Goal: Task Accomplishment & Management: Manage account settings

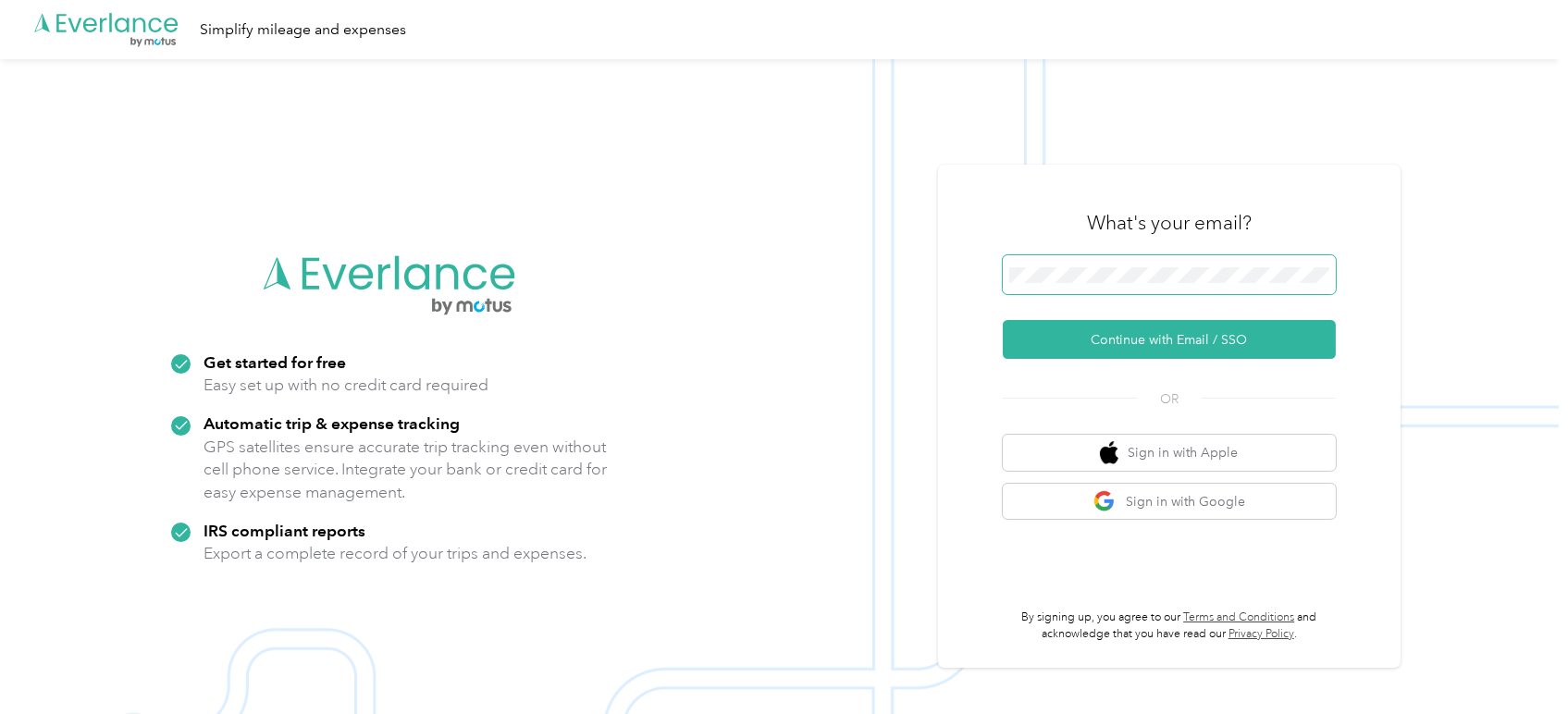
click at [1071, 284] on span at bounding box center [1169, 275] width 333 height 39
click at [1150, 335] on button "Continue with Email / SSO" at bounding box center [1169, 340] width 333 height 39
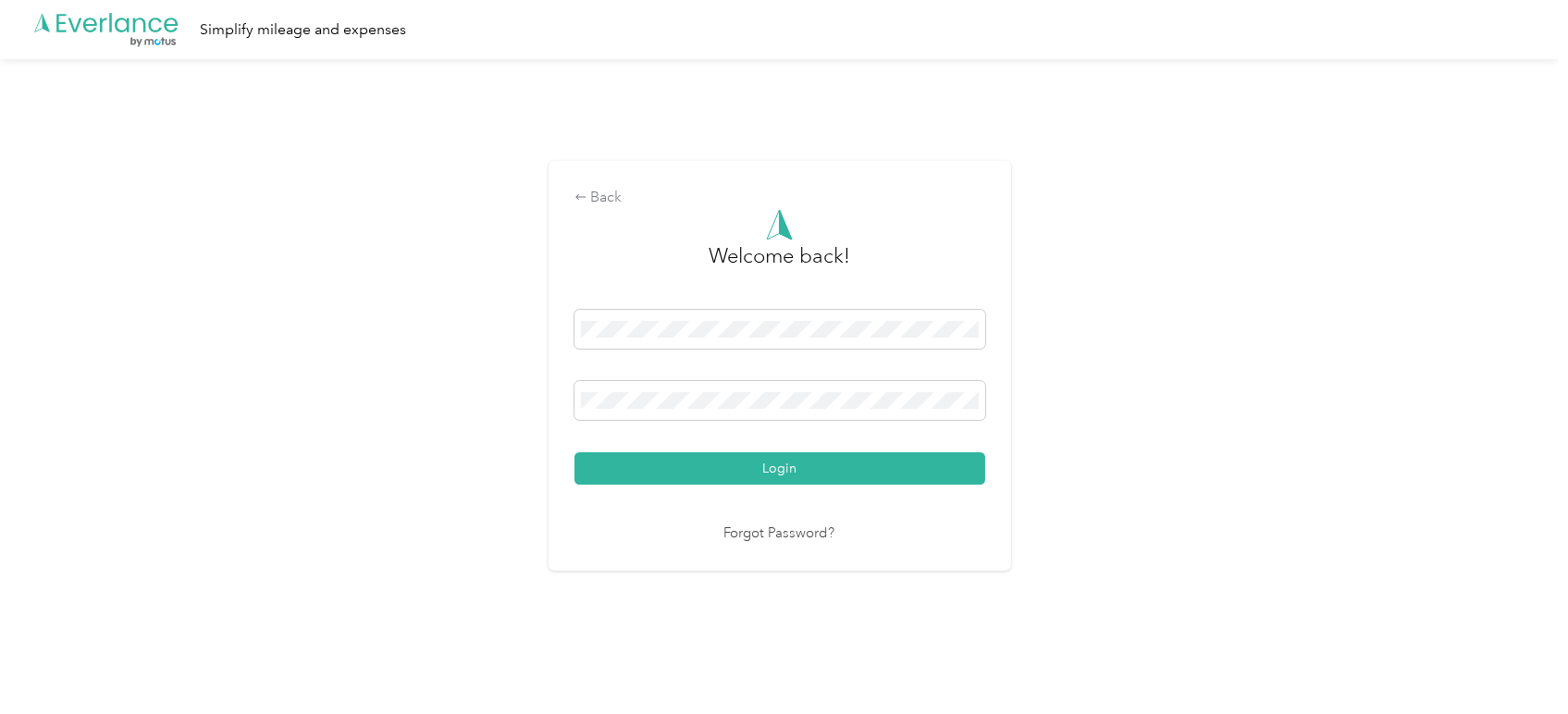
click at [574, 452] on button "Login" at bounding box center [780, 468] width 411 height 32
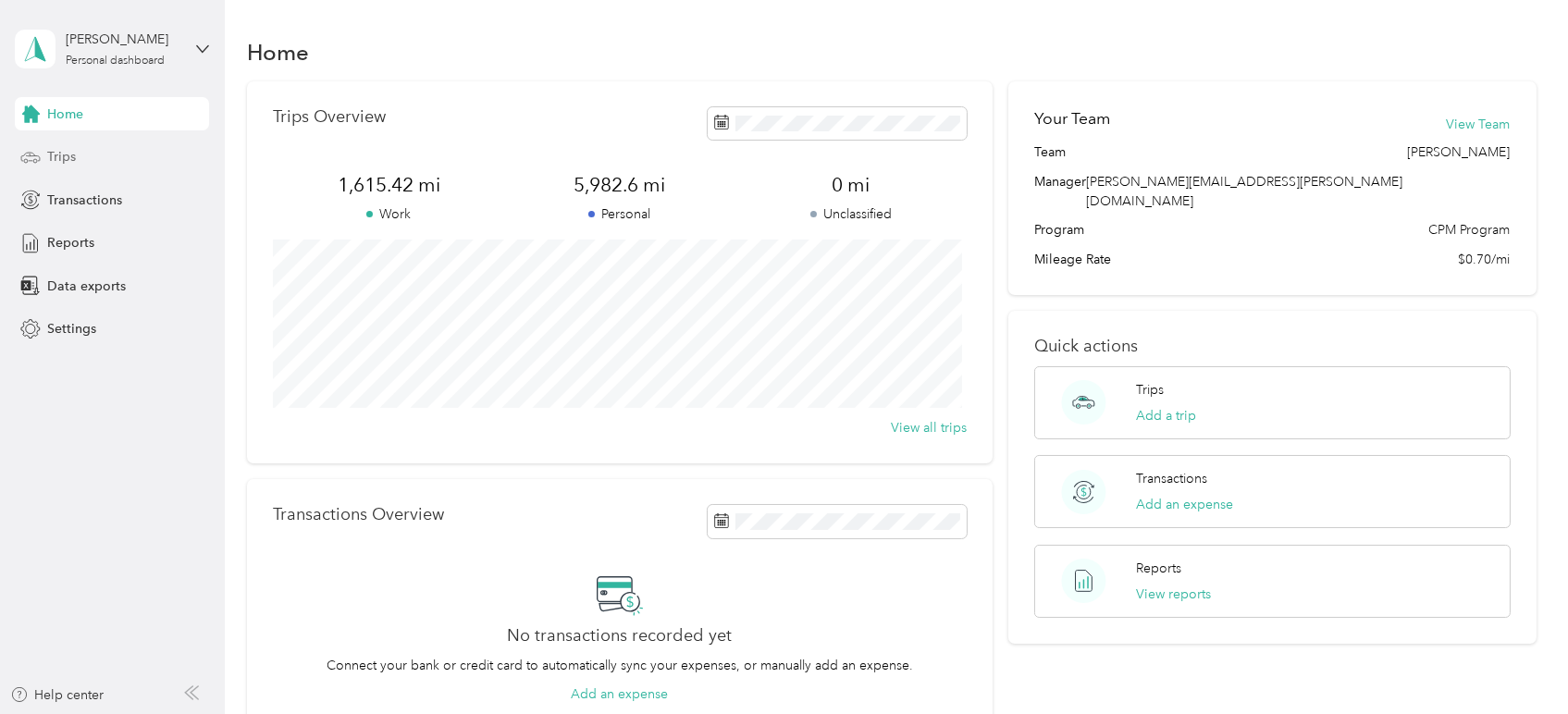
click at [59, 163] on span "Trips" at bounding box center [61, 157] width 29 height 20
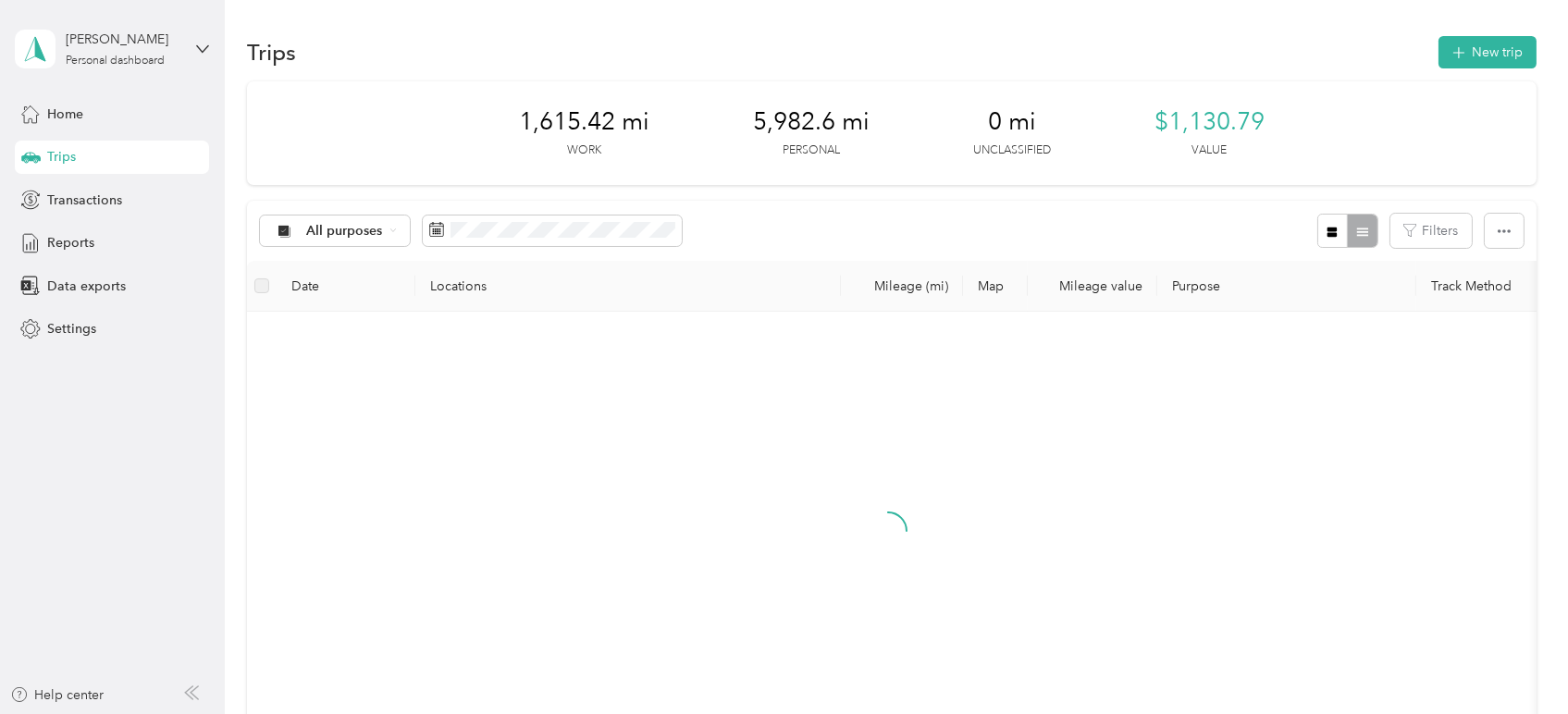
click at [695, 165] on div "1,615.42 mi Work 5,982.6 mi Personal 0 mi Unclassified $1,130.79 Value" at bounding box center [891, 133] width 1288 height 103
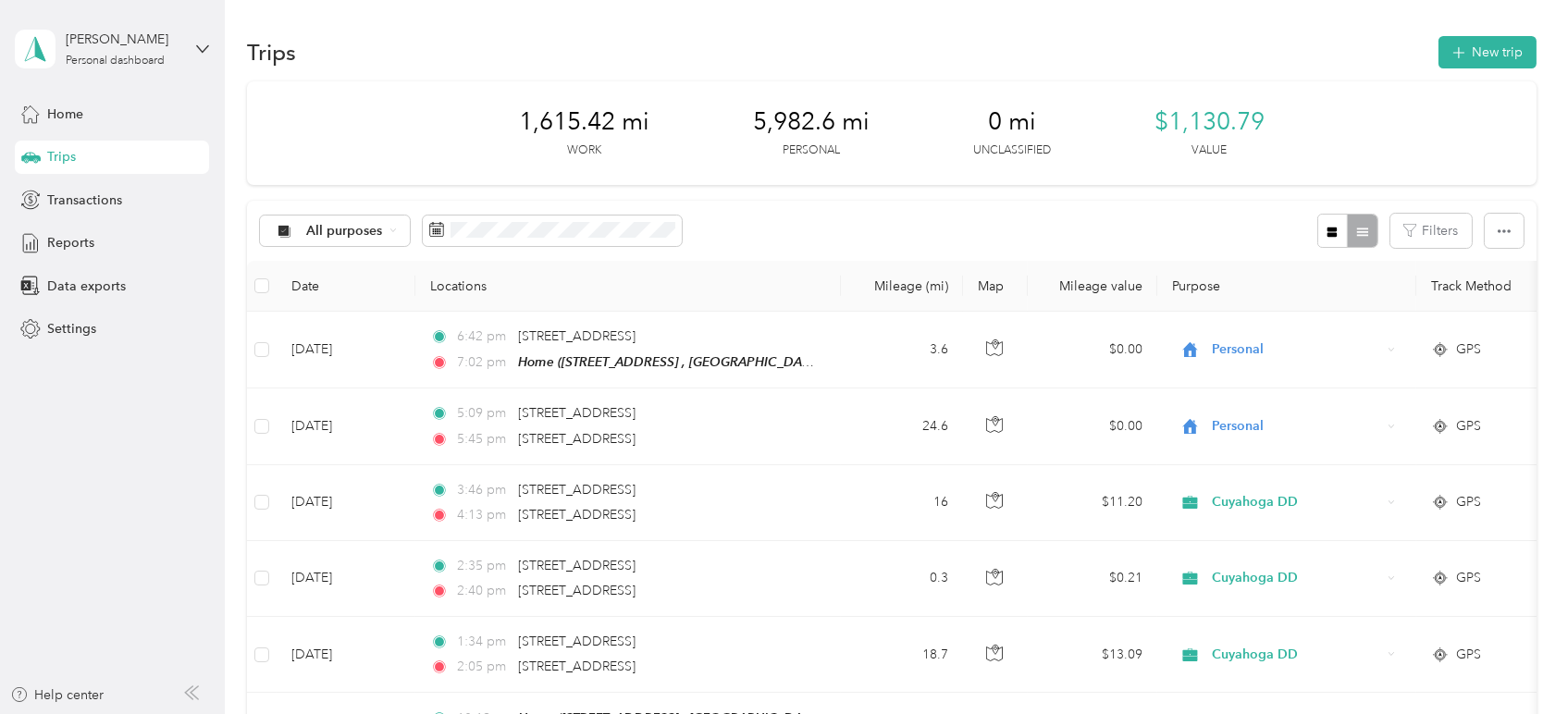
click at [3, 360] on aside "[PERSON_NAME] Personal dashboard Home Trips Transactions Reports Data exports S…" at bounding box center [112, 357] width 225 height 714
click at [398, 161] on div "1,615.42 mi Work 5,982.6 mi Personal 0 mi Unclassified $1,130.79 Value" at bounding box center [891, 133] width 1288 height 103
click at [74, 237] on span "Reports" at bounding box center [71, 243] width 47 height 20
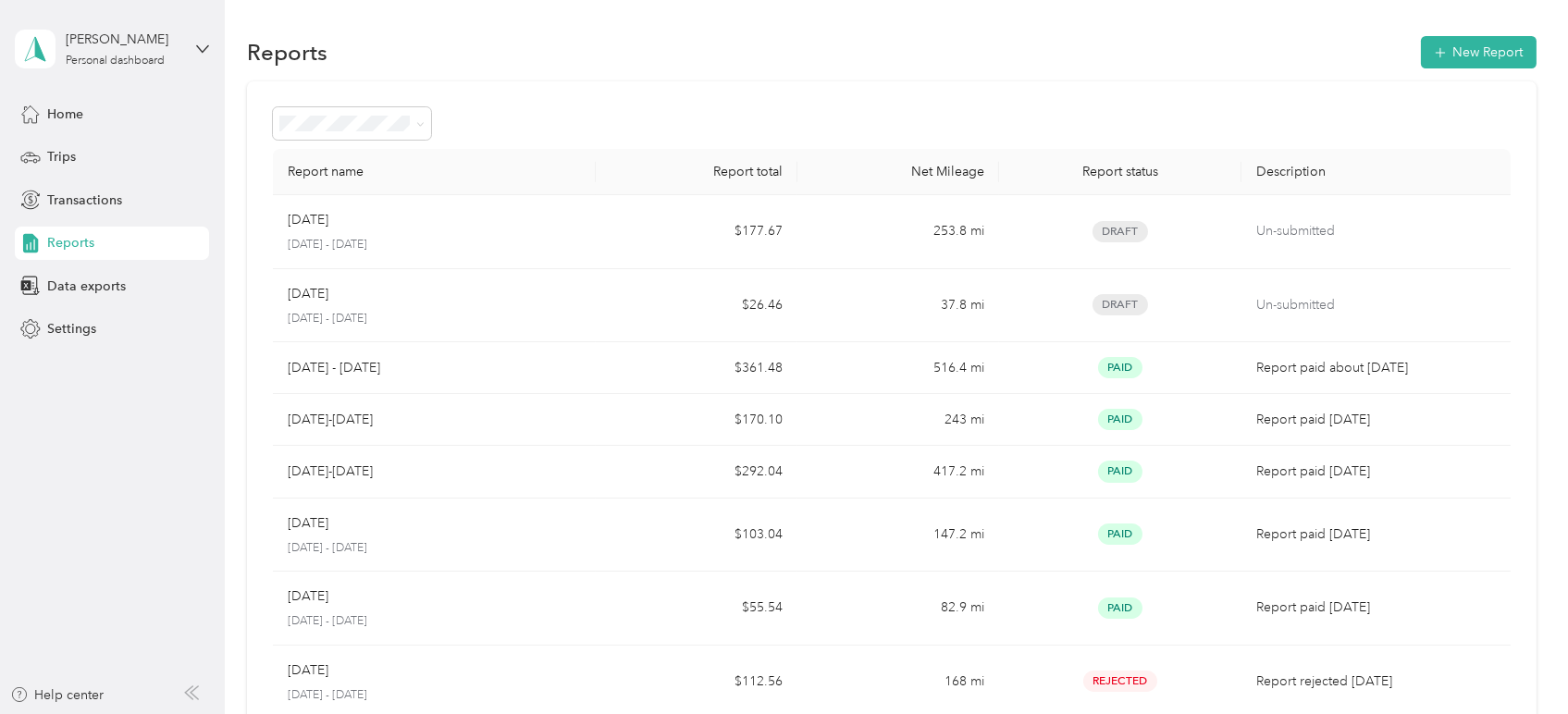
click at [631, 39] on div "Reports New Report" at bounding box center [891, 52] width 1288 height 39
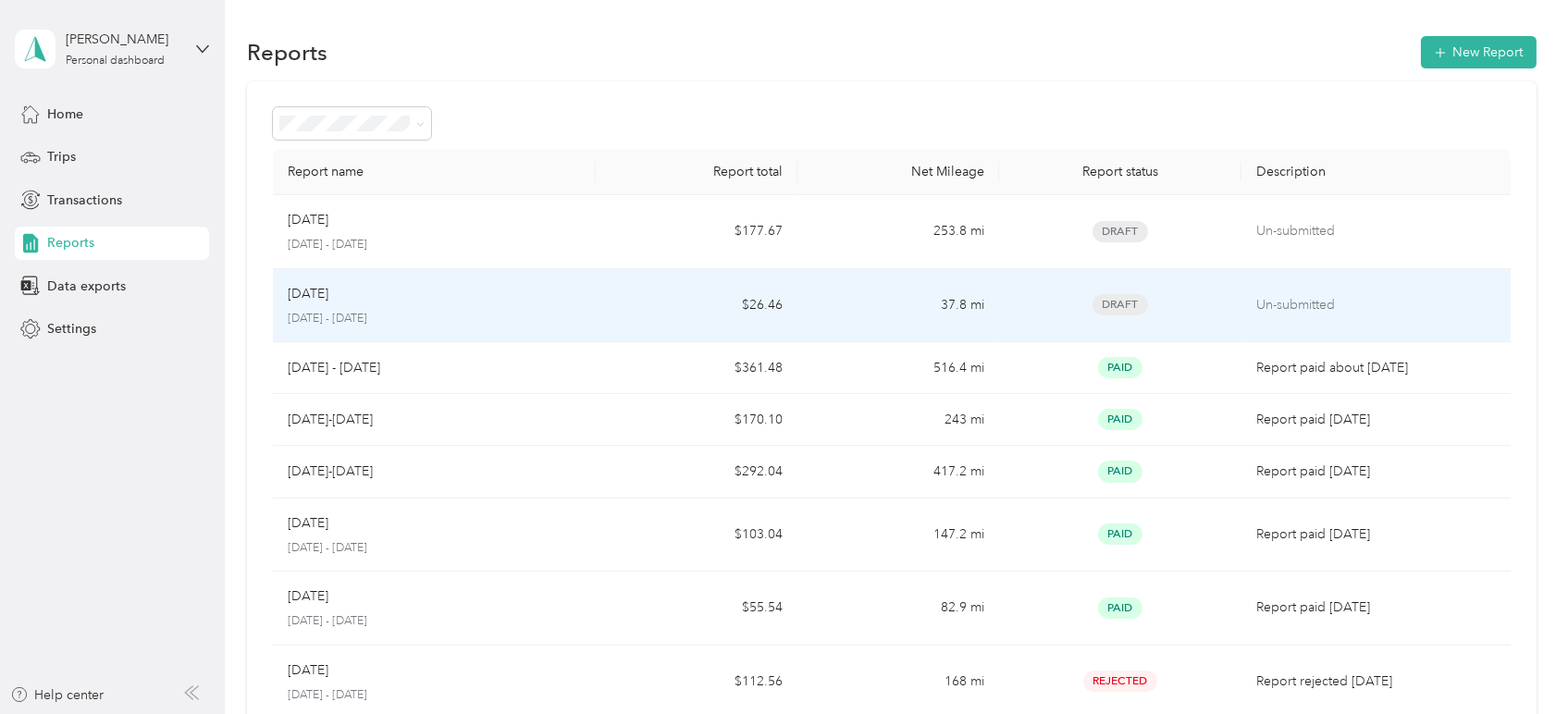
click at [311, 292] on p "[DATE]" at bounding box center [308, 294] width 40 height 21
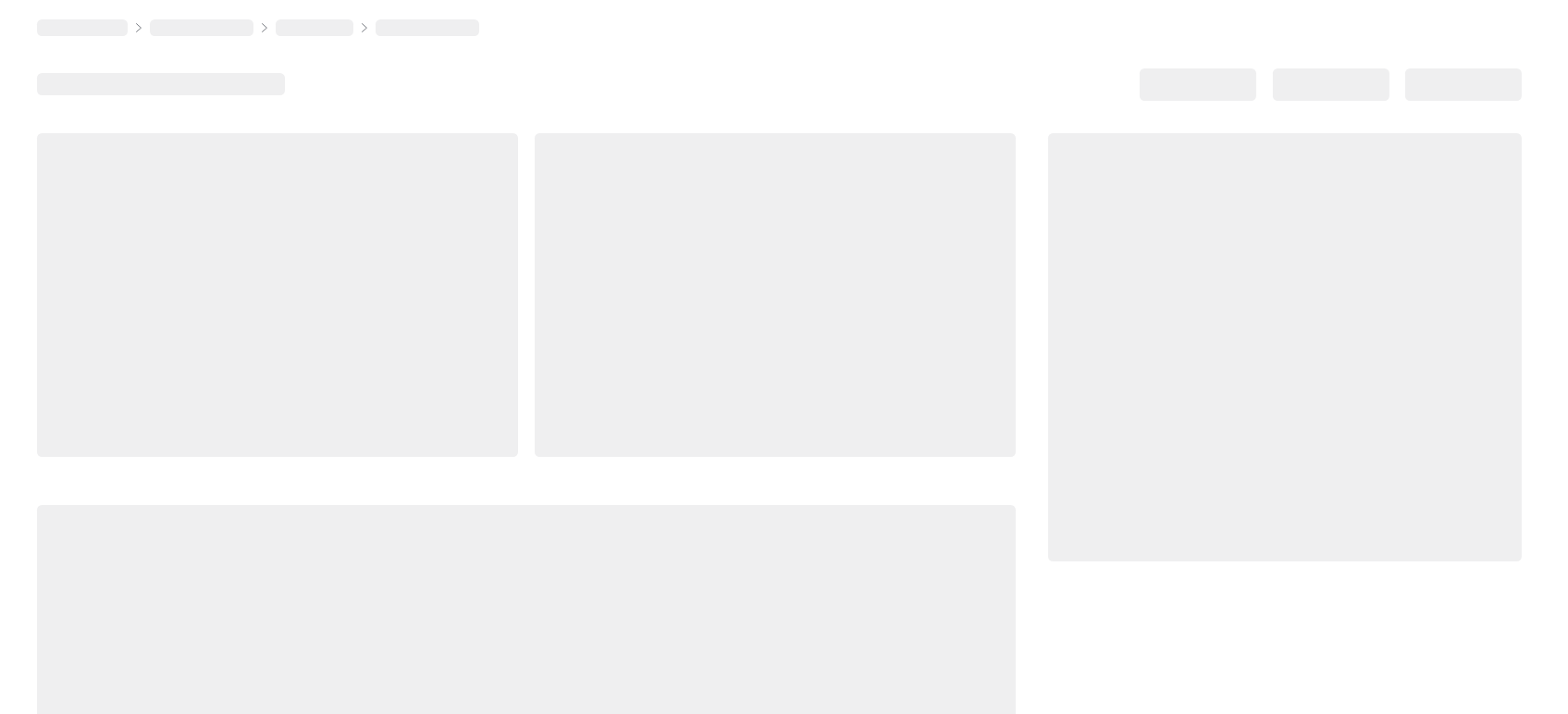
click at [311, 292] on div at bounding box center [277, 294] width 481 height 324
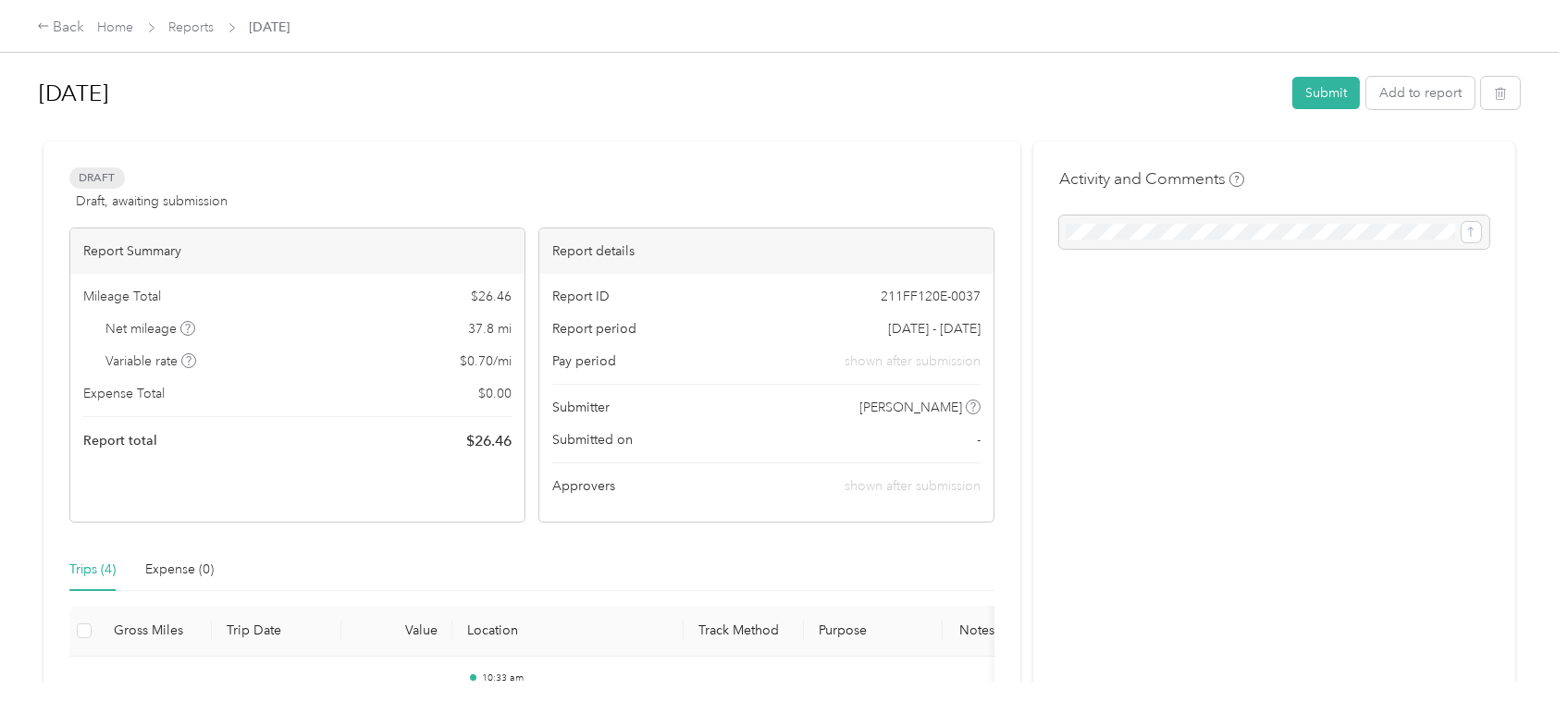
click at [79, 569] on div "Trips (4)" at bounding box center [92, 569] width 46 height 21
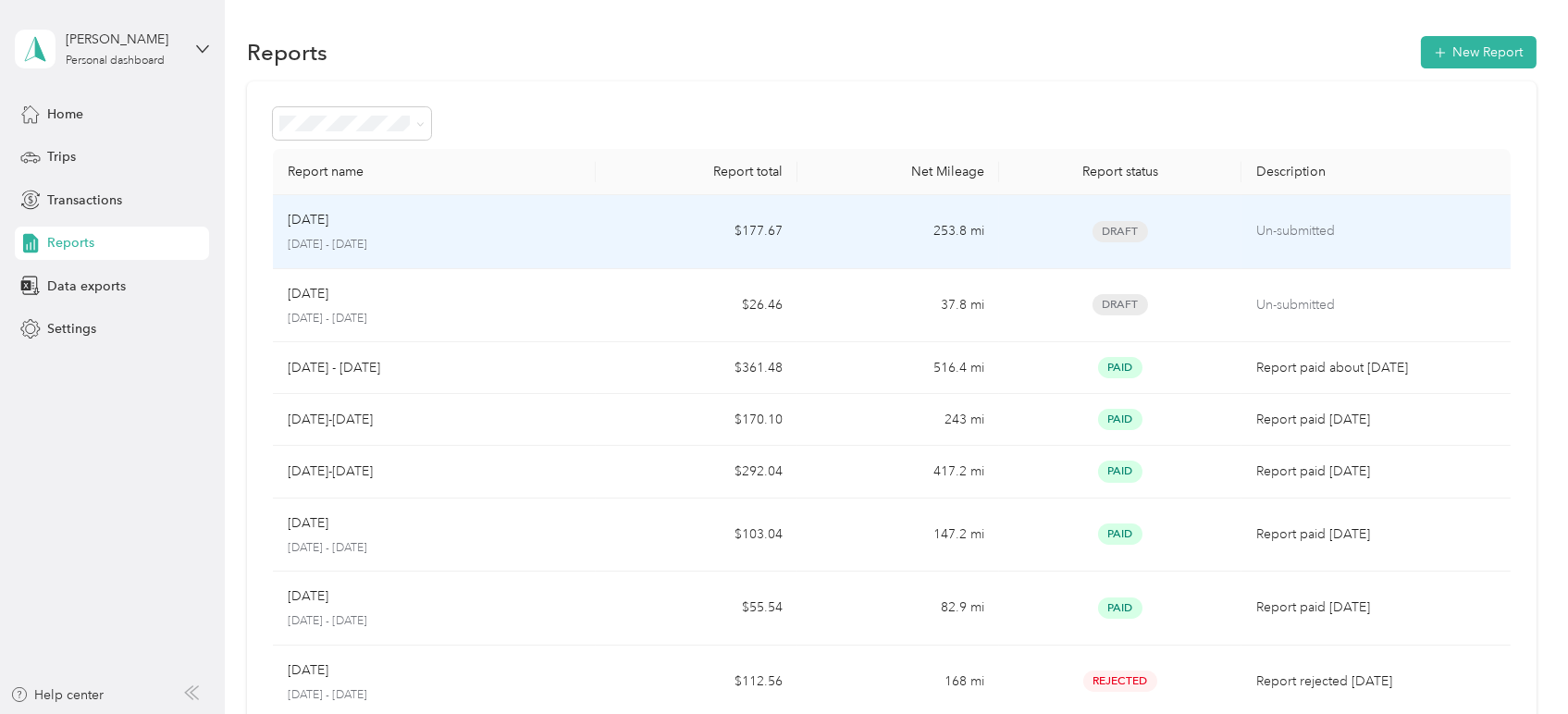
click at [319, 218] on p "[DATE]" at bounding box center [308, 220] width 40 height 21
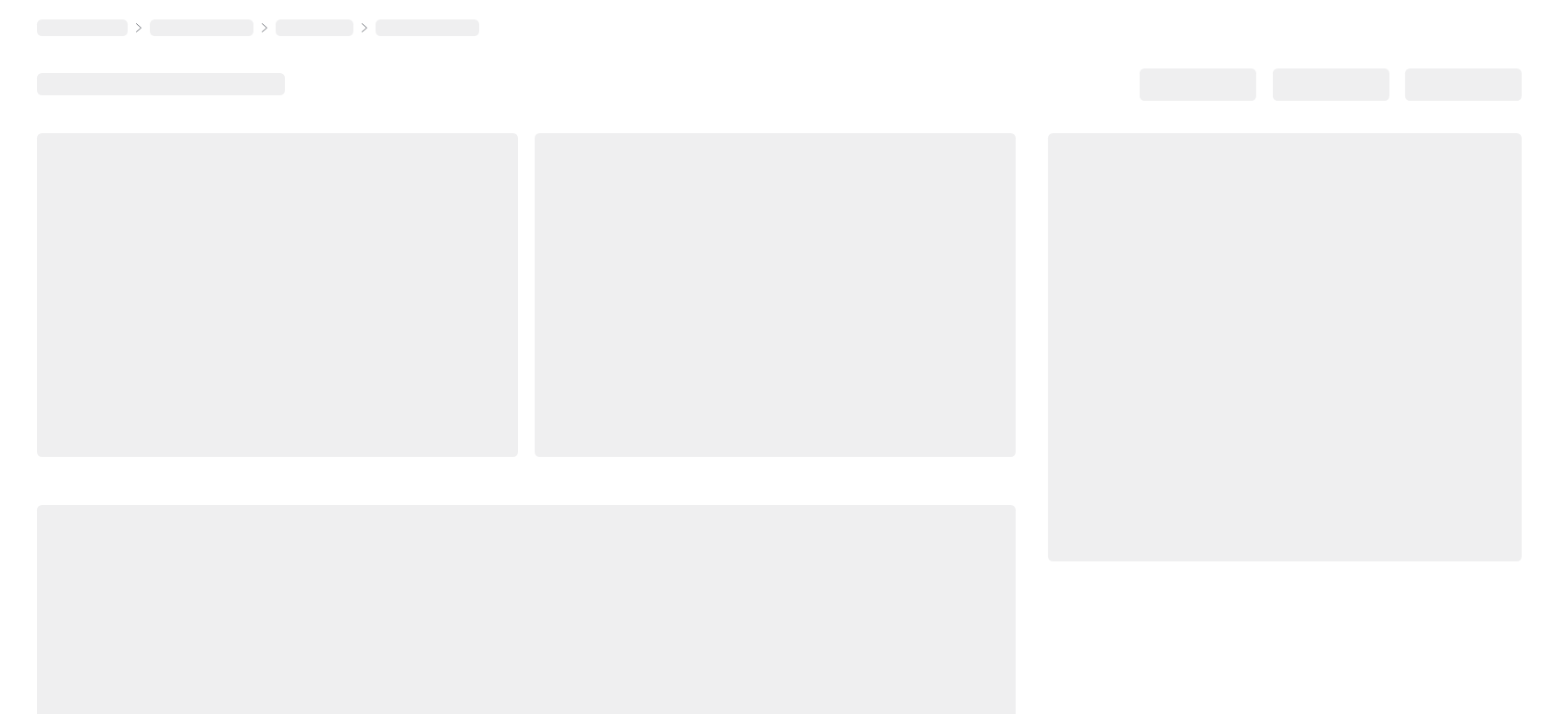
click at [319, 218] on div at bounding box center [277, 294] width 481 height 324
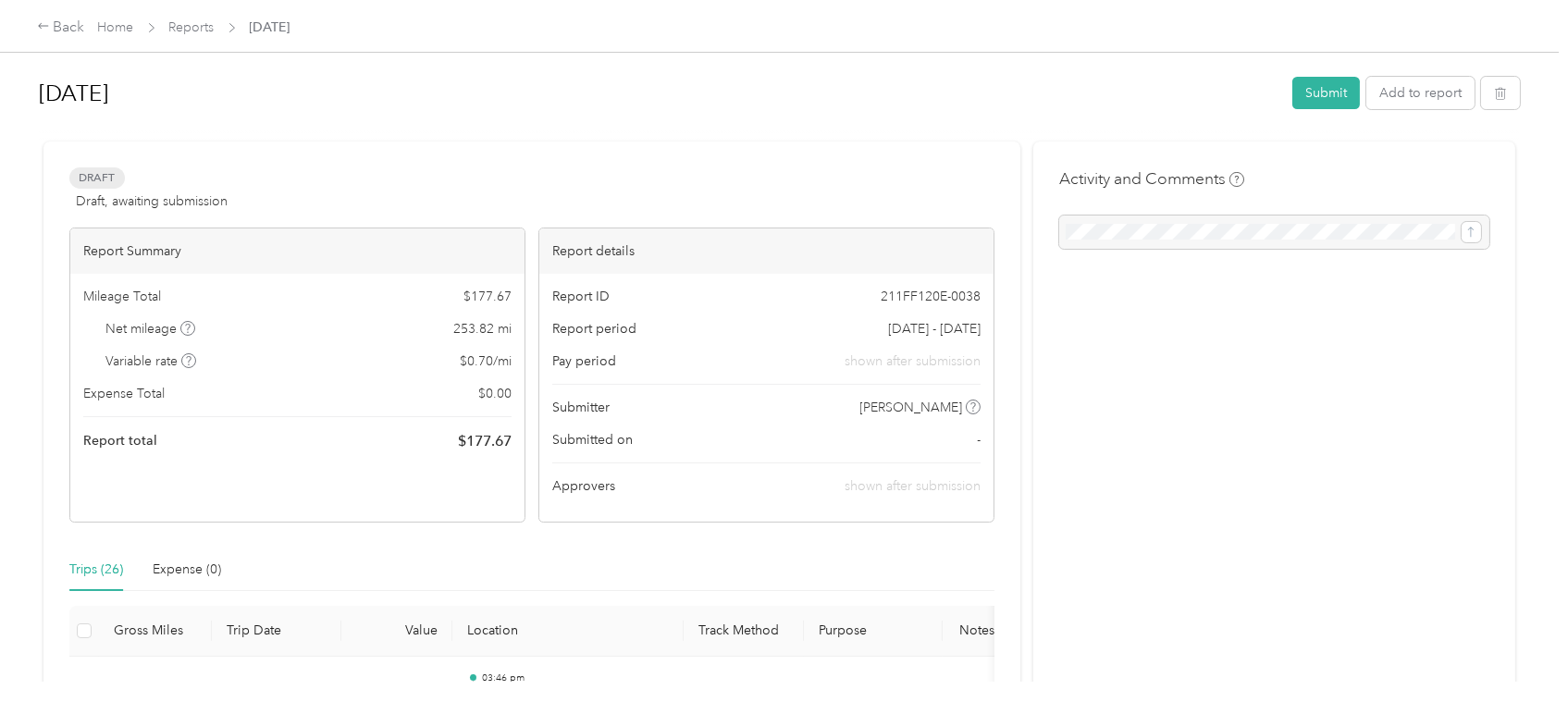
click at [592, 551] on div "Trips (26) Expense (0)" at bounding box center [532, 569] width 925 height 42
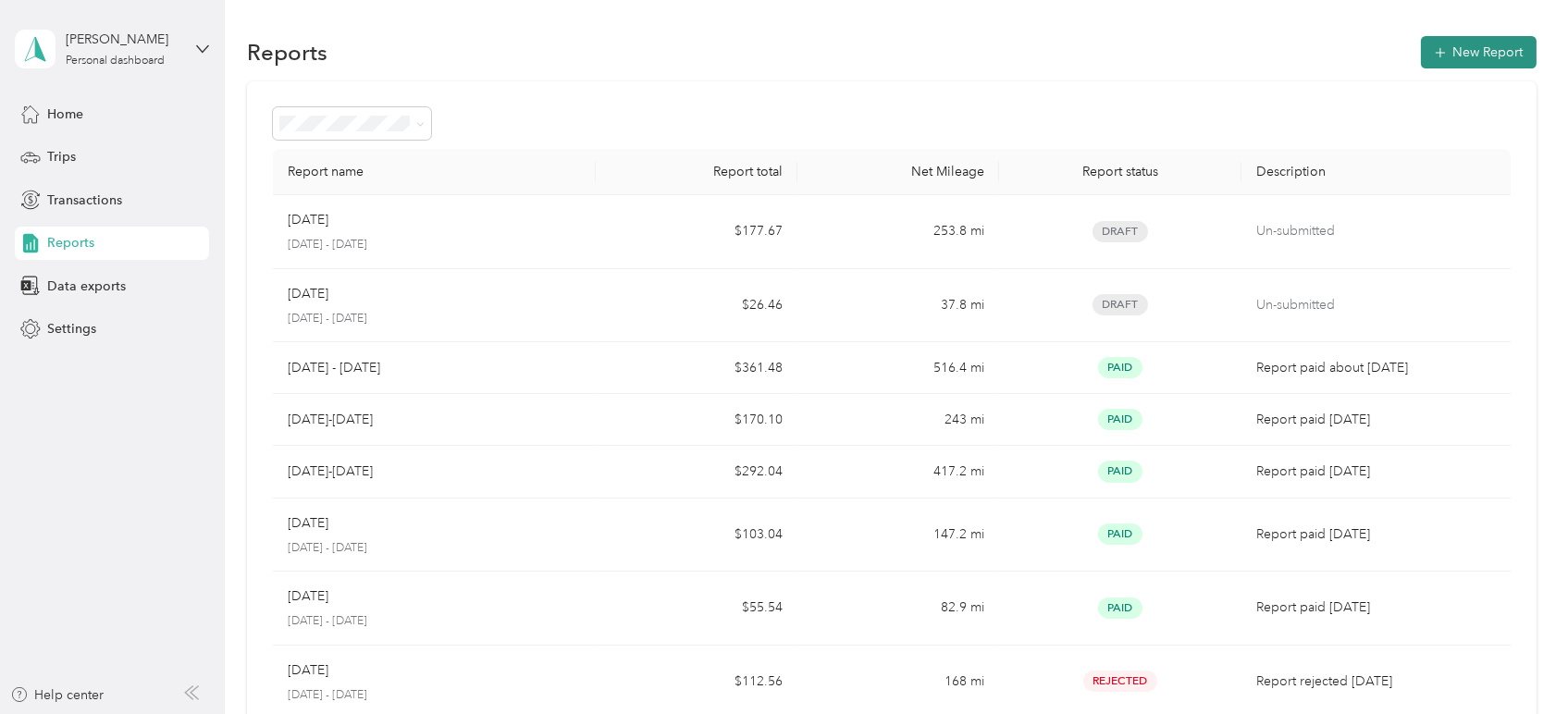
click at [1443, 47] on button "New Report" at bounding box center [1479, 52] width 116 height 32
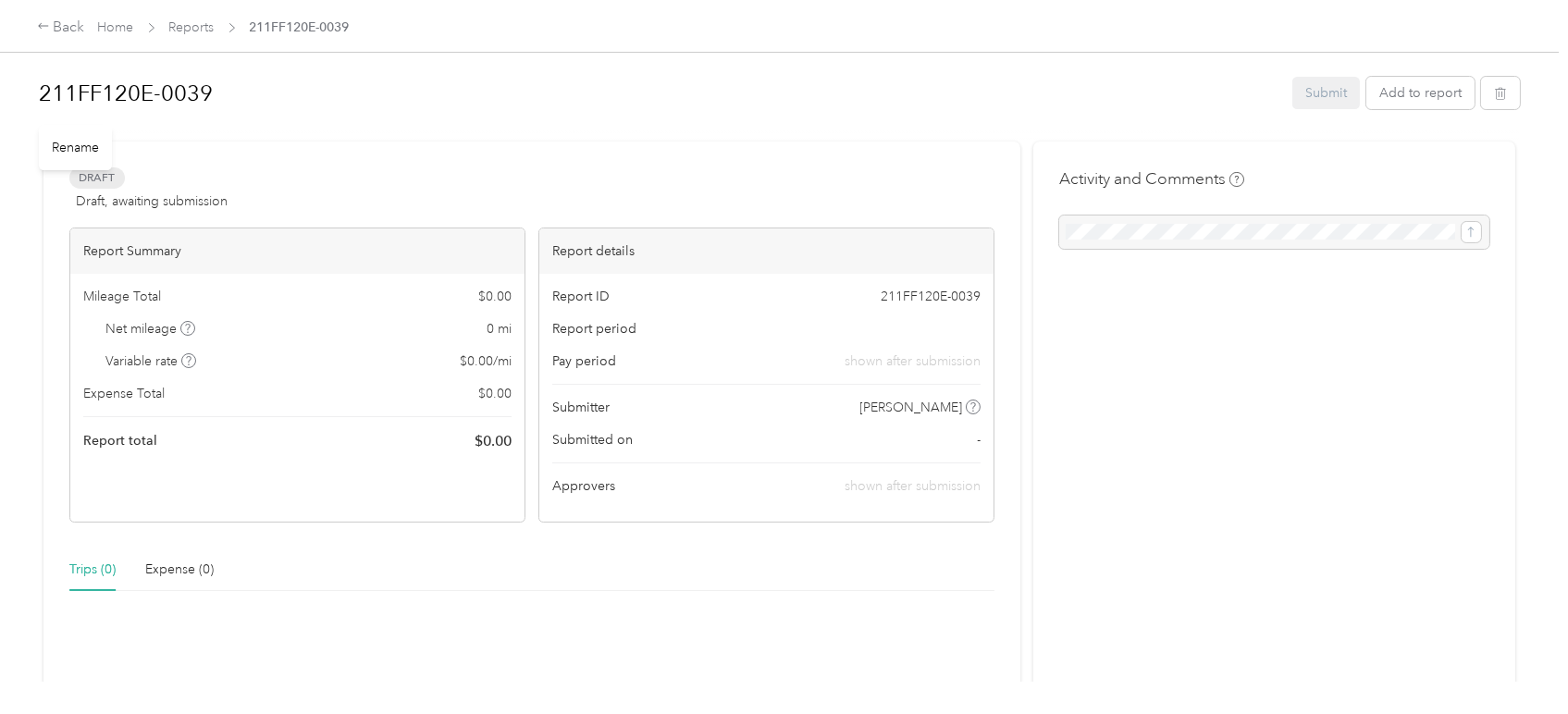
click at [206, 95] on h1 "211FF120E-0039" at bounding box center [660, 92] width 1241 height 44
click at [111, 87] on h1 "August Sept." at bounding box center [660, 92] width 1241 height 44
click at [1418, 89] on button "Add to report" at bounding box center [1421, 92] width 108 height 32
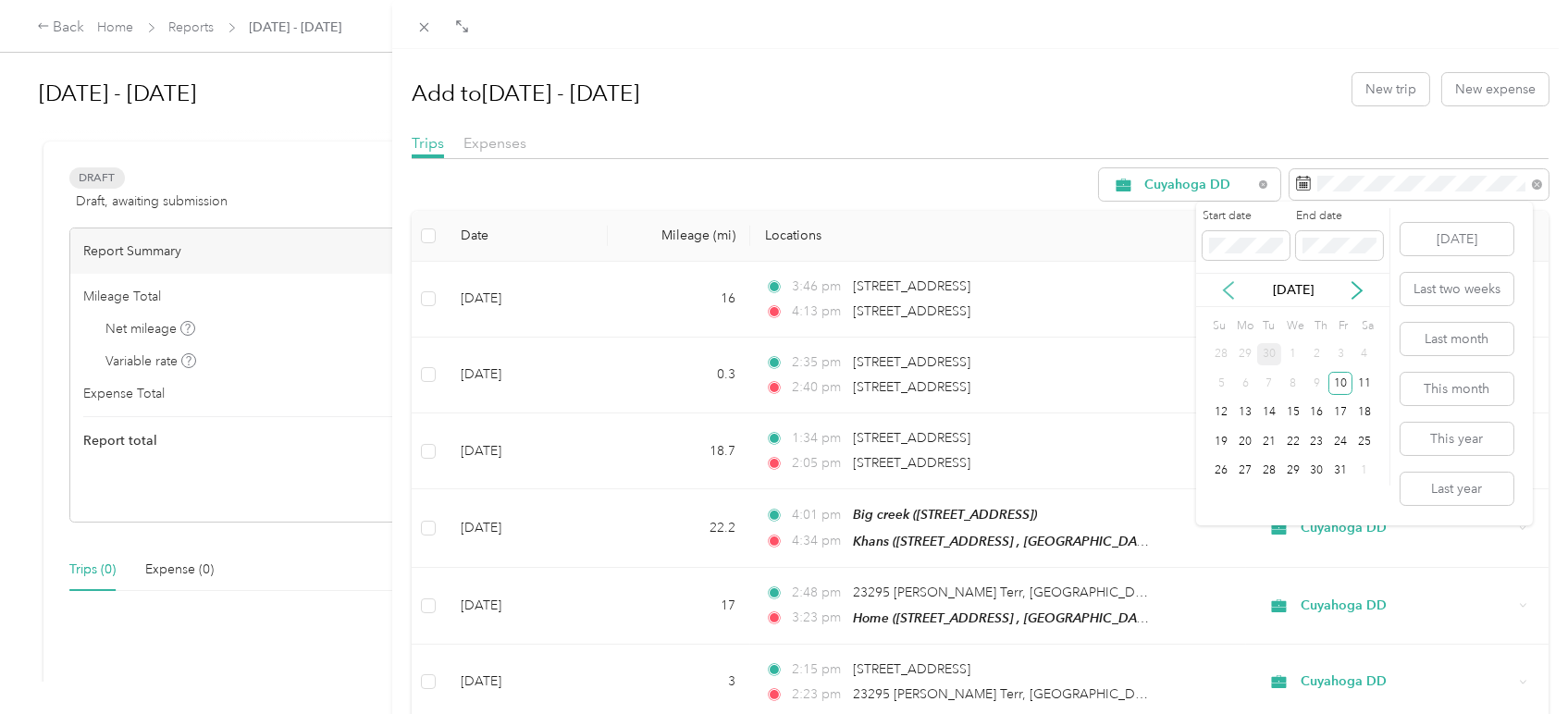
click at [1228, 291] on icon at bounding box center [1228, 290] width 19 height 19
click at [1356, 289] on icon at bounding box center [1357, 290] width 19 height 19
click at [1226, 295] on icon at bounding box center [1228, 290] width 19 height 19
click at [1336, 350] on div "1" at bounding box center [1340, 355] width 24 height 24
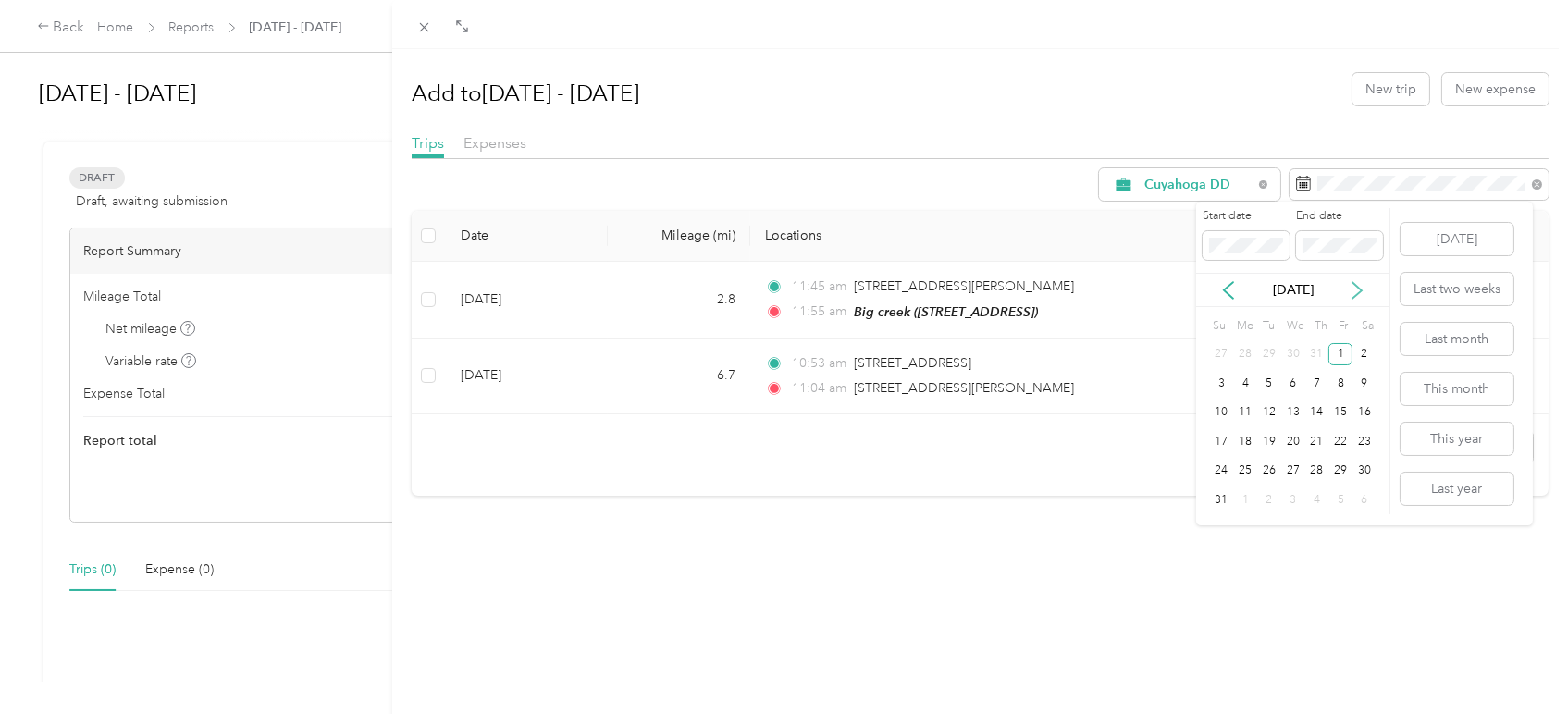
click at [1362, 289] on icon at bounding box center [1356, 290] width 9 height 17
click at [1269, 468] on div "30" at bounding box center [1268, 472] width 24 height 24
click at [1264, 467] on div "30" at bounding box center [1268, 472] width 24 height 24
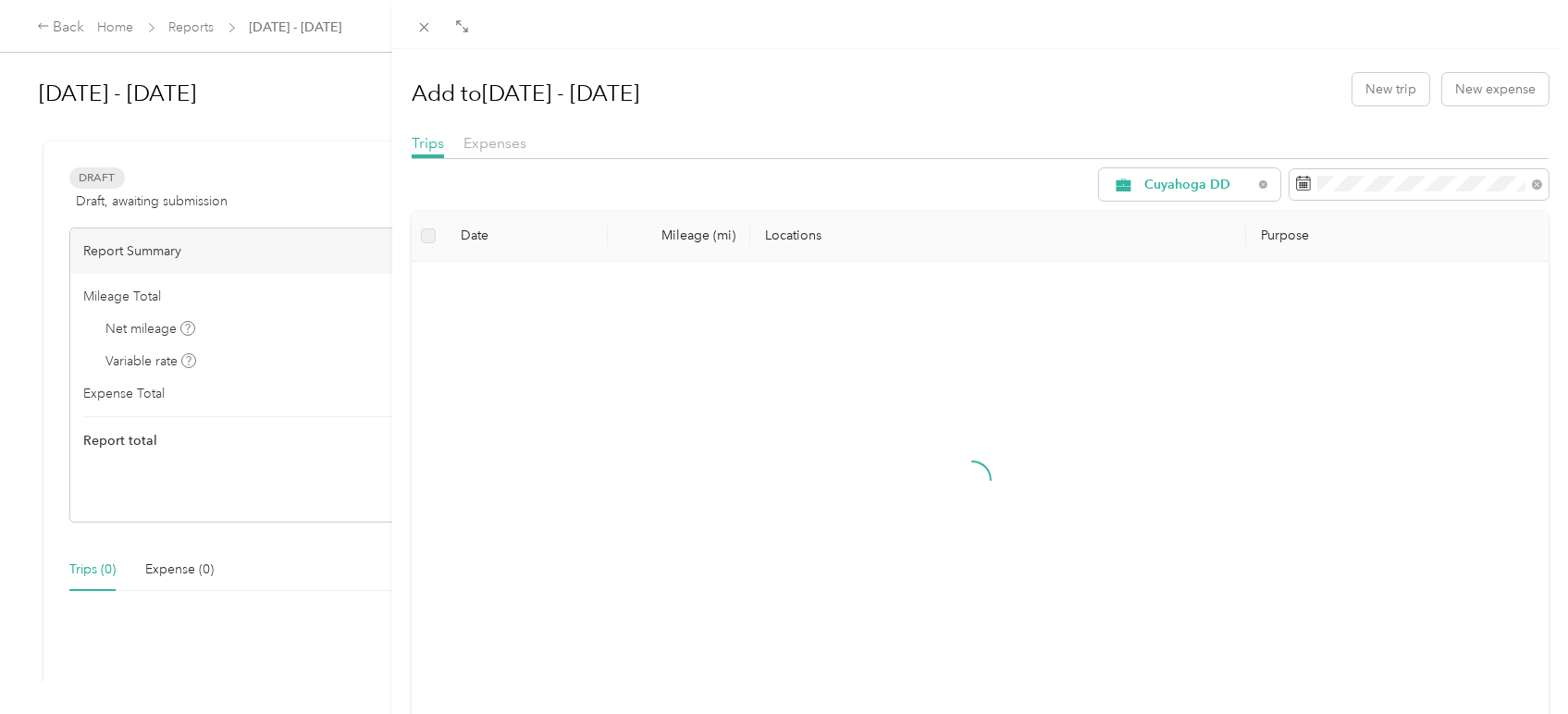
click at [1264, 467] on div "30" at bounding box center [1268, 461] width 24 height 24
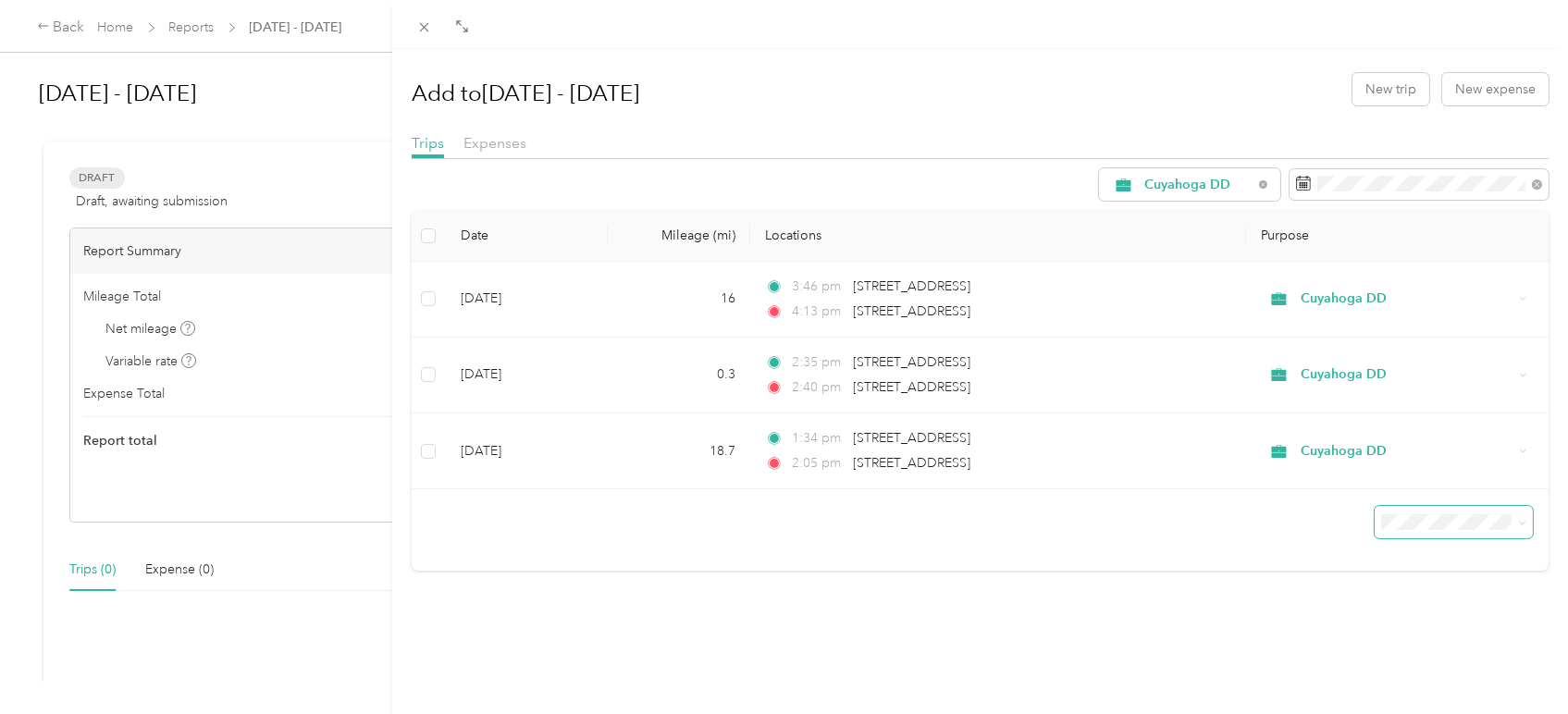
click at [1518, 521] on icon at bounding box center [1522, 523] width 8 height 8
click at [1383, 611] on div "100 per load" at bounding box center [1437, 621] width 132 height 20
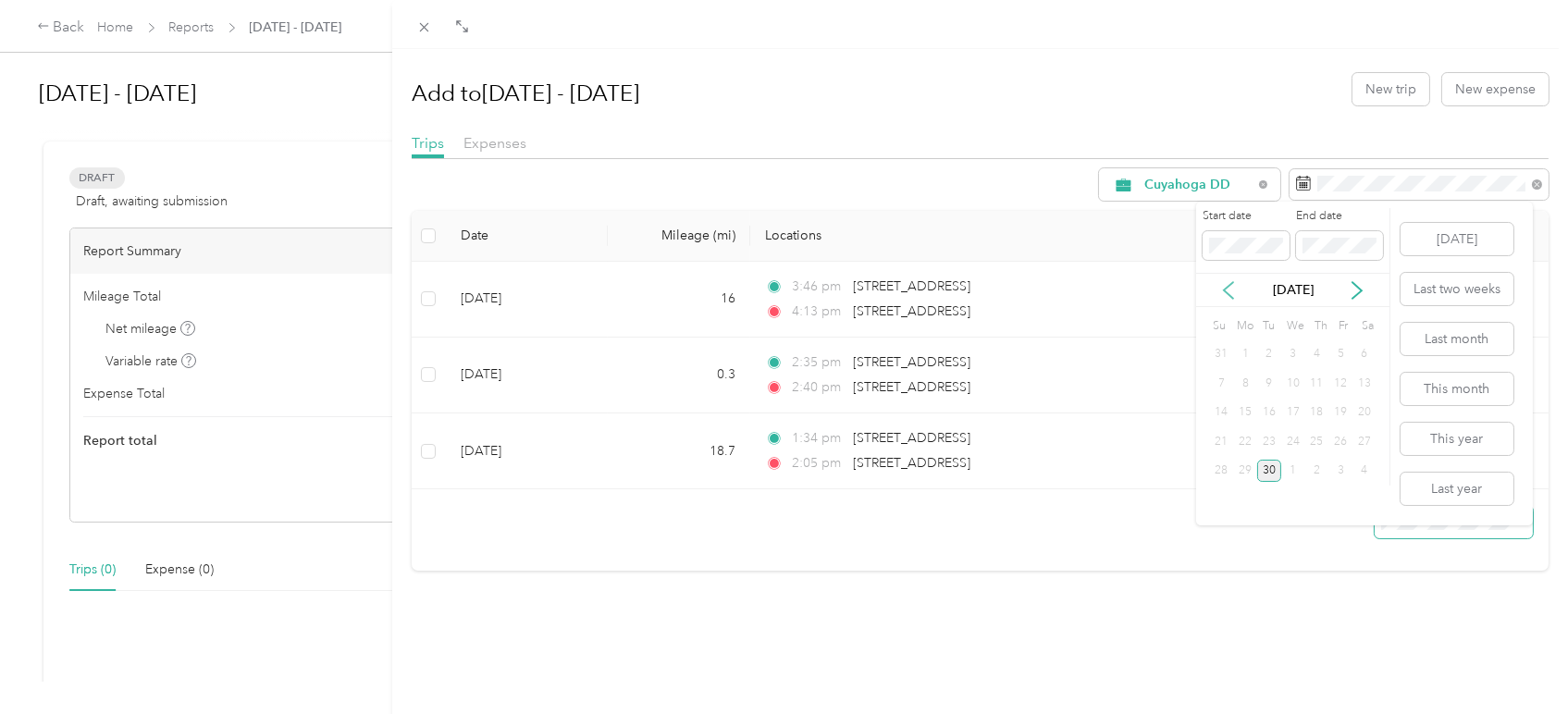
click at [1228, 288] on icon at bounding box center [1228, 290] width 19 height 19
click at [1336, 351] on div "1" at bounding box center [1340, 355] width 24 height 24
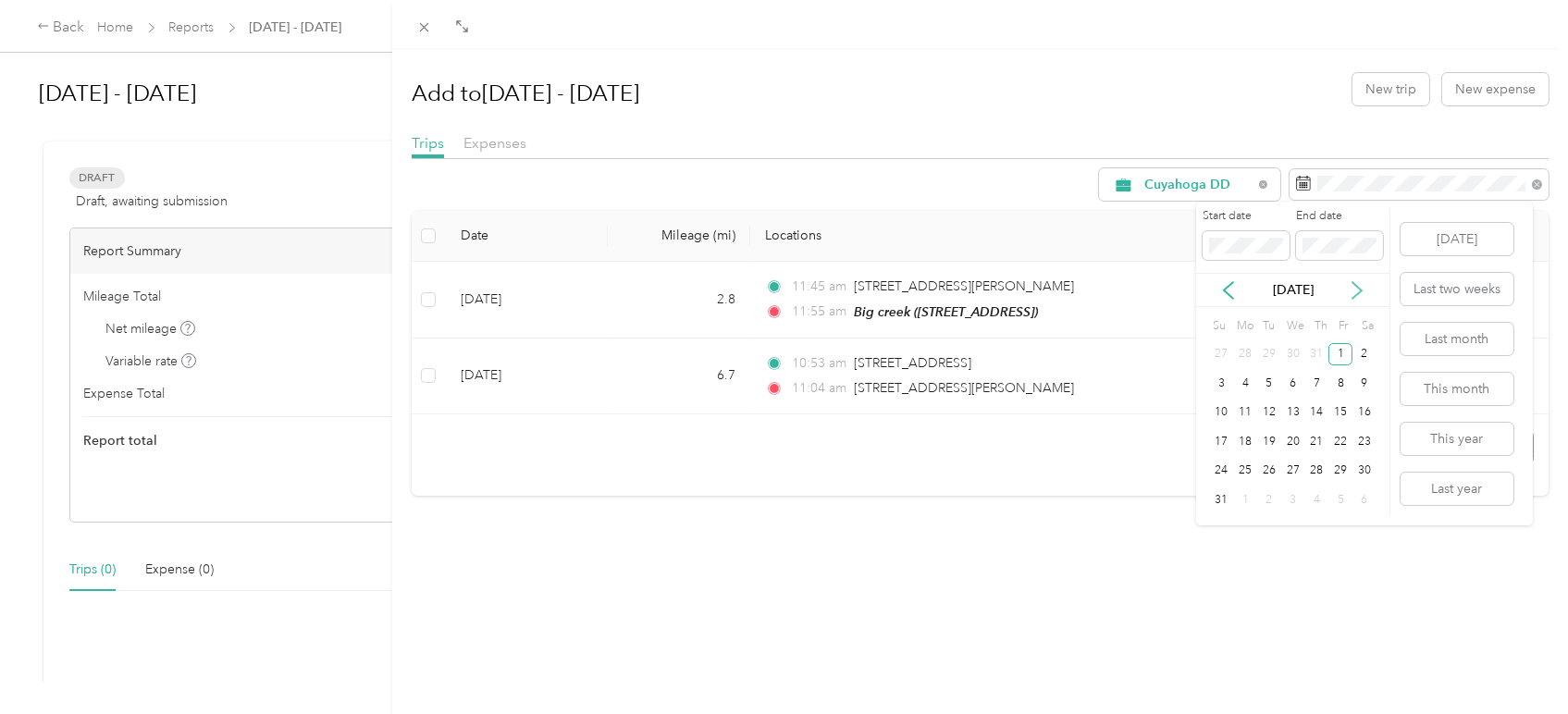
click at [1355, 288] on icon at bounding box center [1357, 290] width 19 height 19
click at [1265, 475] on div "30" at bounding box center [1268, 472] width 24 height 24
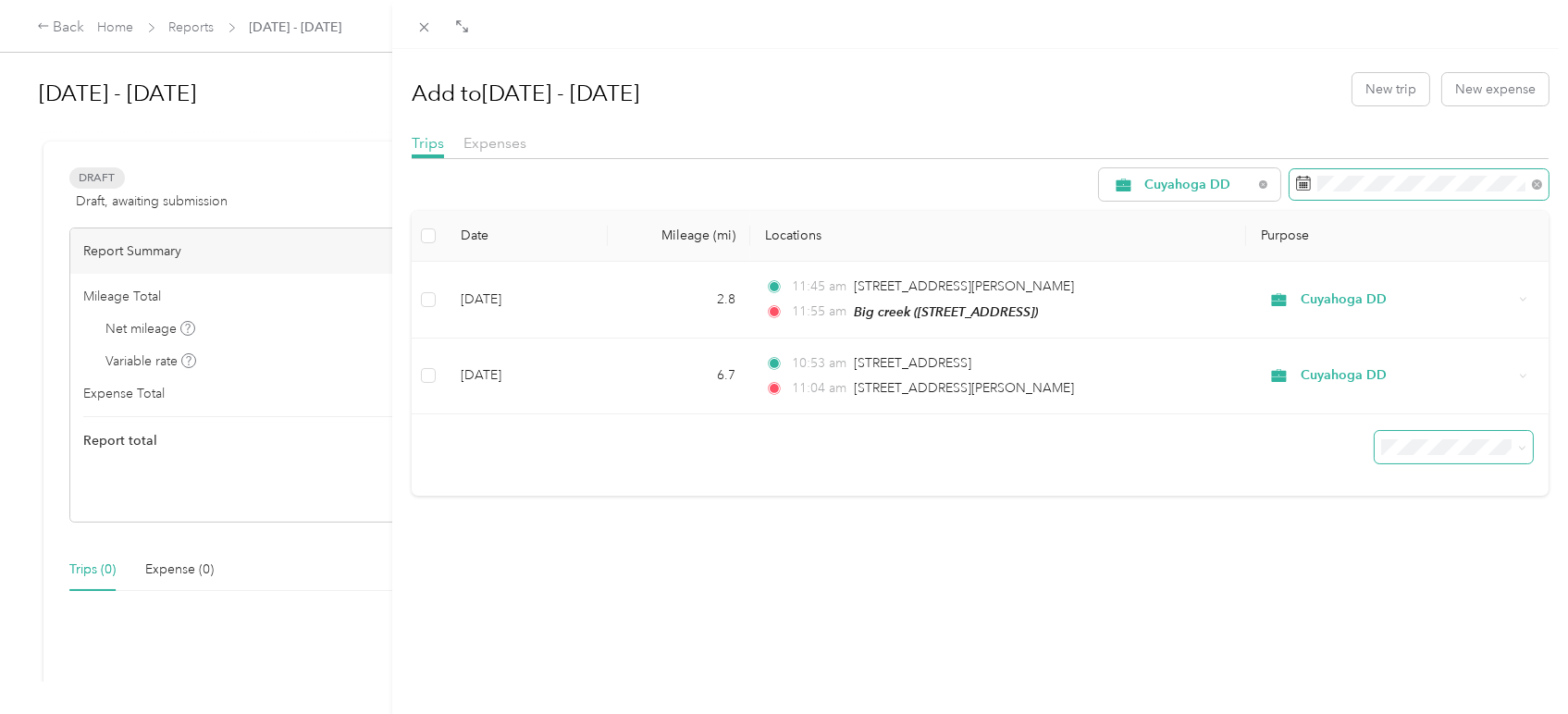
click at [1296, 181] on icon at bounding box center [1303, 183] width 15 height 15
click at [1296, 183] on icon at bounding box center [1303, 183] width 15 height 15
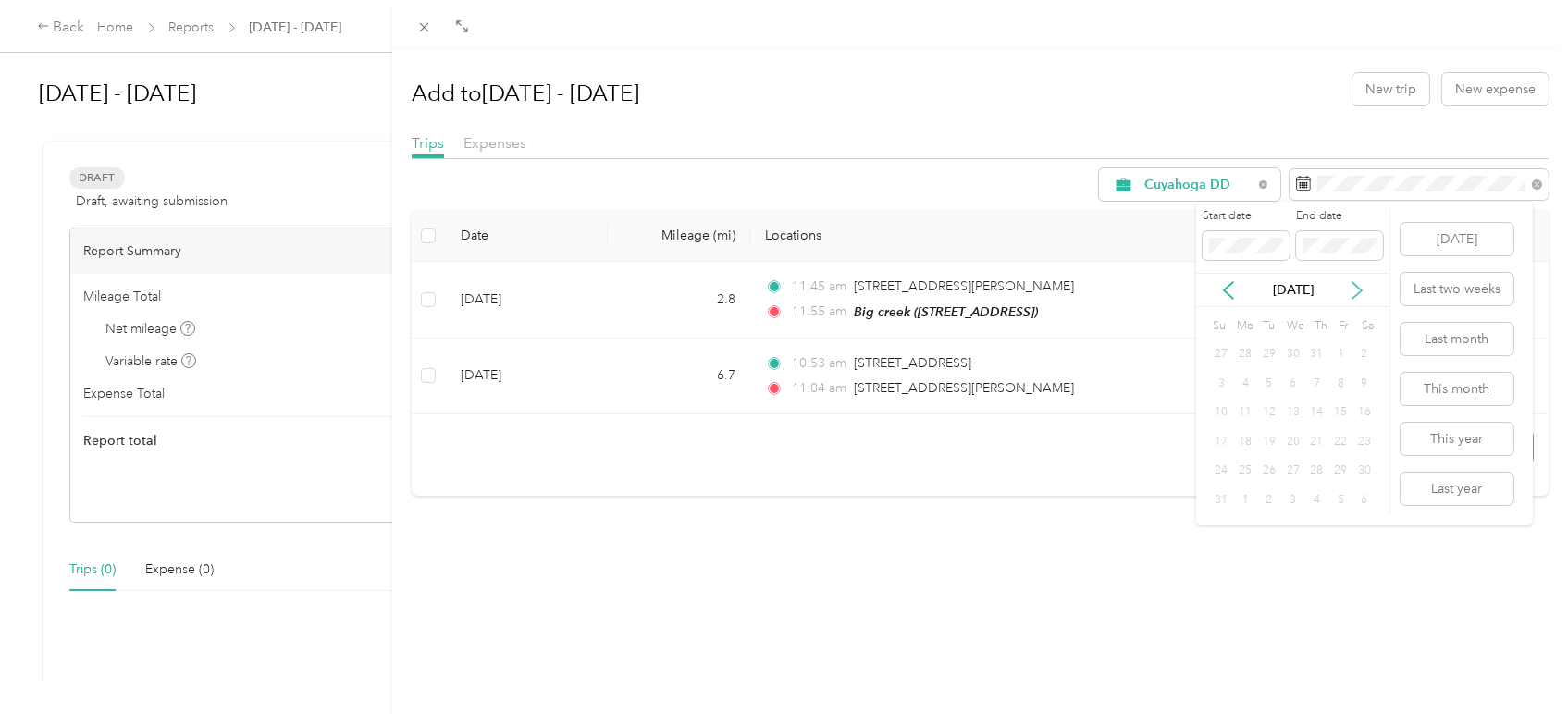
click at [1357, 290] on icon at bounding box center [1357, 290] width 19 height 19
click at [1227, 289] on icon at bounding box center [1228, 290] width 19 height 19
click at [1344, 350] on div "1" at bounding box center [1340, 355] width 24 height 24
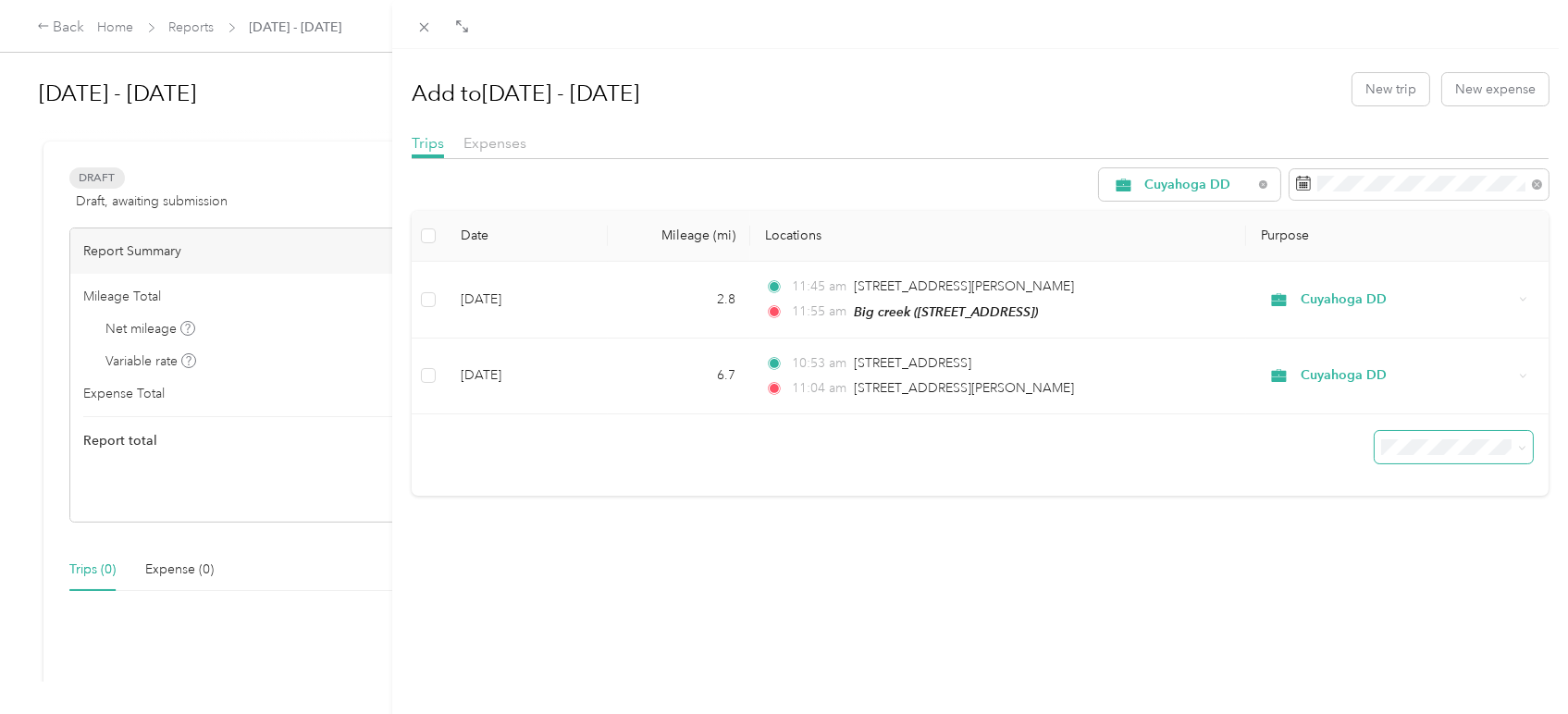
click at [976, 206] on div "Cuyahoga DD Date Mileage (mi) Locations Purpose [DATE] 2.8 11:45 am [STREET_ADD…" at bounding box center [980, 331] width 1136 height 327
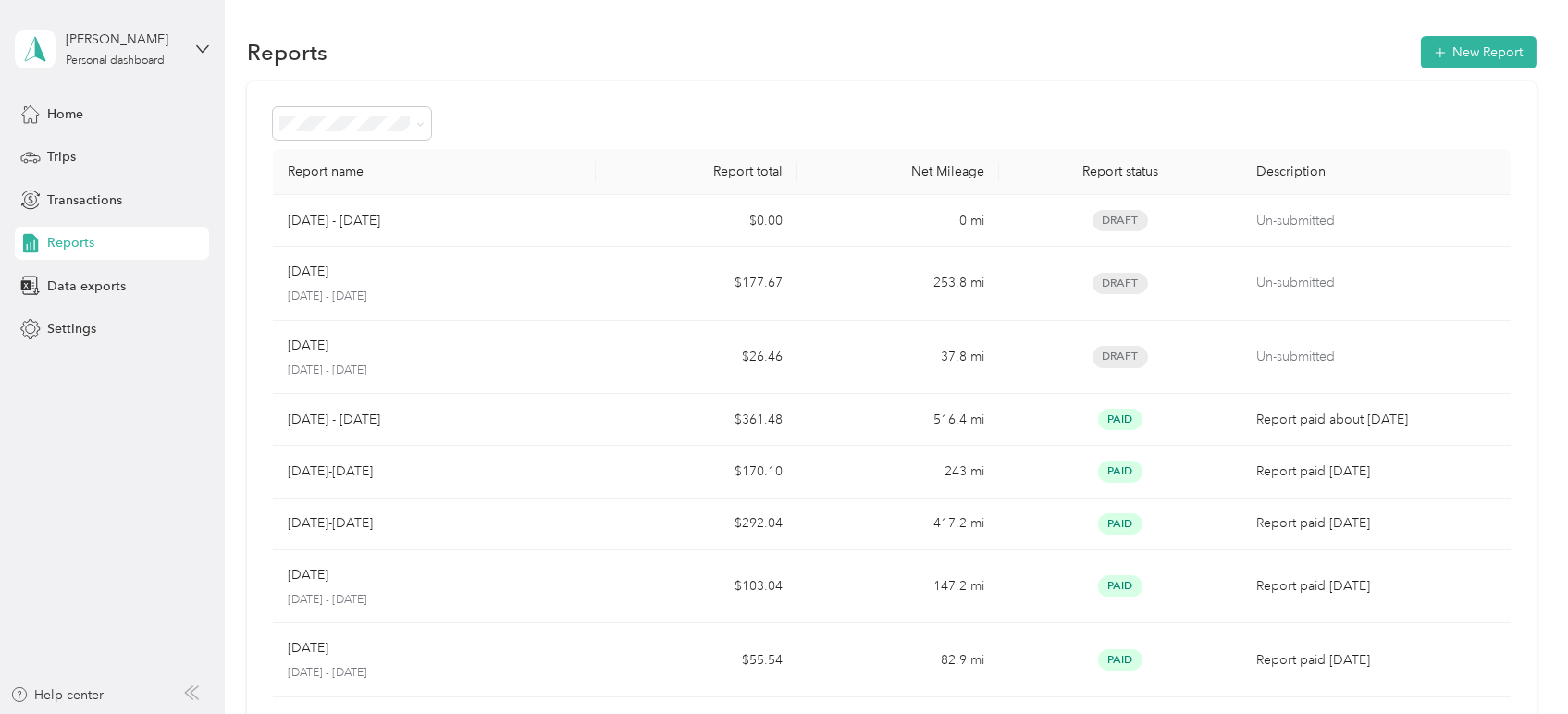
drag, startPoint x: 476, startPoint y: 227, endPoint x: 558, endPoint y: 96, distance: 154.5
click at [558, 96] on div "Report name Report total Net Mileage Report status Description [DATE] - [DATE] …" at bounding box center [891, 492] width 1288 height 820
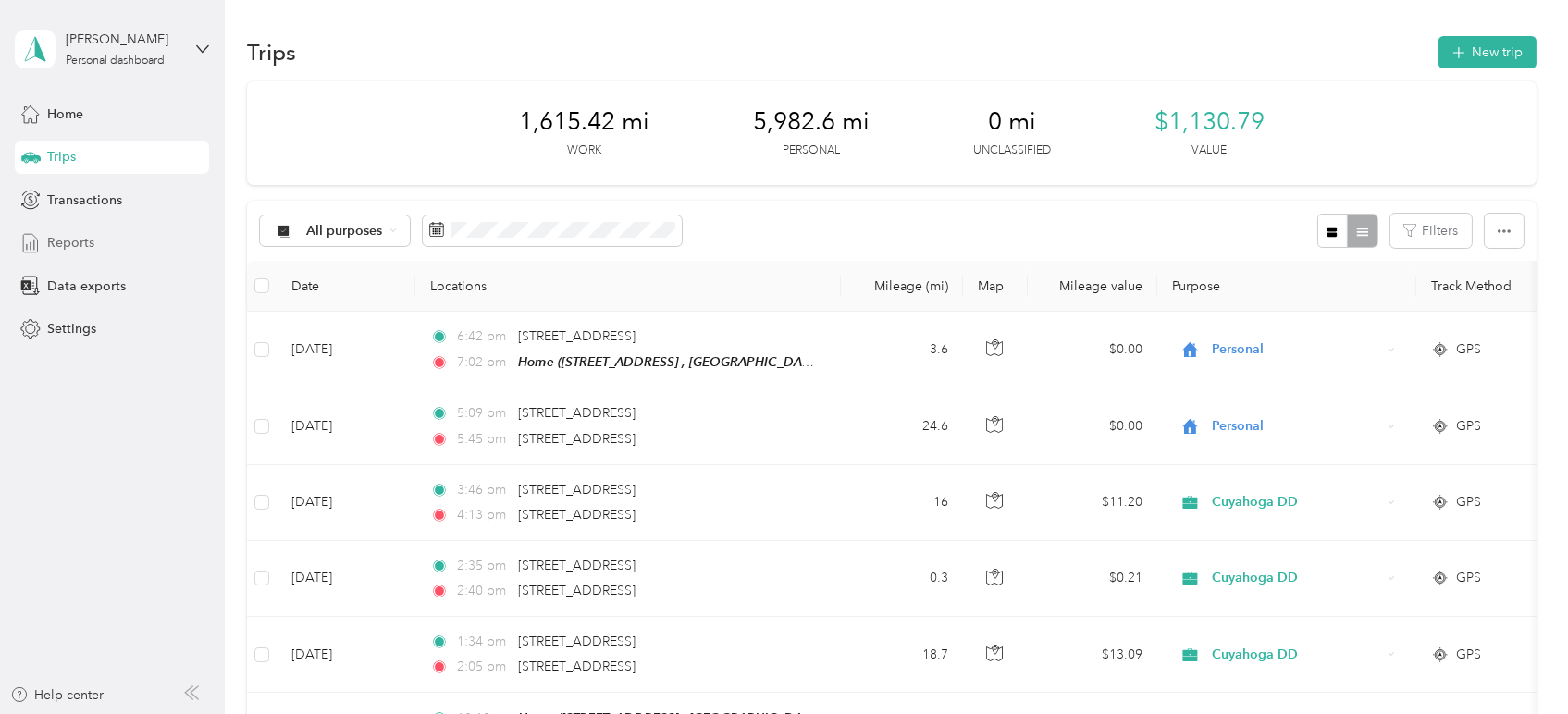
click at [97, 240] on div "Reports" at bounding box center [112, 243] width 195 height 33
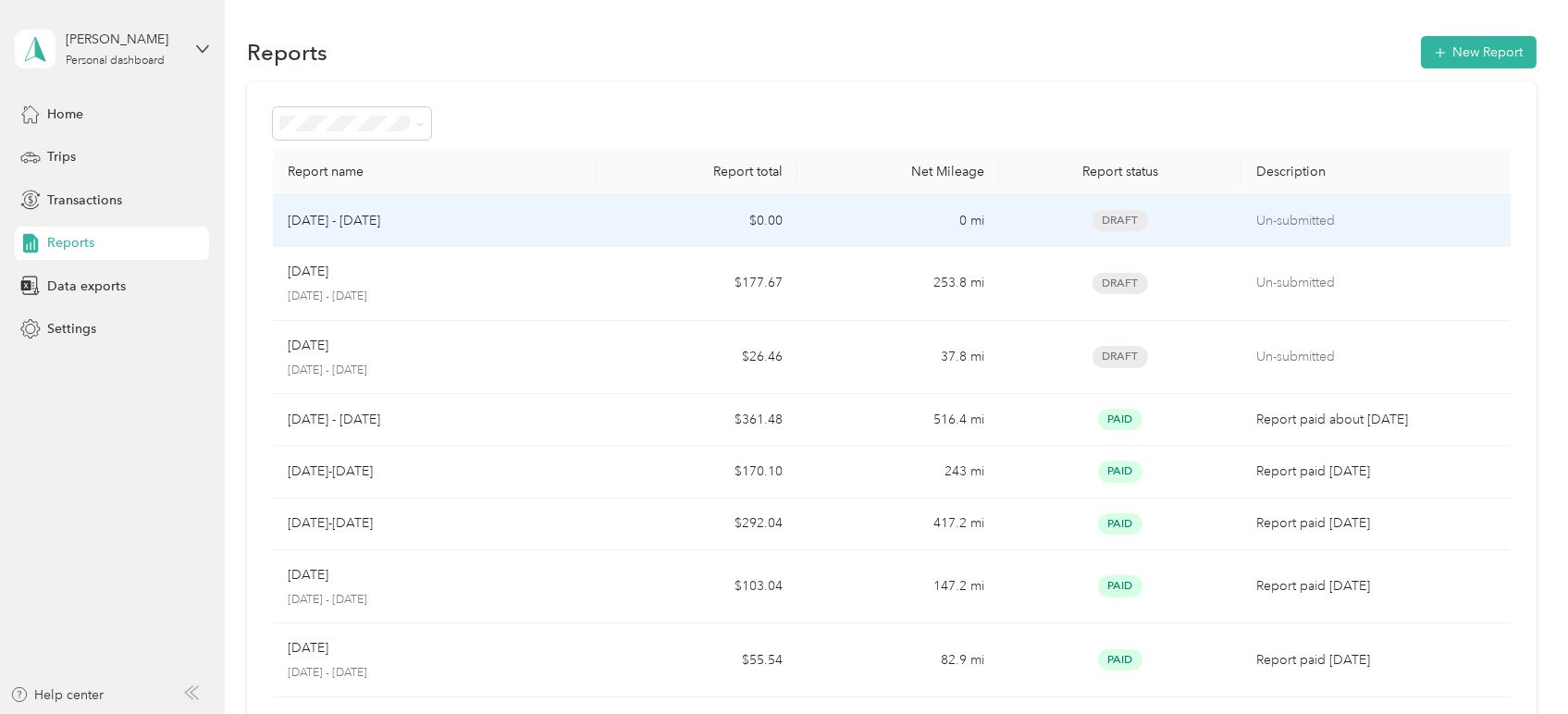
click at [380, 225] on p "[DATE] - [DATE]" at bounding box center [334, 220] width 92 height 21
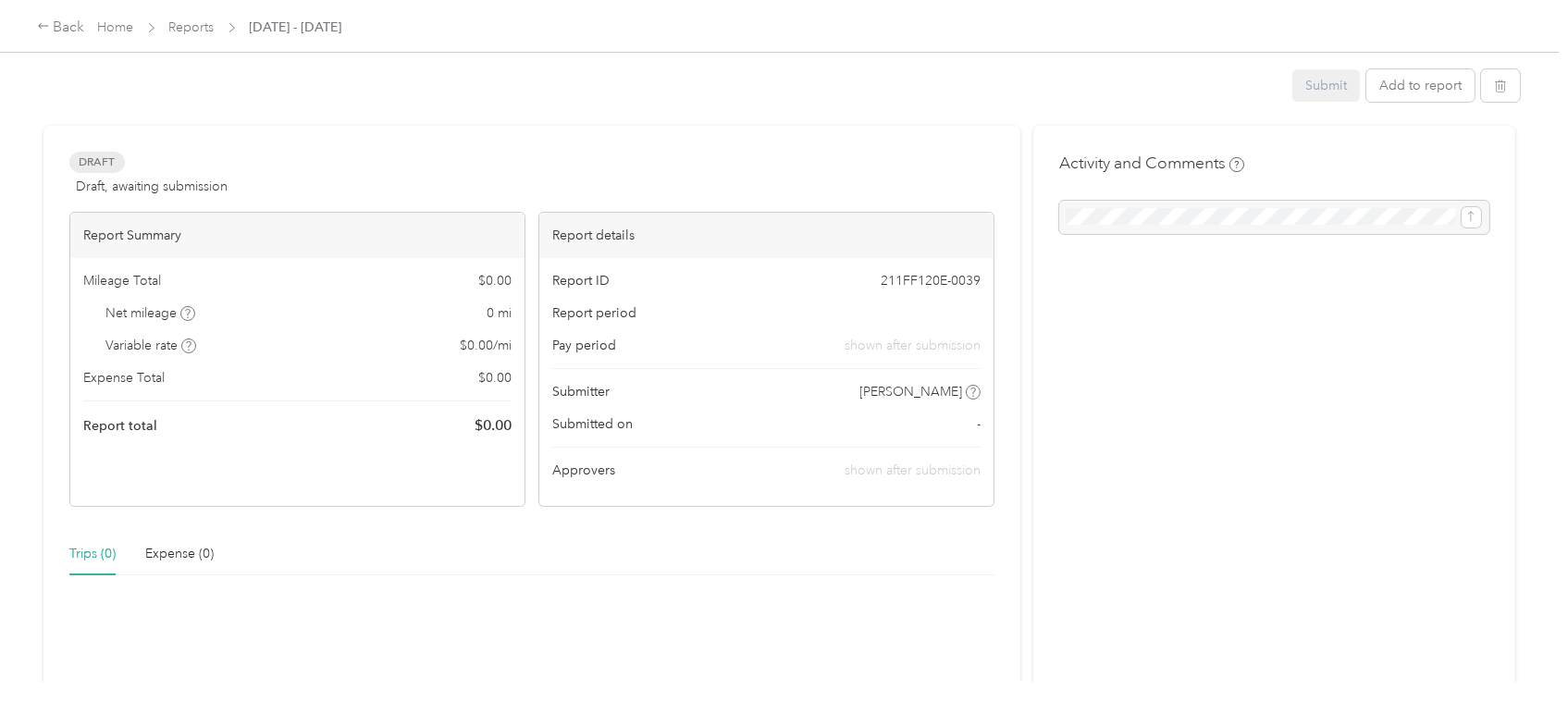
click at [394, 225] on div "Report Summary" at bounding box center [297, 235] width 454 height 45
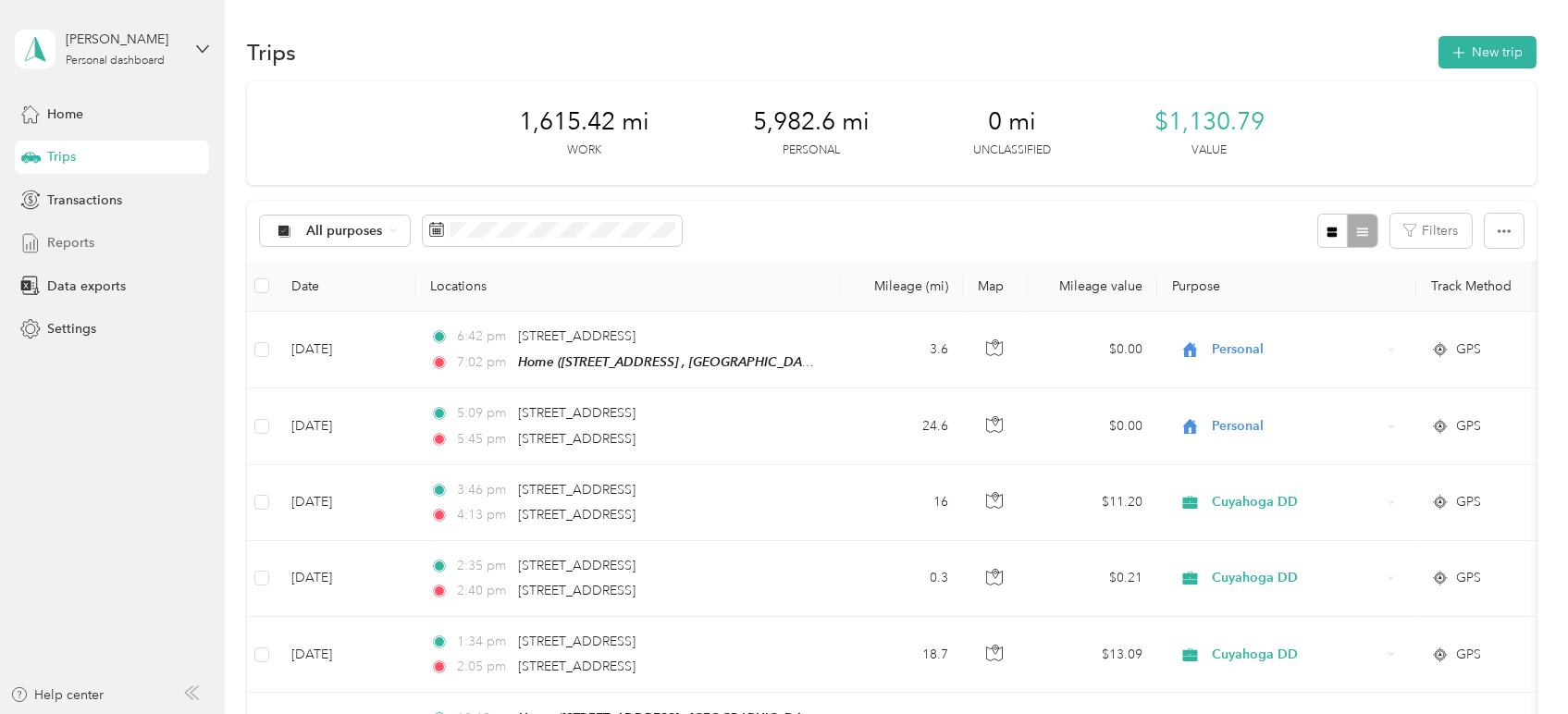
click at [87, 242] on span "Reports" at bounding box center [71, 243] width 47 height 20
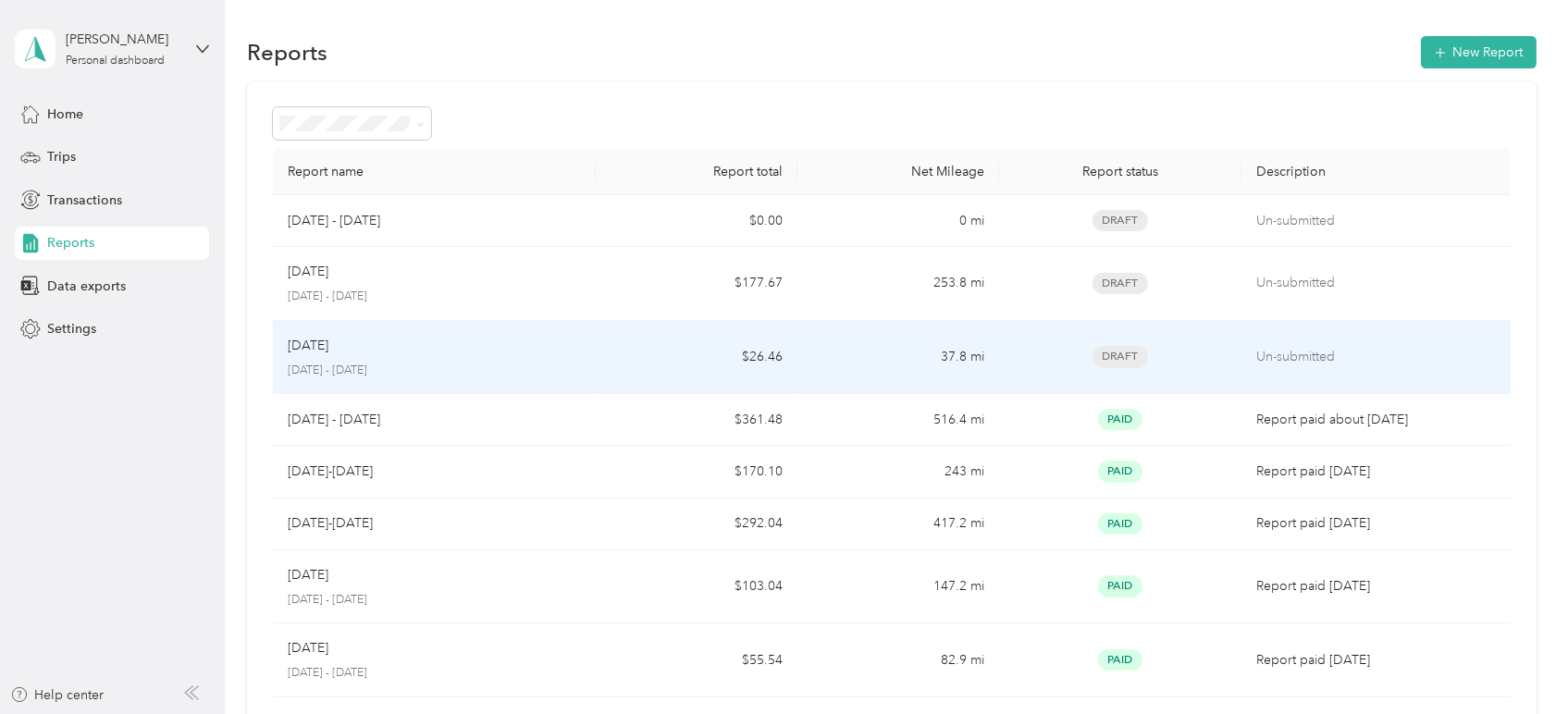
click at [307, 346] on p "[DATE]" at bounding box center [308, 345] width 40 height 21
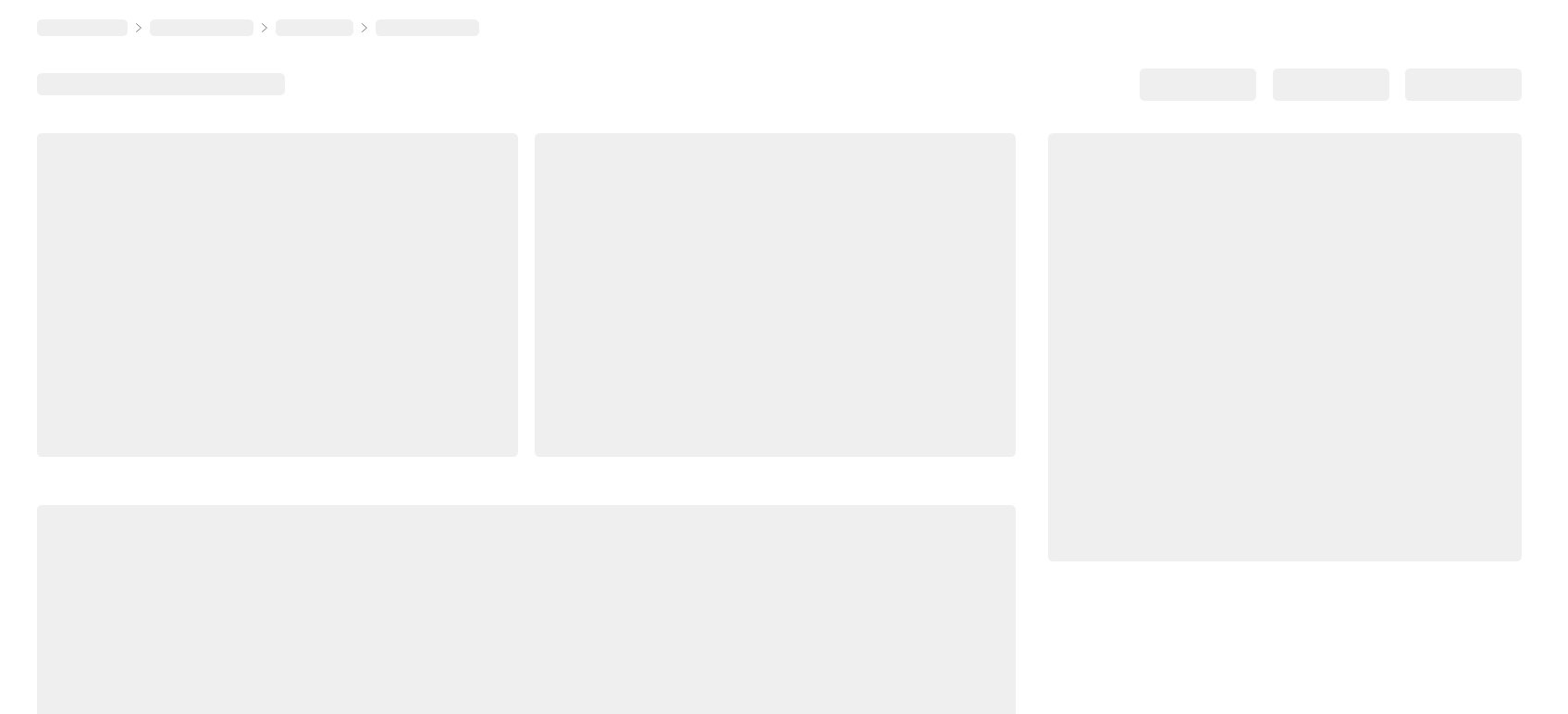
click at [307, 346] on div at bounding box center [277, 294] width 481 height 324
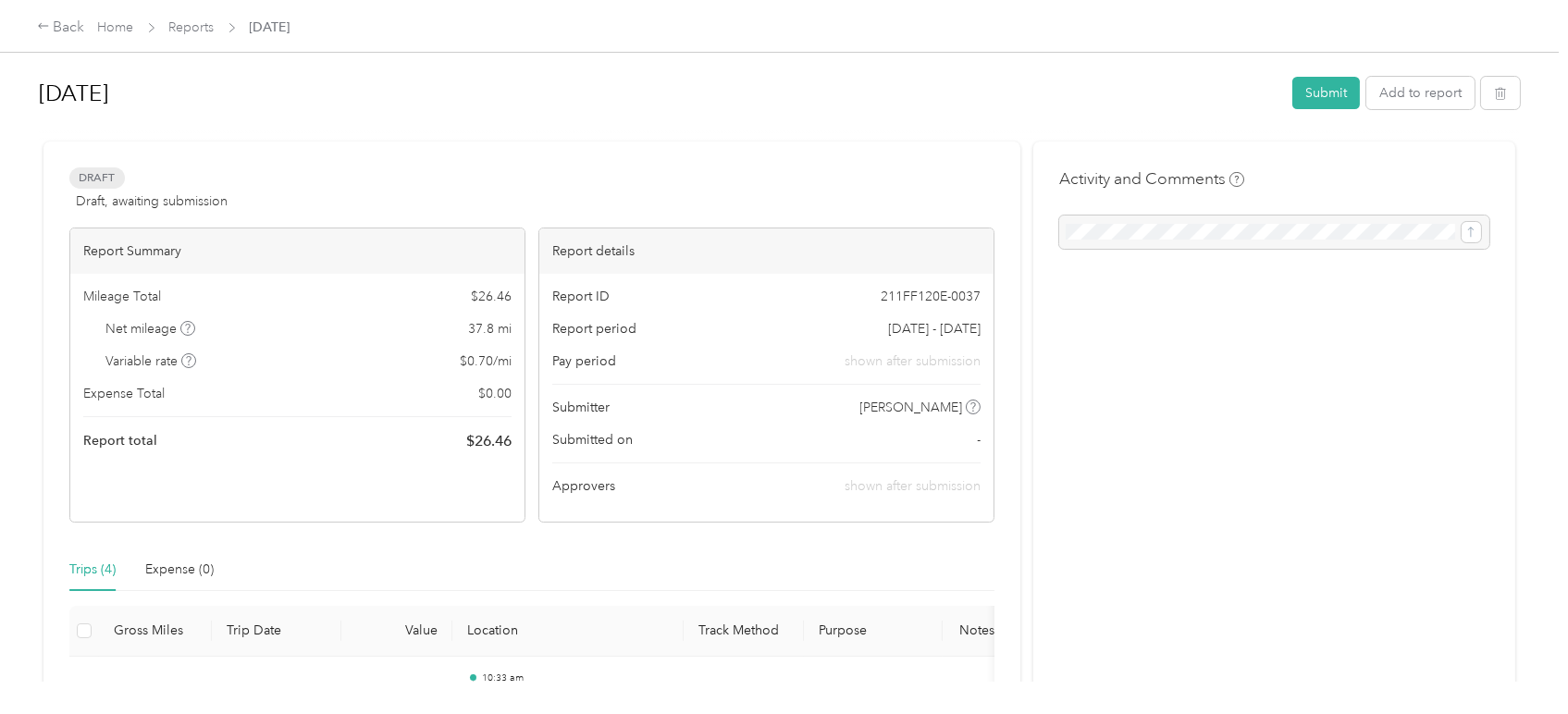
click at [82, 565] on div "Trips (4)" at bounding box center [92, 569] width 46 height 21
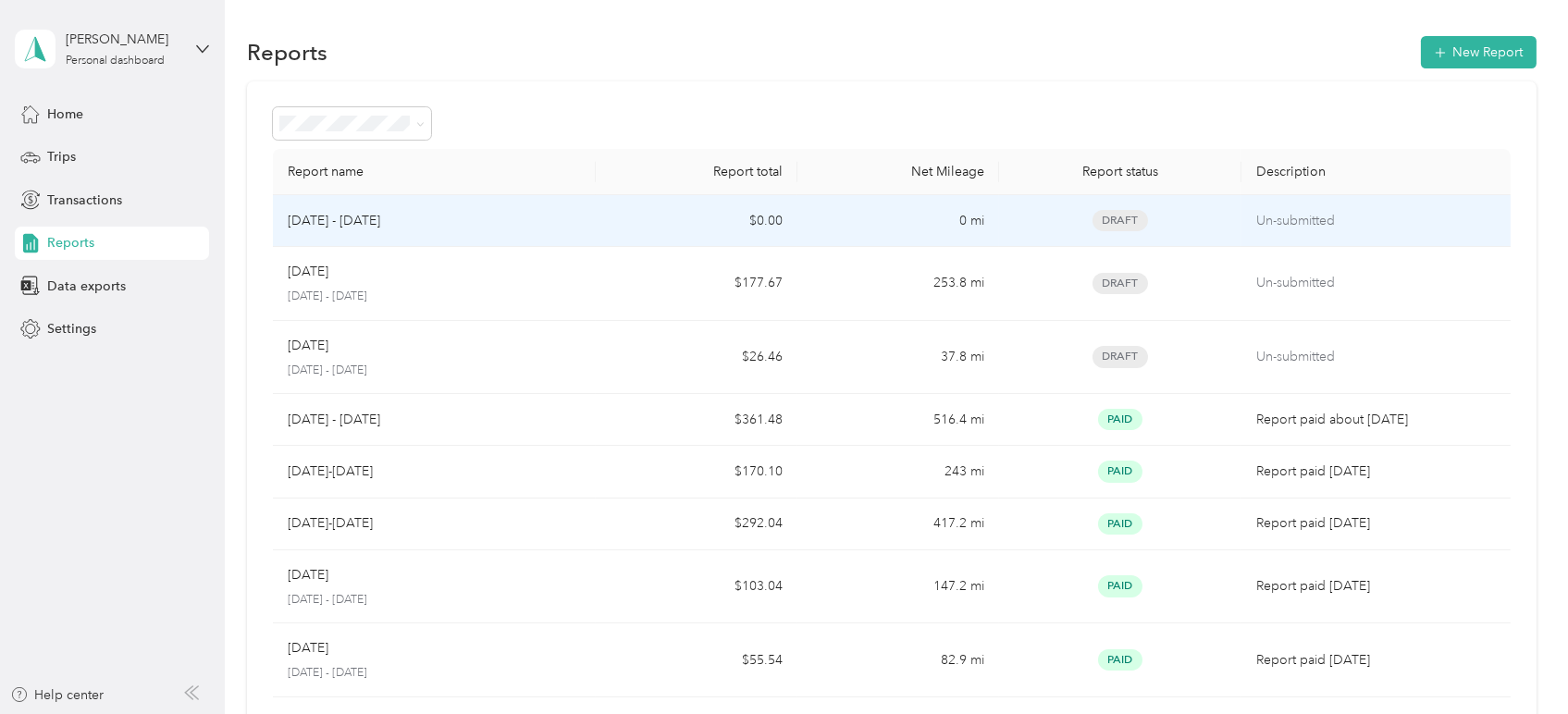
click at [340, 224] on p "[DATE] - [DATE]" at bounding box center [334, 220] width 92 height 21
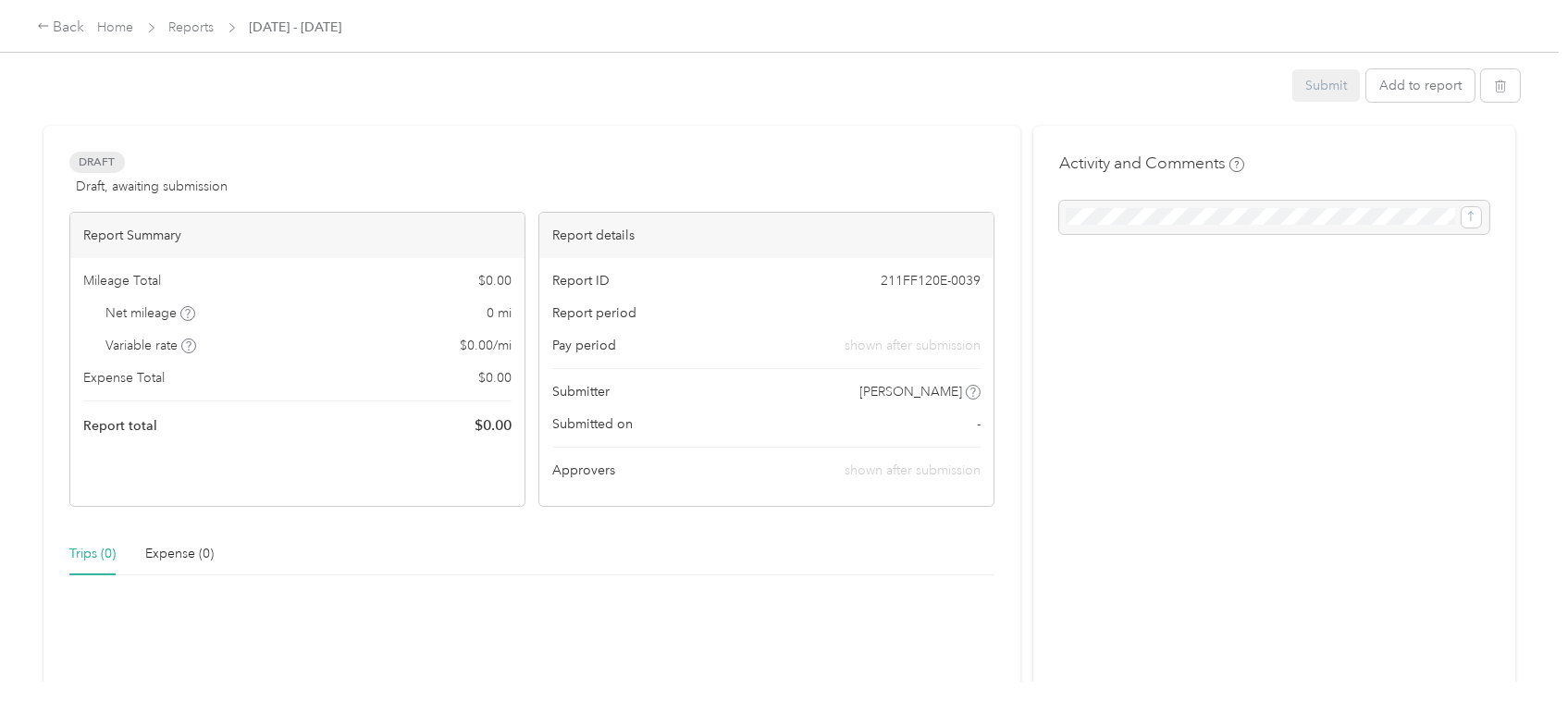
click at [340, 224] on div "Report Summary" at bounding box center [297, 235] width 454 height 45
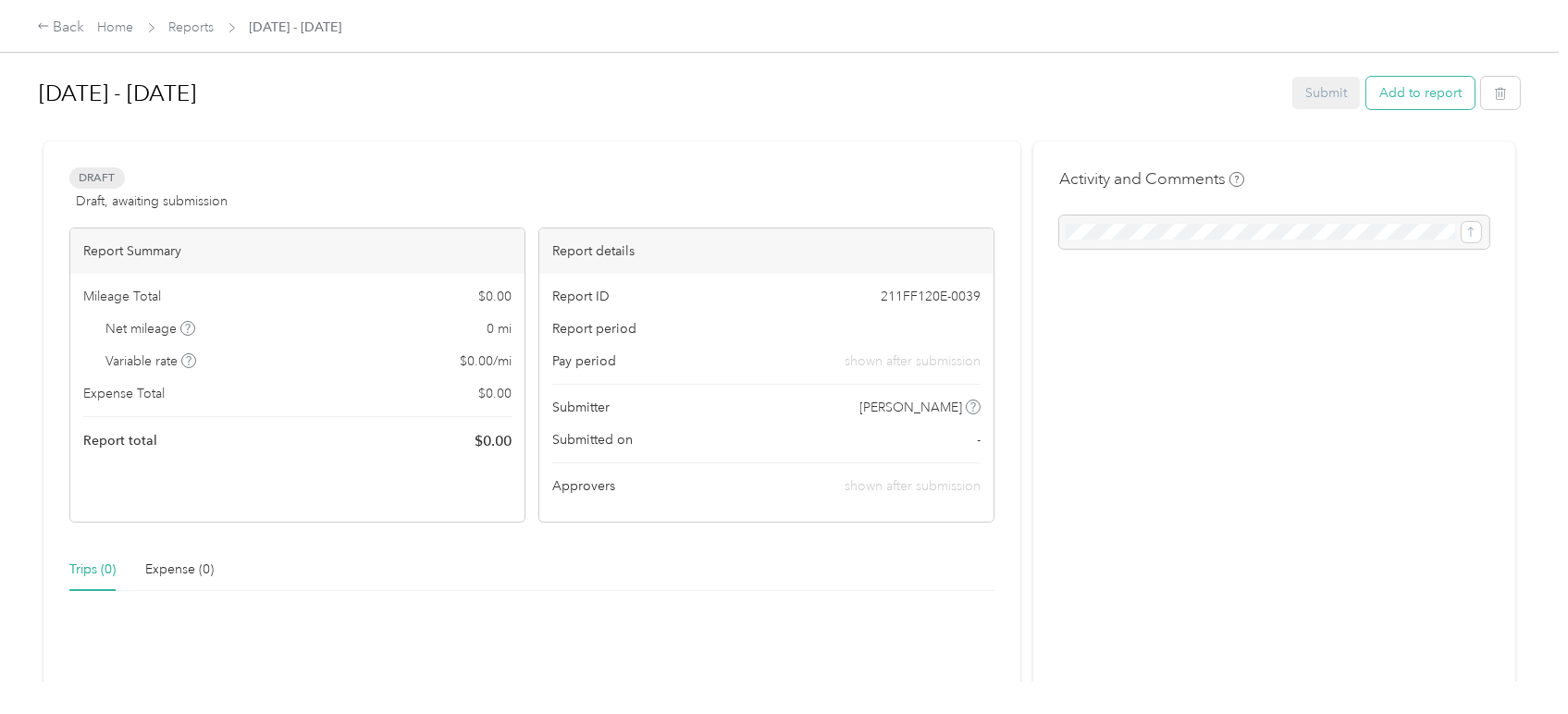
click at [1385, 95] on button "Add to report" at bounding box center [1421, 92] width 108 height 32
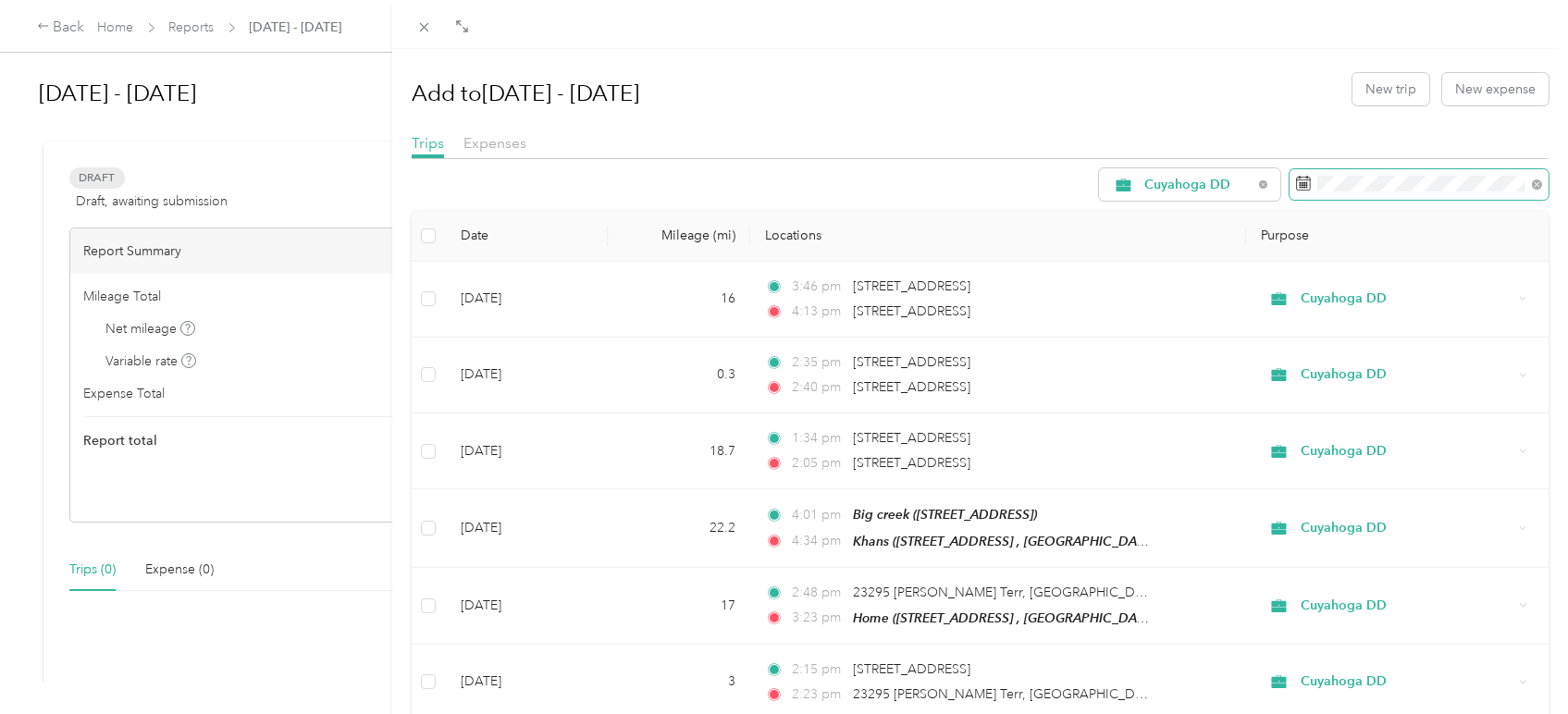
click at [1296, 186] on icon at bounding box center [1303, 183] width 15 height 15
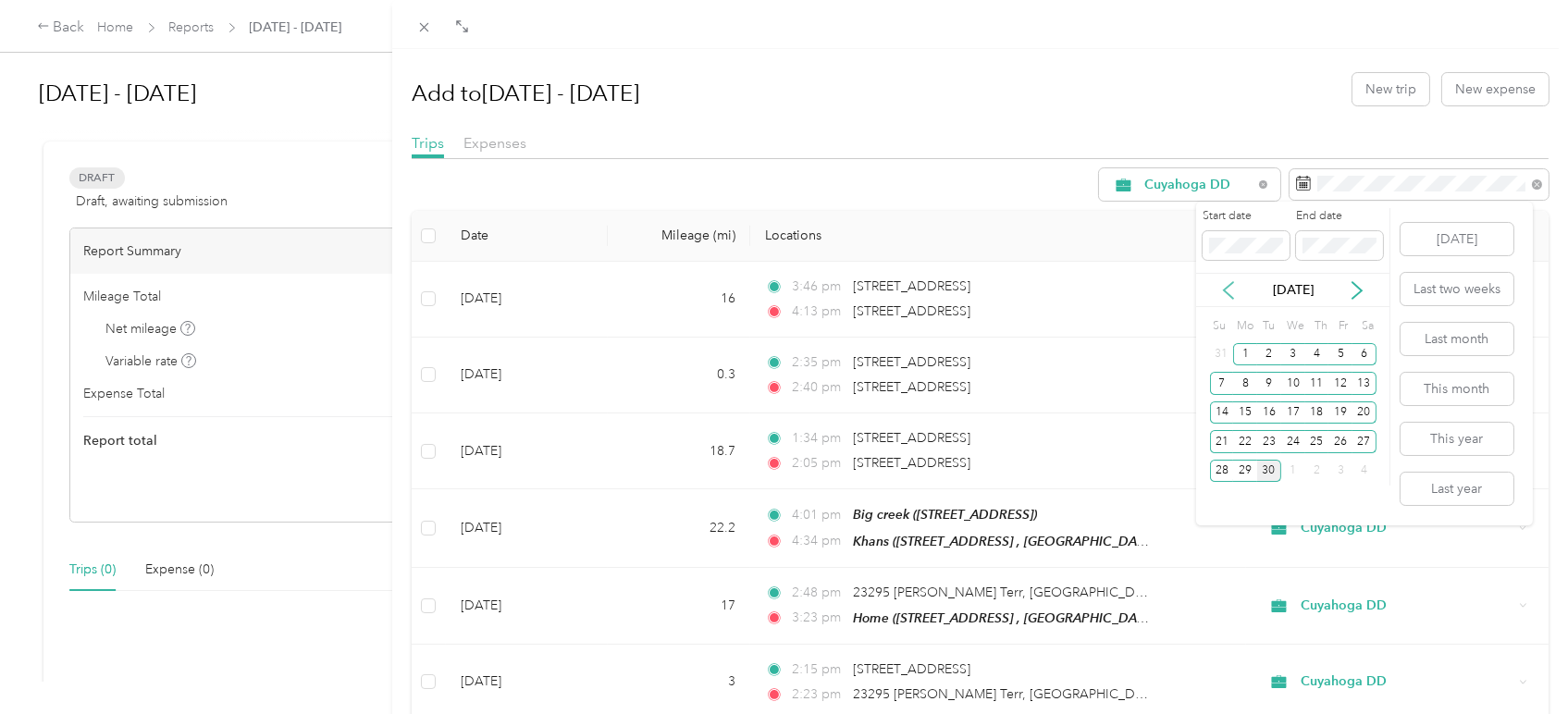
click at [1224, 292] on icon at bounding box center [1228, 290] width 19 height 19
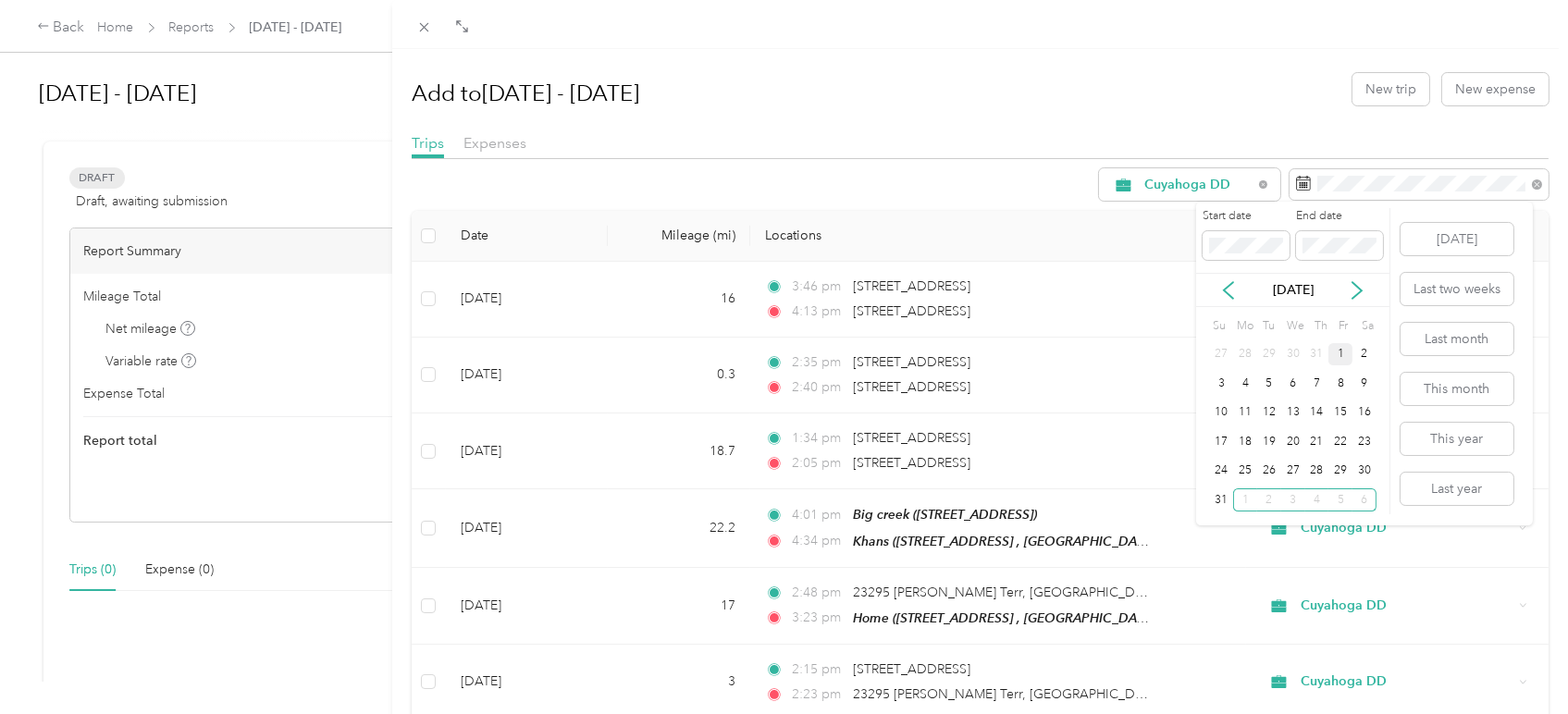
click at [1339, 353] on div "1" at bounding box center [1340, 355] width 24 height 24
click at [1351, 295] on icon at bounding box center [1357, 290] width 19 height 19
click at [1270, 466] on div "30" at bounding box center [1268, 472] width 24 height 24
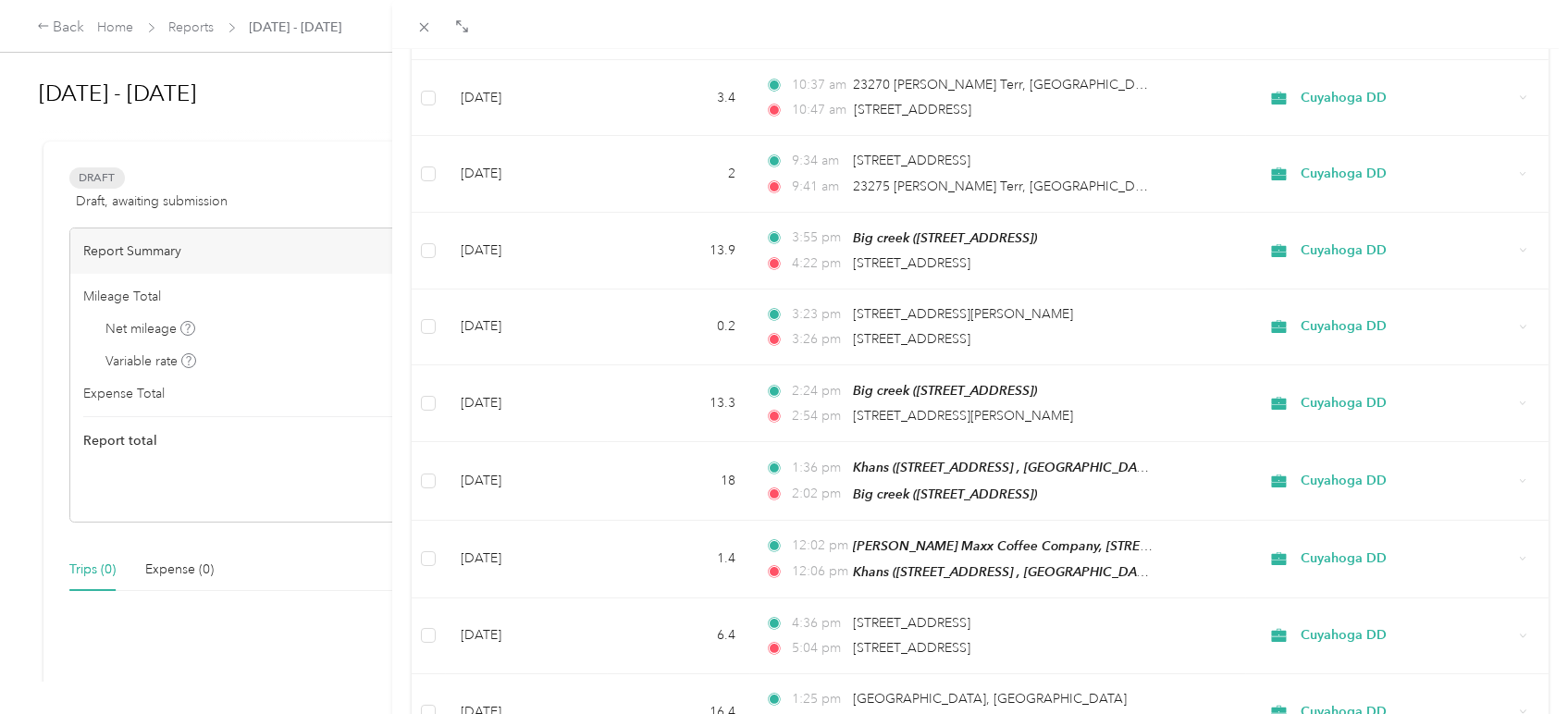
scroll to position [1970, 0]
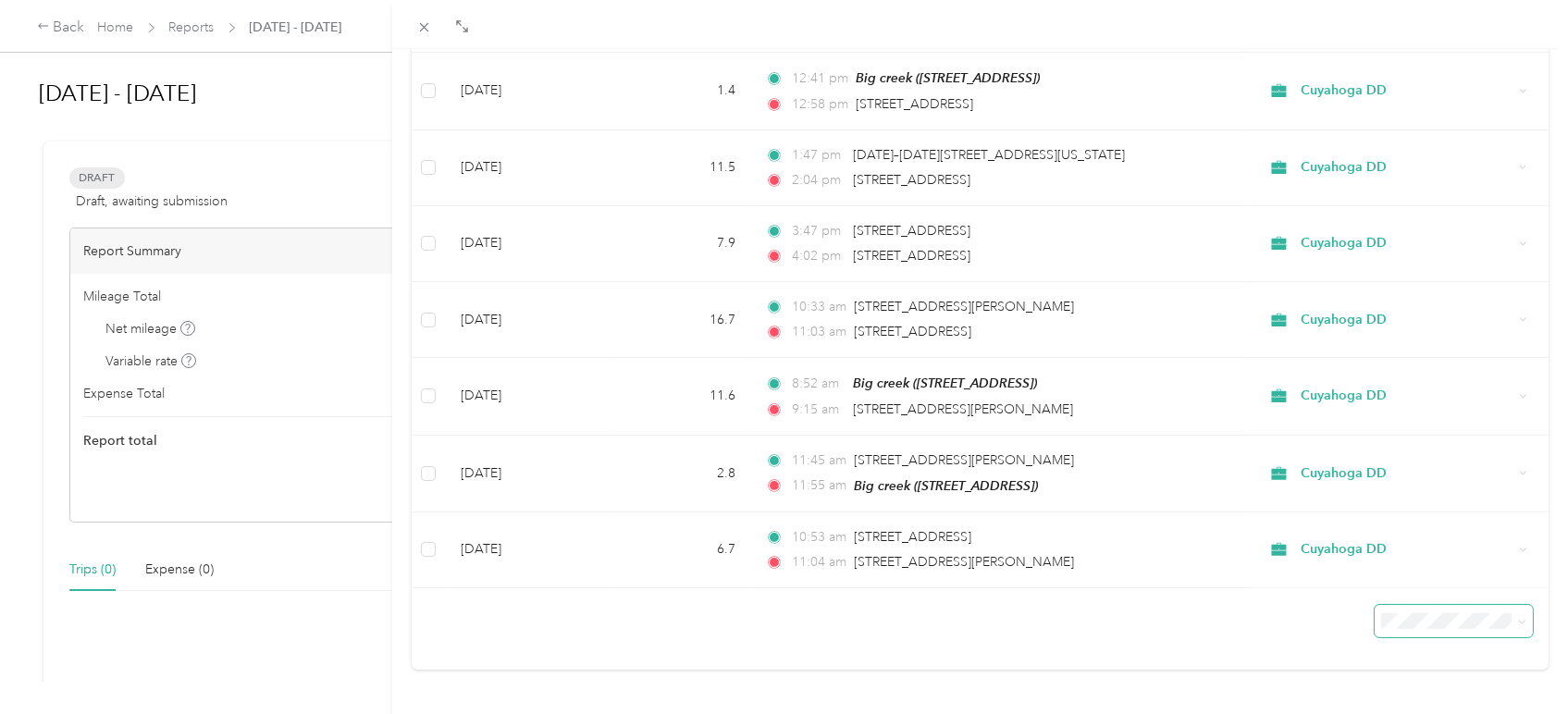
click at [1518, 618] on icon at bounding box center [1522, 622] width 8 height 8
click at [1420, 568] on div "100 per load" at bounding box center [1427, 559] width 113 height 20
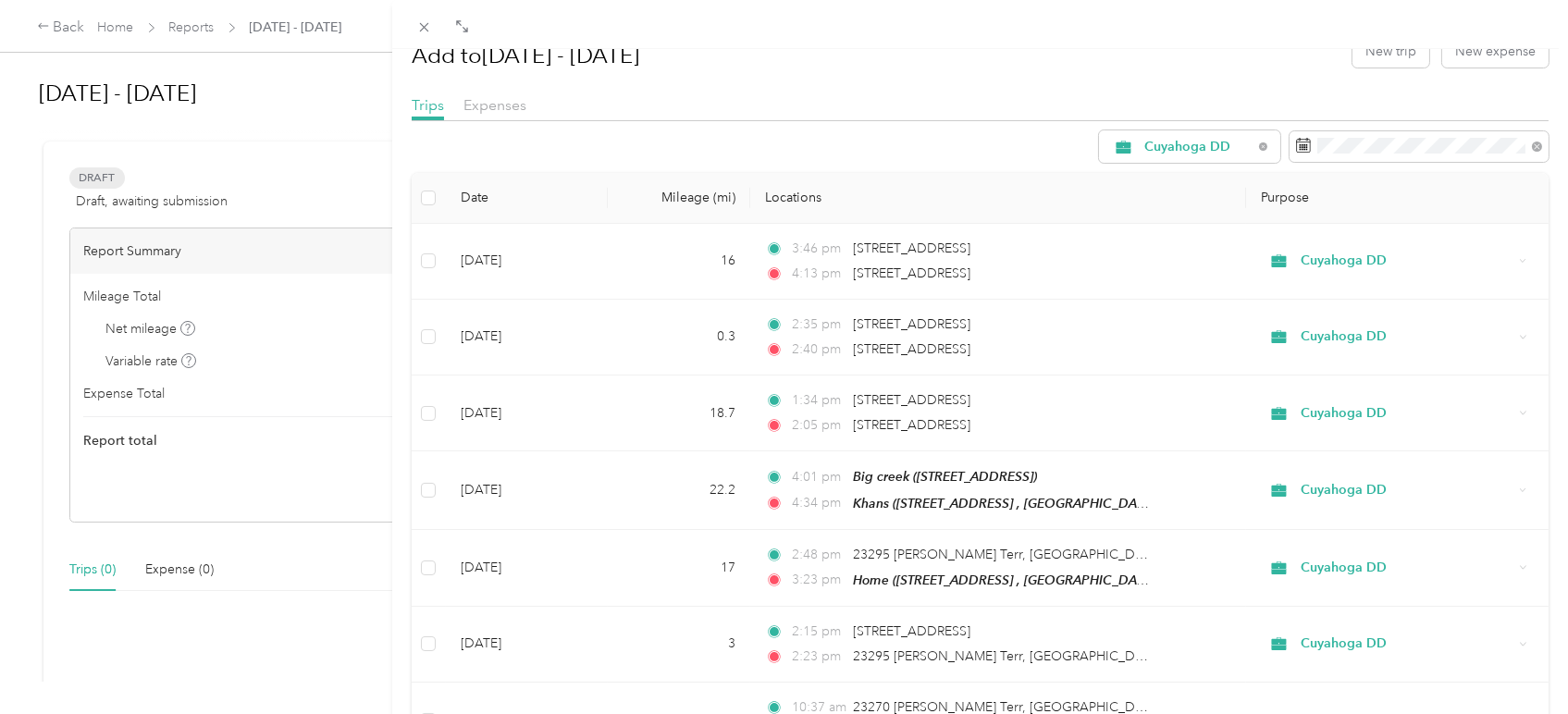
scroll to position [0, 0]
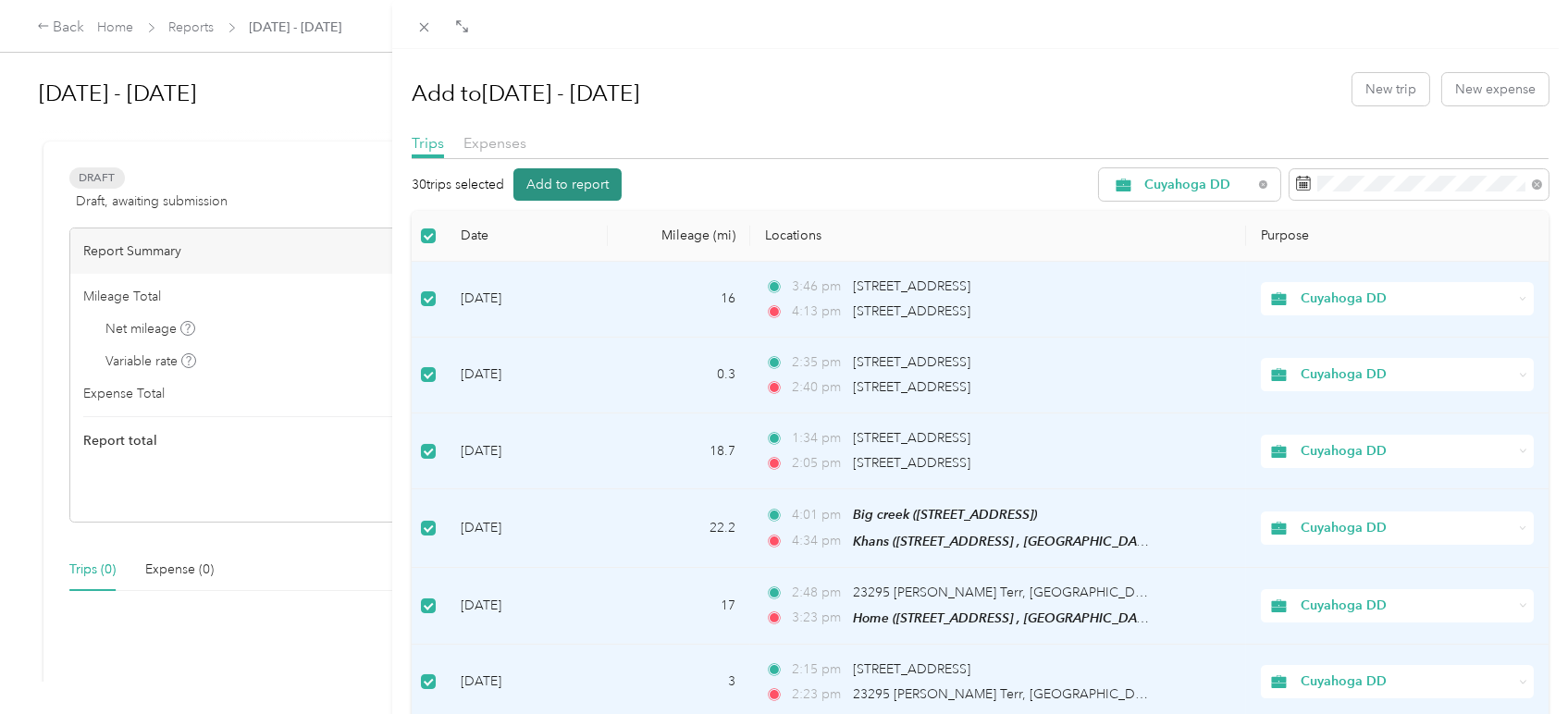
click at [554, 181] on button "Add to report" at bounding box center [567, 184] width 108 height 32
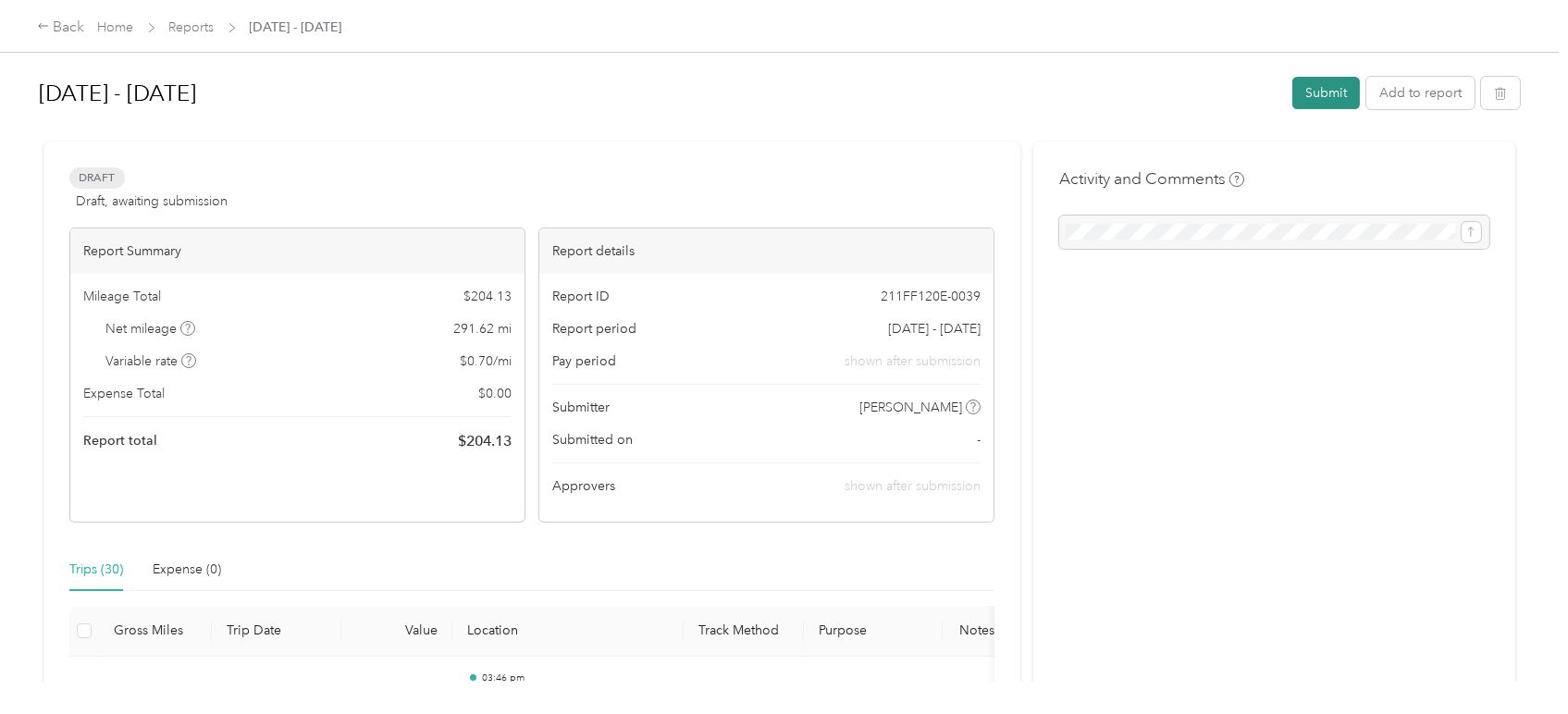
click at [1313, 97] on button "Submit" at bounding box center [1325, 92] width 68 height 32
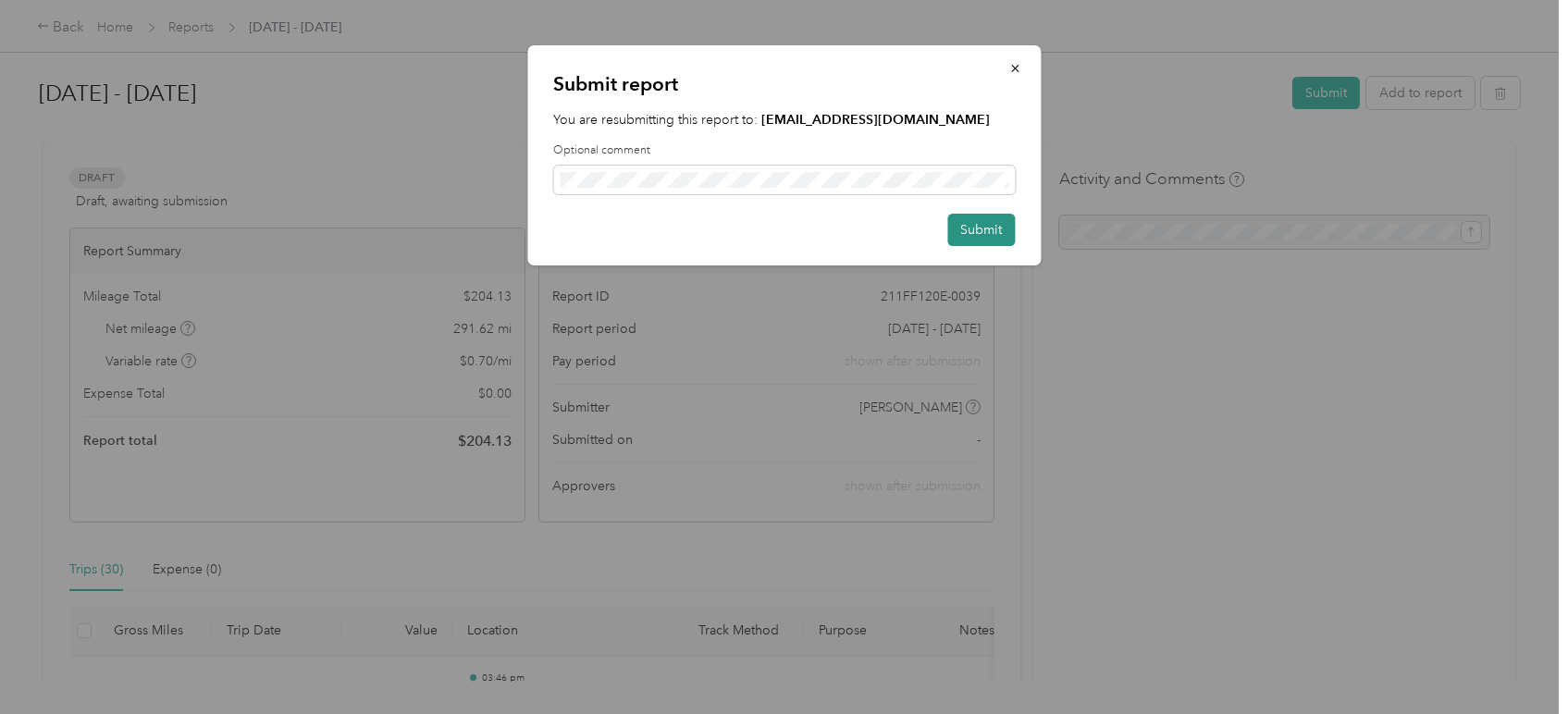
click at [969, 226] on button "Submit" at bounding box center [980, 229] width 68 height 32
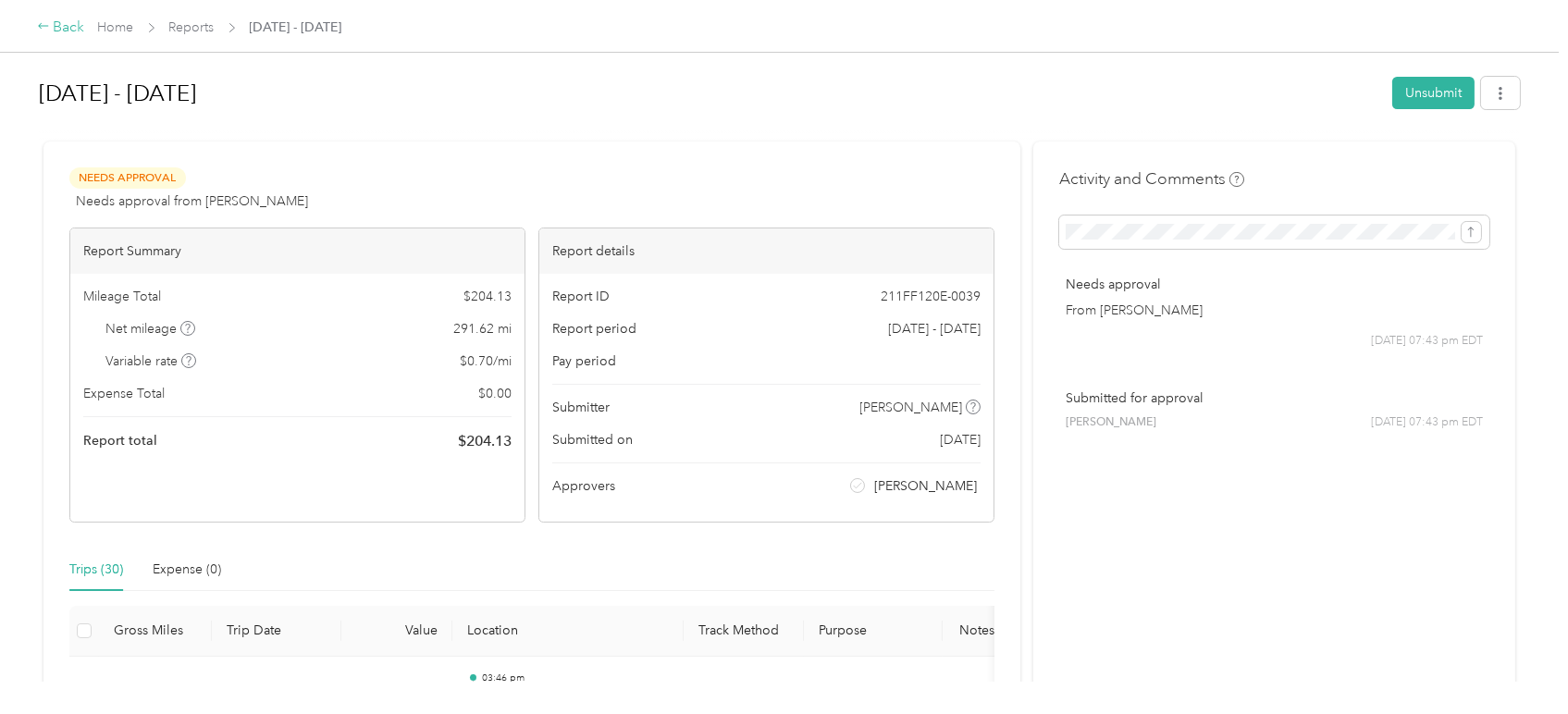
click at [42, 28] on icon at bounding box center [43, 26] width 13 height 13
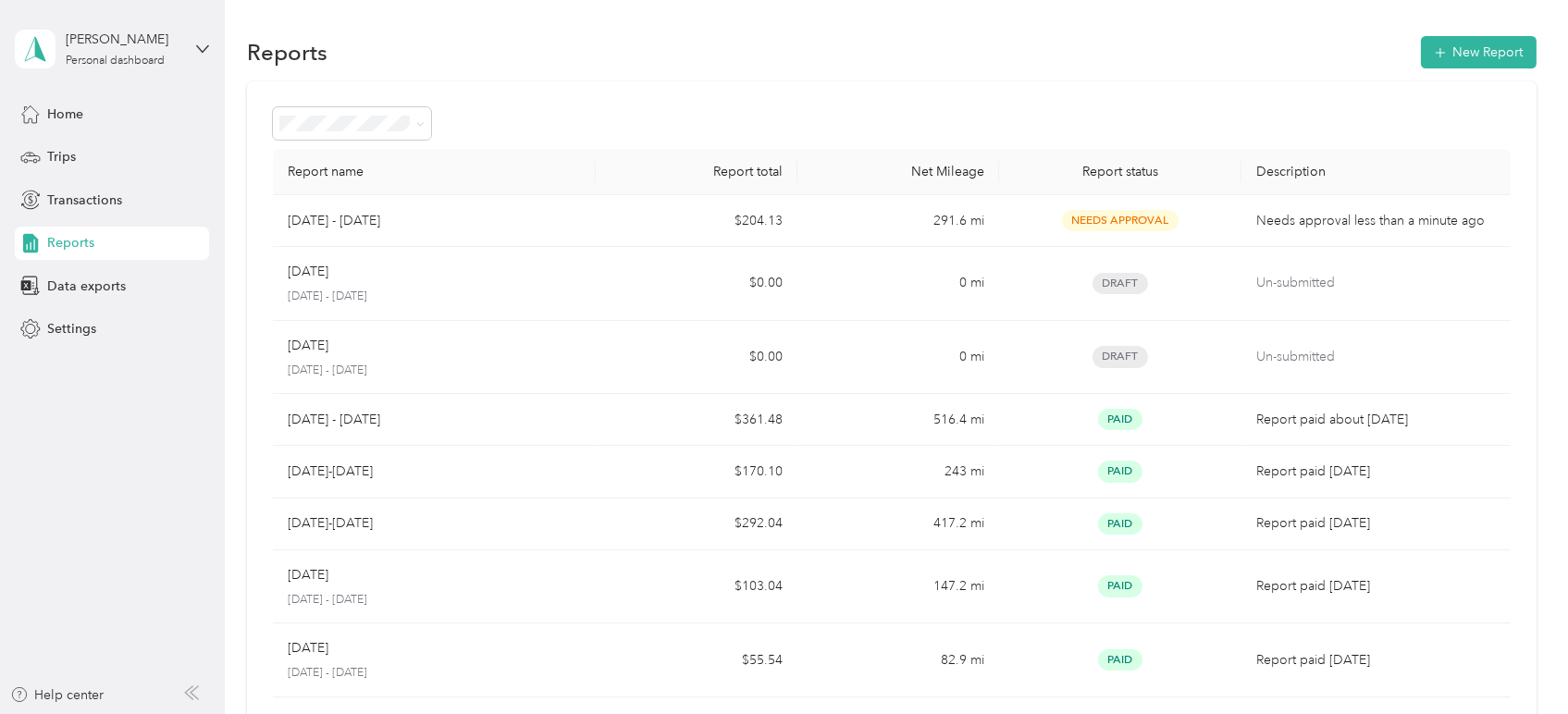
click at [78, 234] on span "Reports" at bounding box center [71, 243] width 47 height 20
click at [1470, 44] on button "New Report" at bounding box center [1479, 52] width 116 height 32
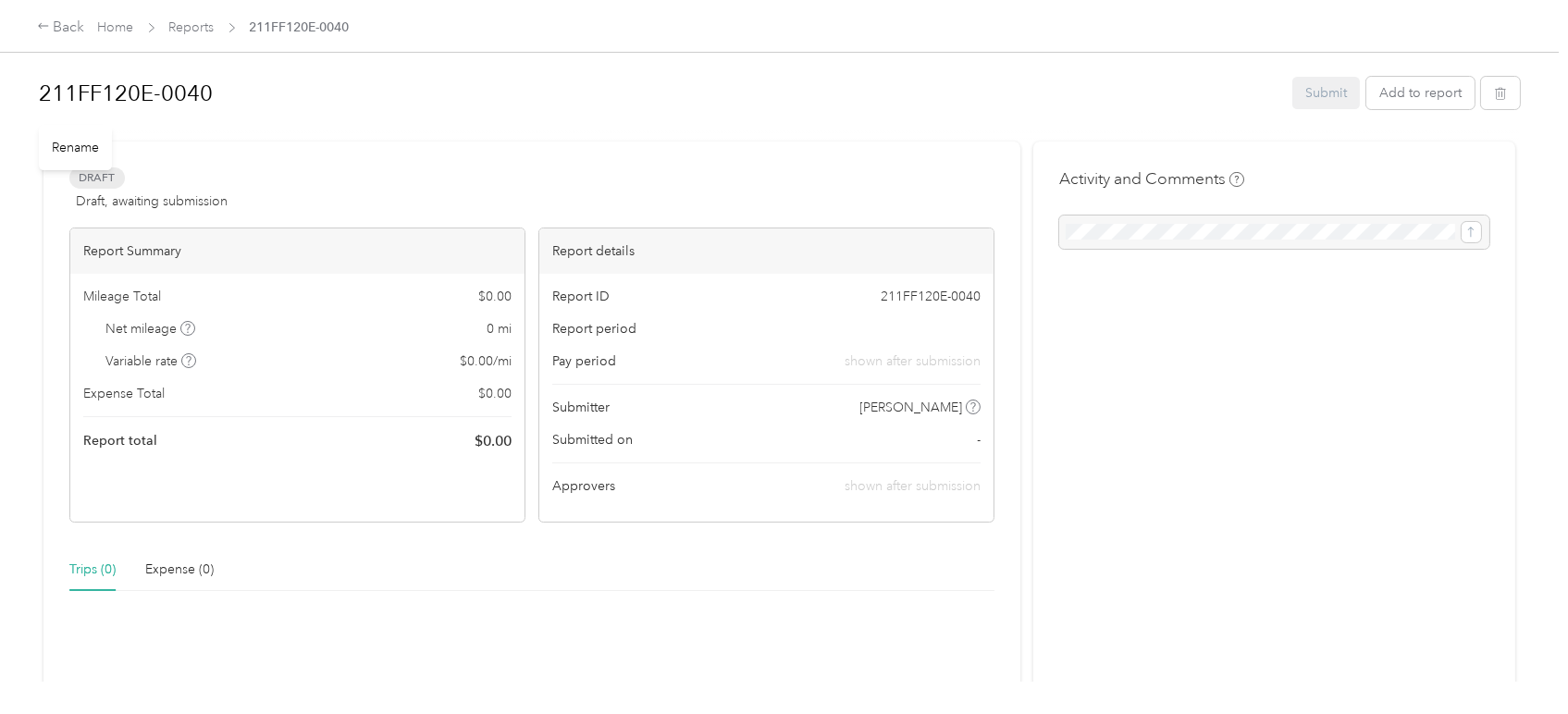
click at [214, 93] on h1 "211FF120E-0040" at bounding box center [660, 92] width 1241 height 44
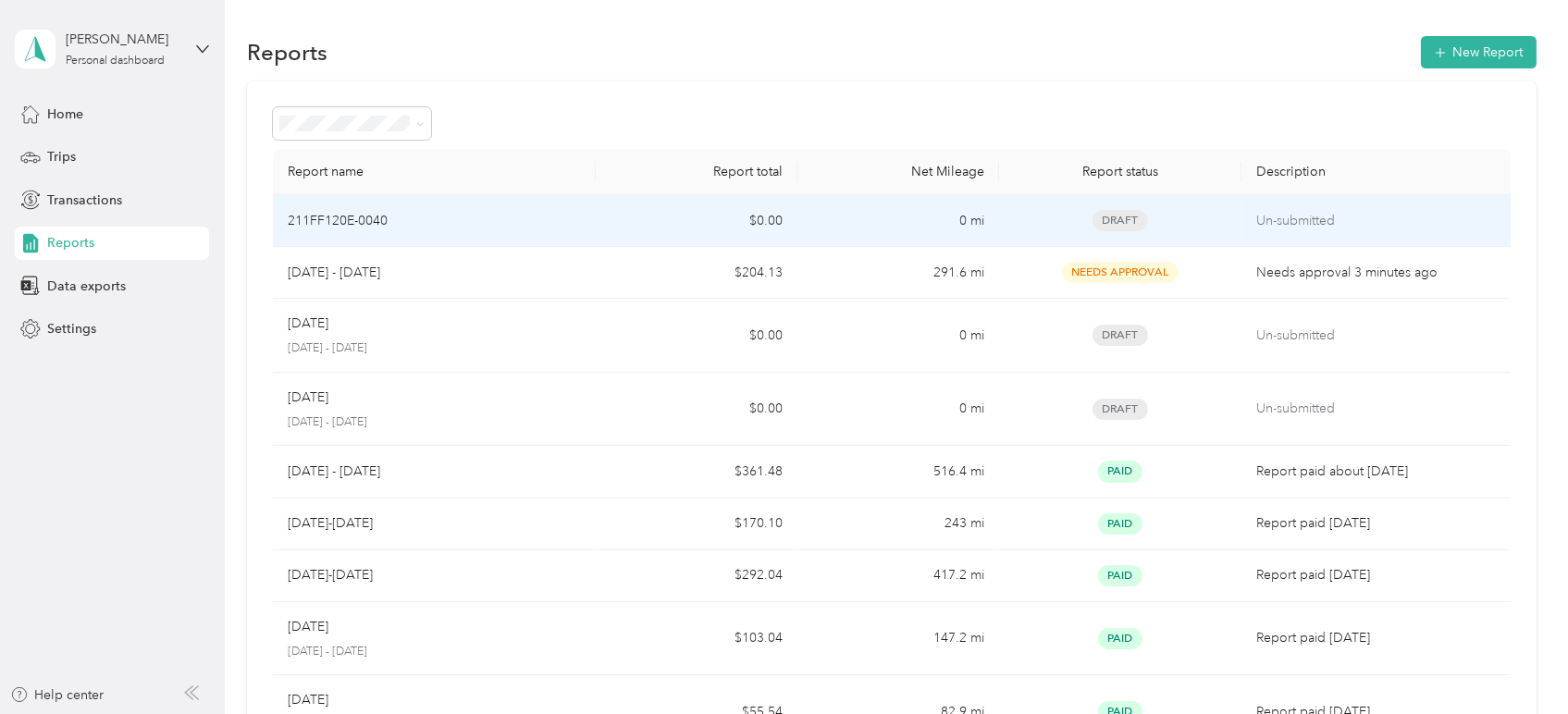
drag, startPoint x: 411, startPoint y: 220, endPoint x: 322, endPoint y: 220, distance: 89.0
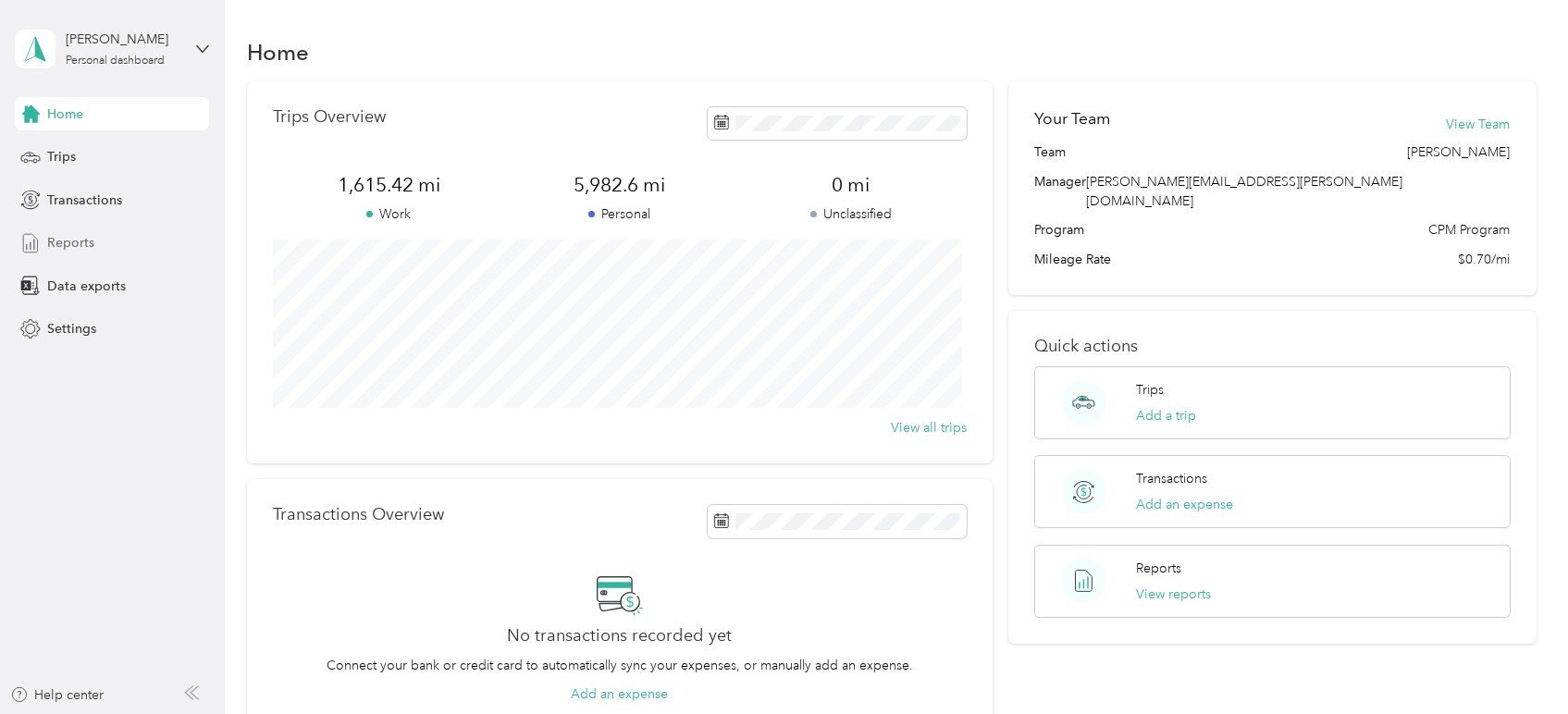
click at [61, 235] on span "Reports" at bounding box center [71, 243] width 47 height 20
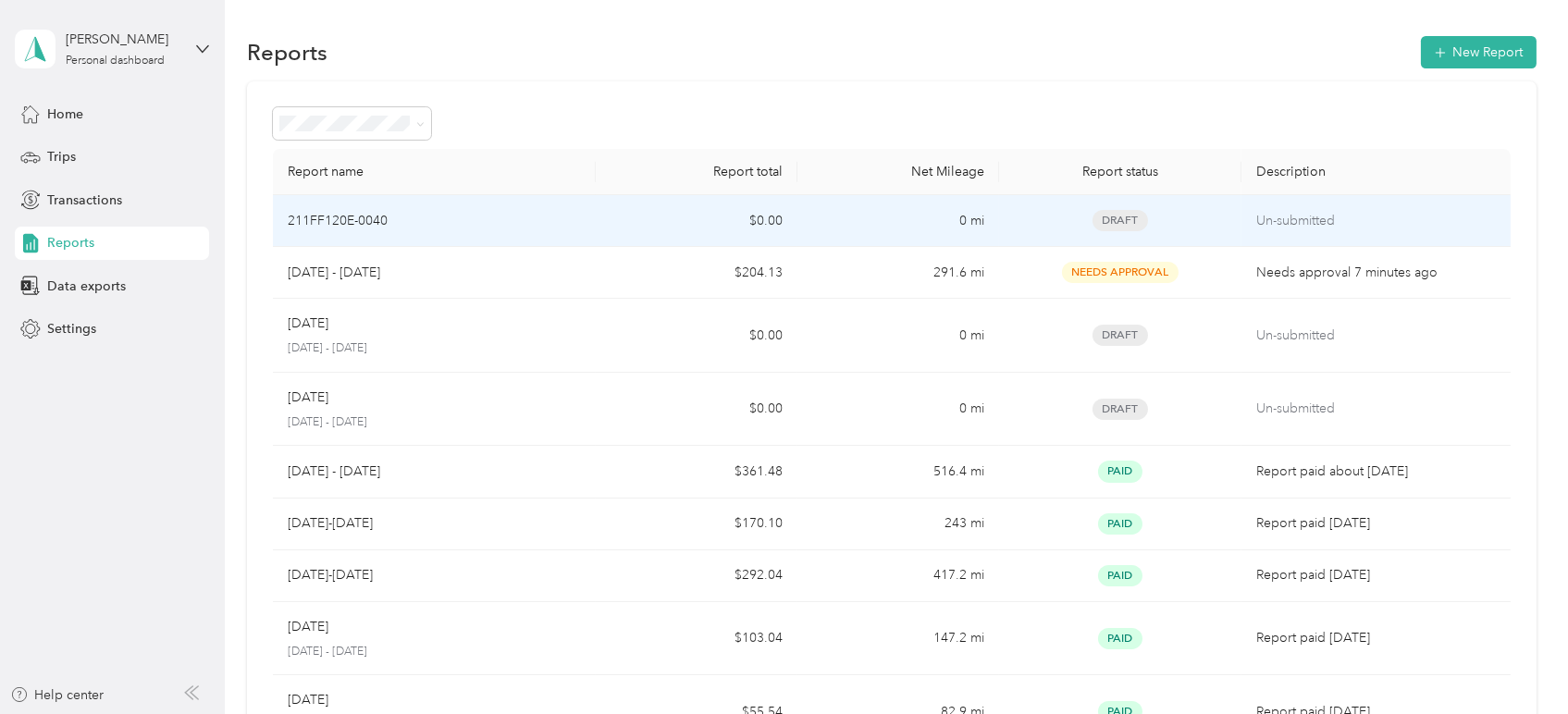
click at [463, 218] on div "211FF120E-0040" at bounding box center [435, 220] width 293 height 21
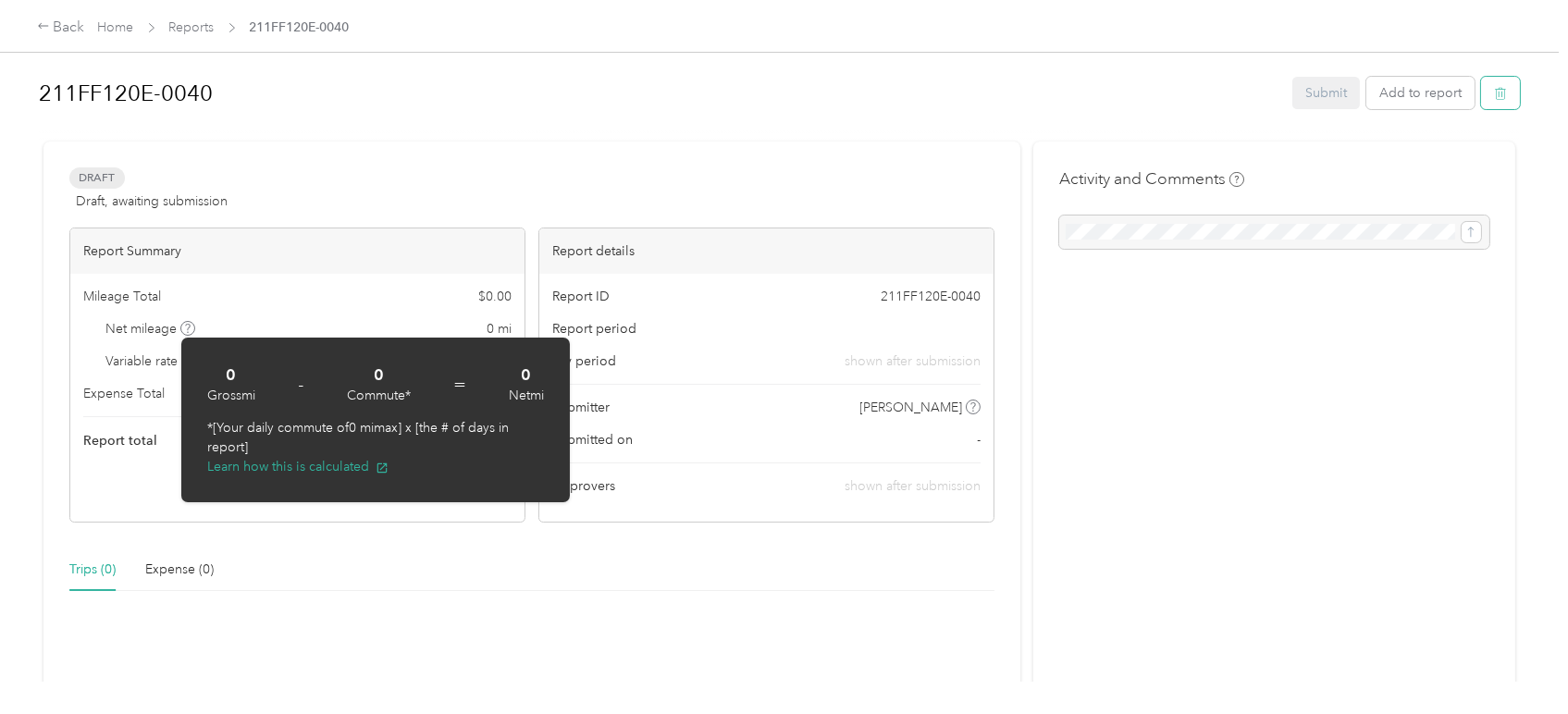
click at [1502, 90] on button "button" at bounding box center [1500, 92] width 39 height 32
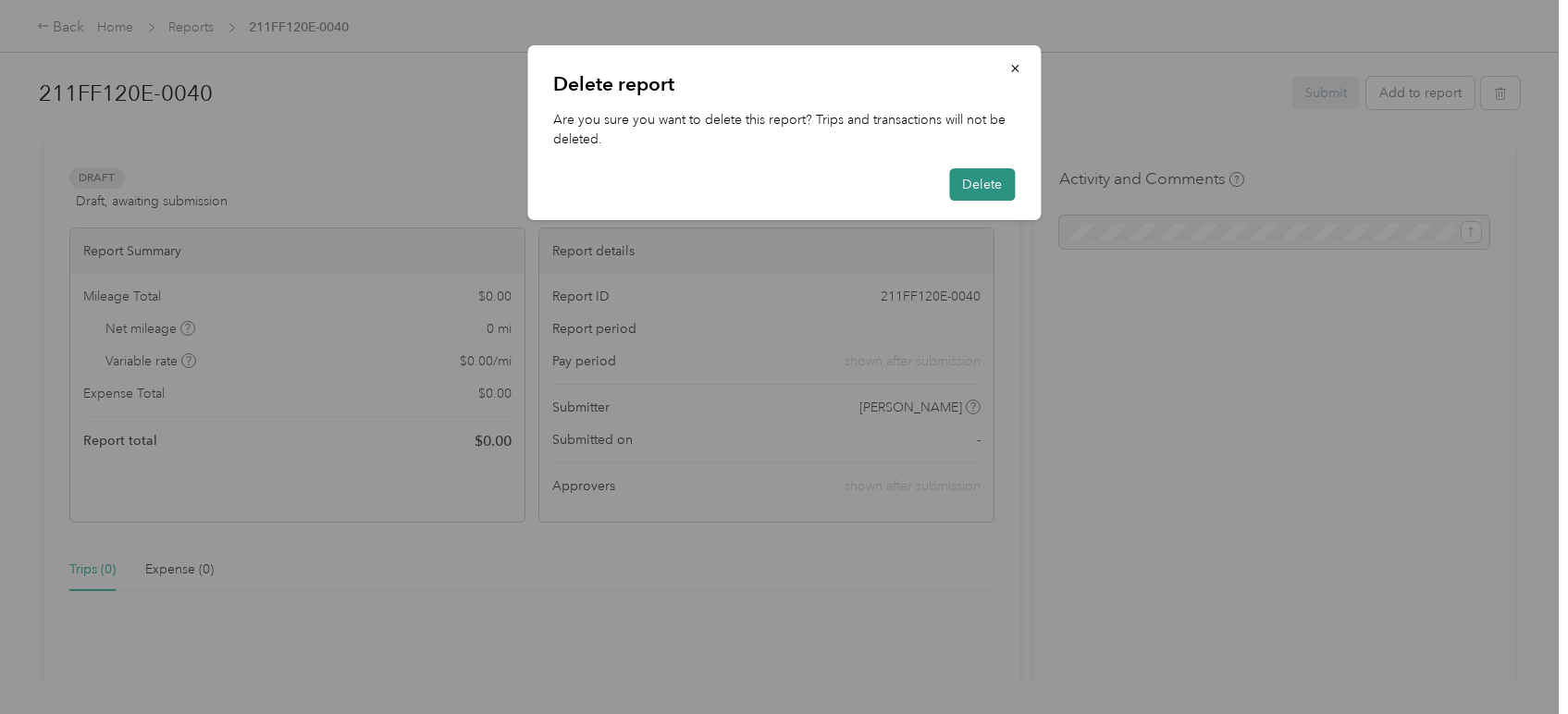
click at [988, 190] on button "Delete" at bounding box center [981, 184] width 66 height 32
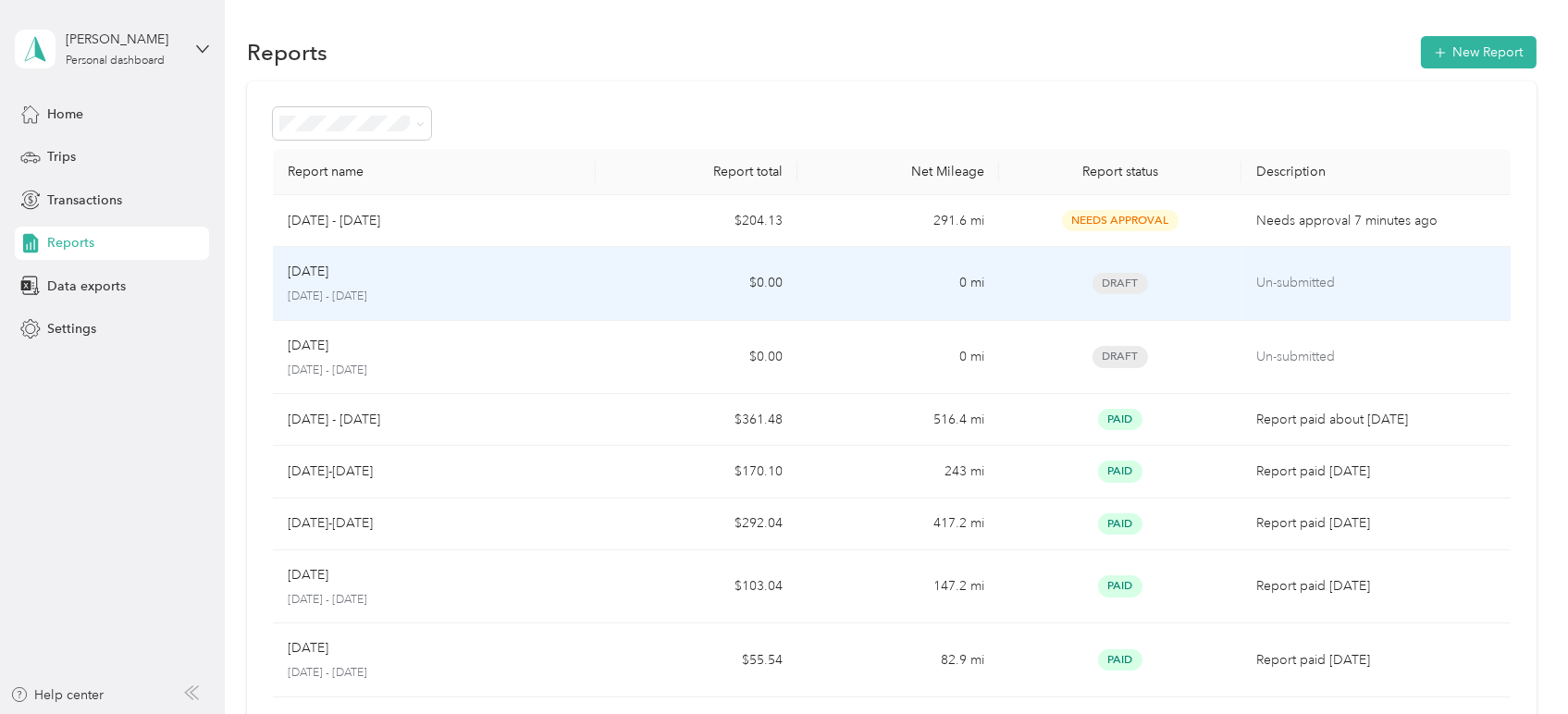
click at [429, 294] on p "[DATE] - [DATE]" at bounding box center [435, 297] width 293 height 17
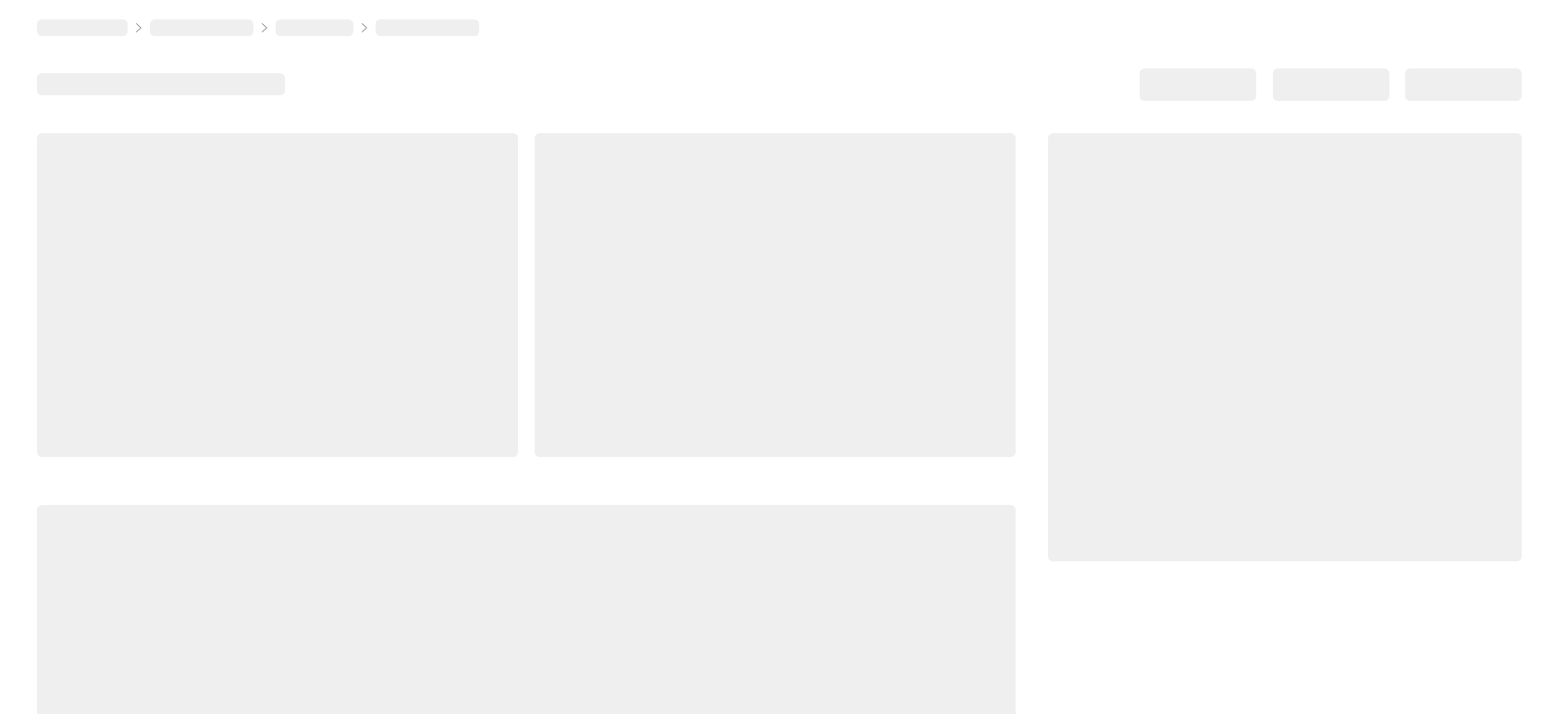
click at [429, 294] on div at bounding box center [277, 294] width 481 height 324
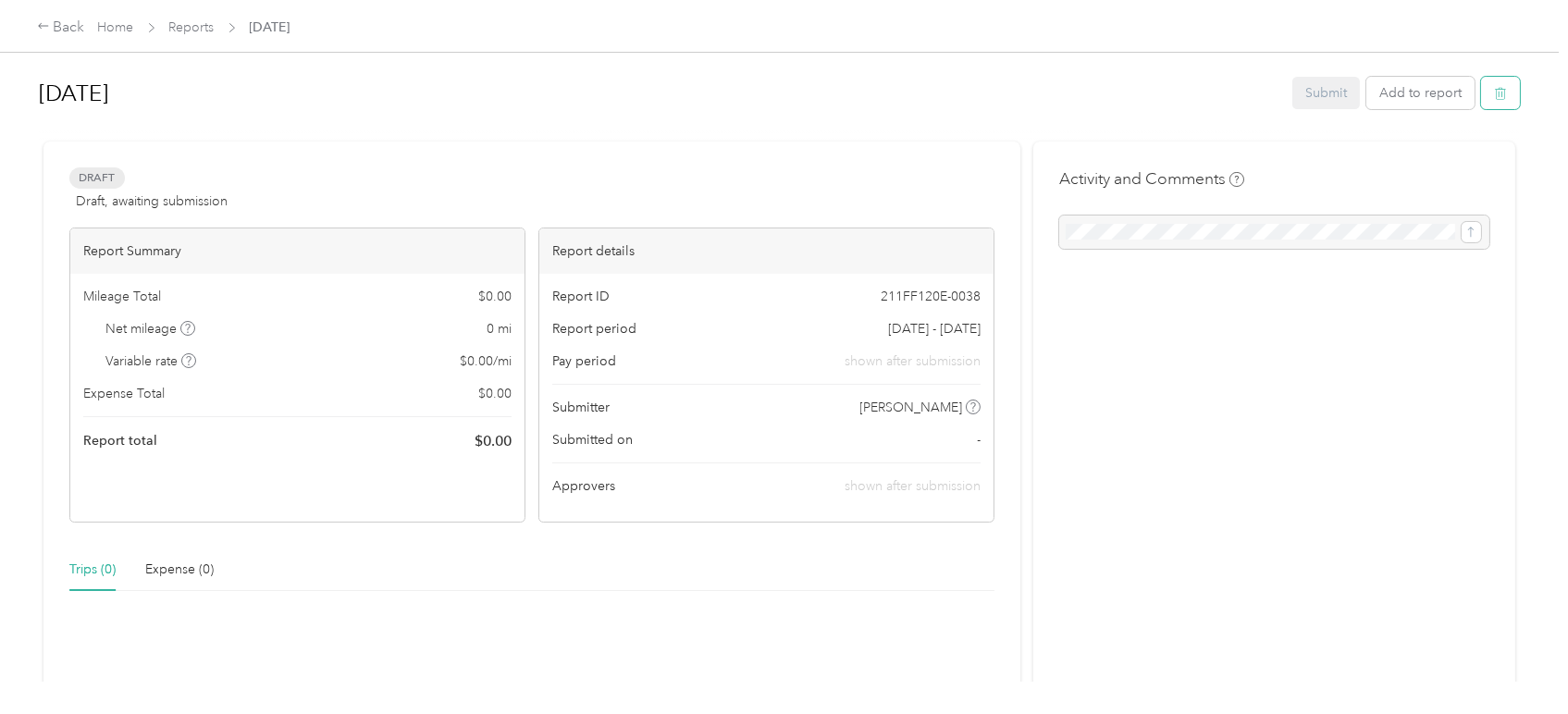
click at [1495, 90] on icon "button" at bounding box center [1499, 92] width 13 height 13
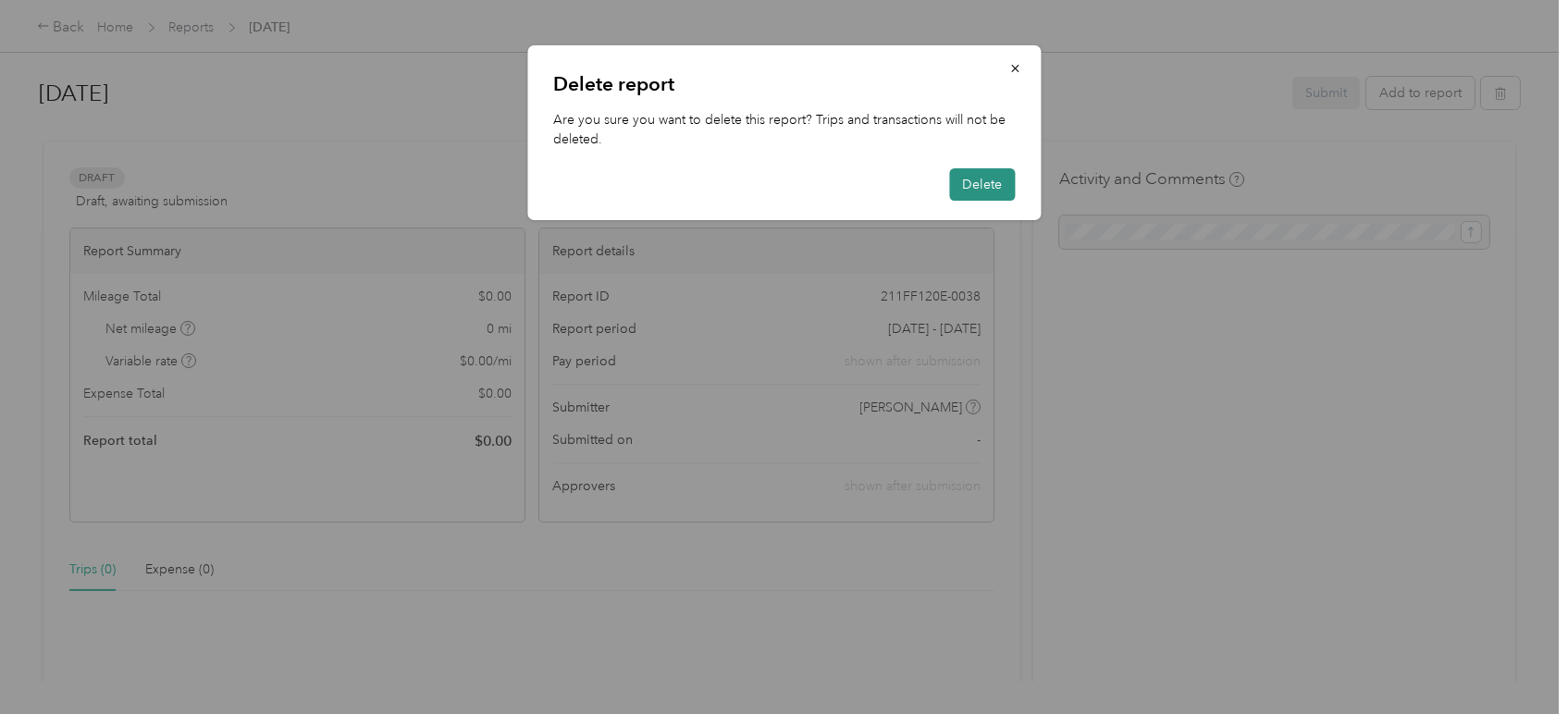
click at [994, 181] on button "Delete" at bounding box center [981, 184] width 66 height 32
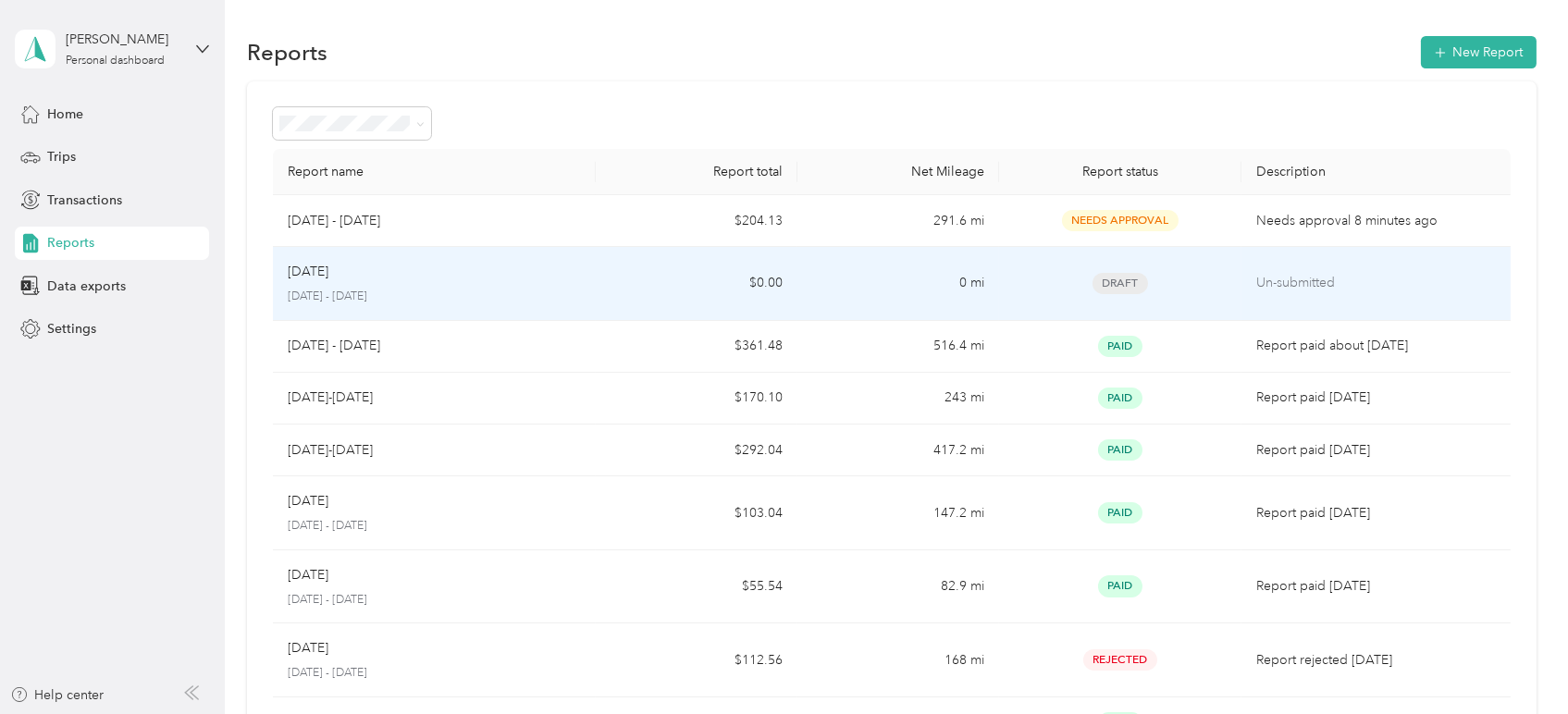
click at [1087, 268] on td "Draft" at bounding box center [1120, 283] width 242 height 74
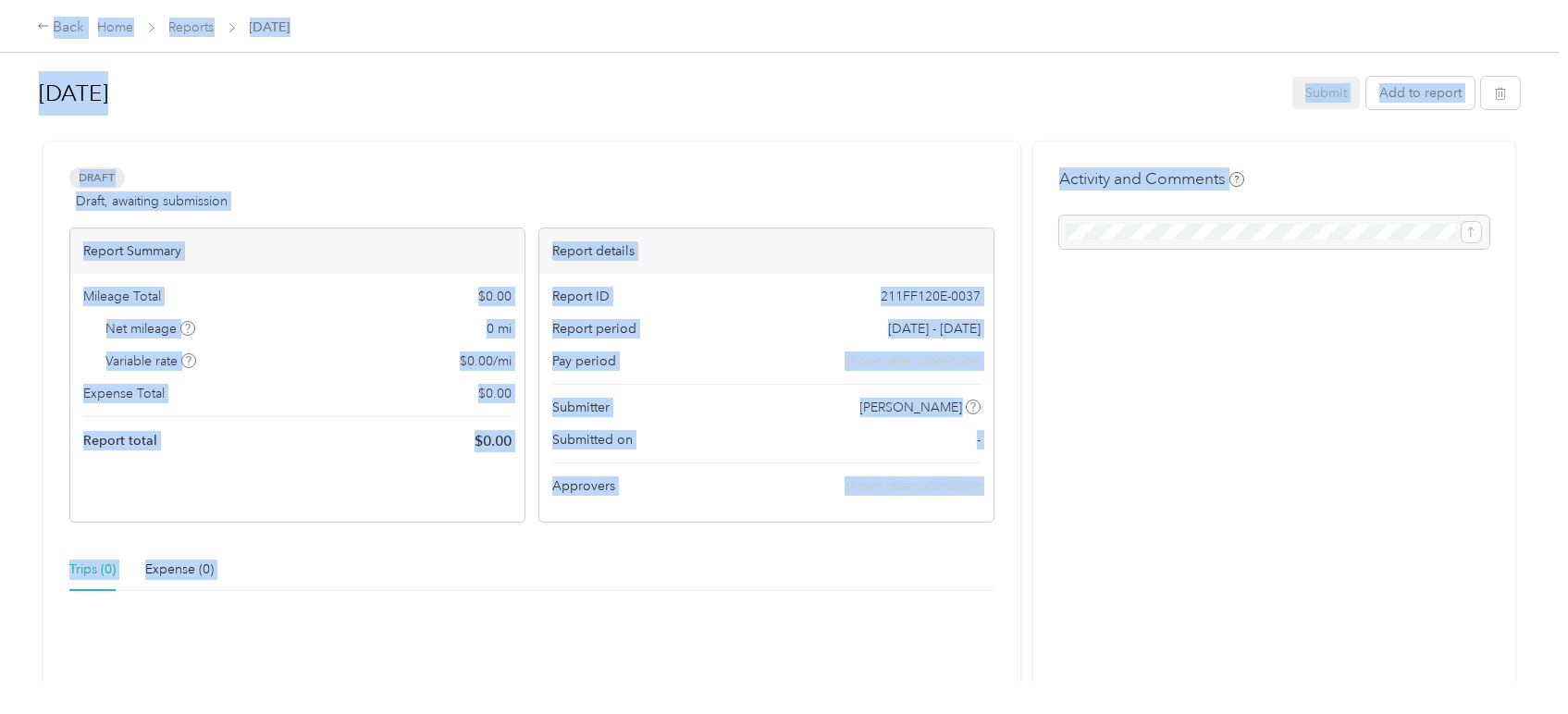
click at [1211, 436] on div "Activity and Comments" at bounding box center [1274, 561] width 482 height 839
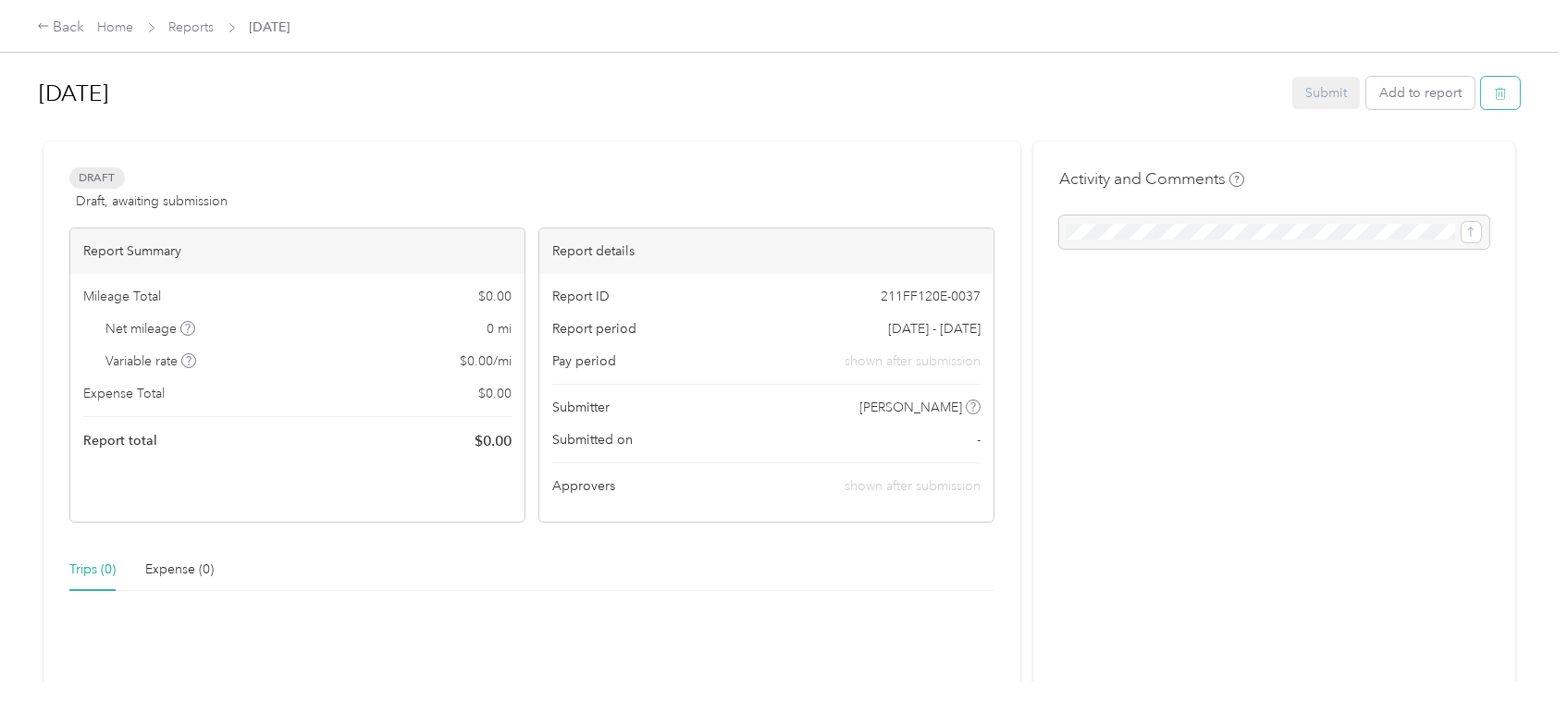
click at [1505, 96] on button "button" at bounding box center [1500, 92] width 39 height 32
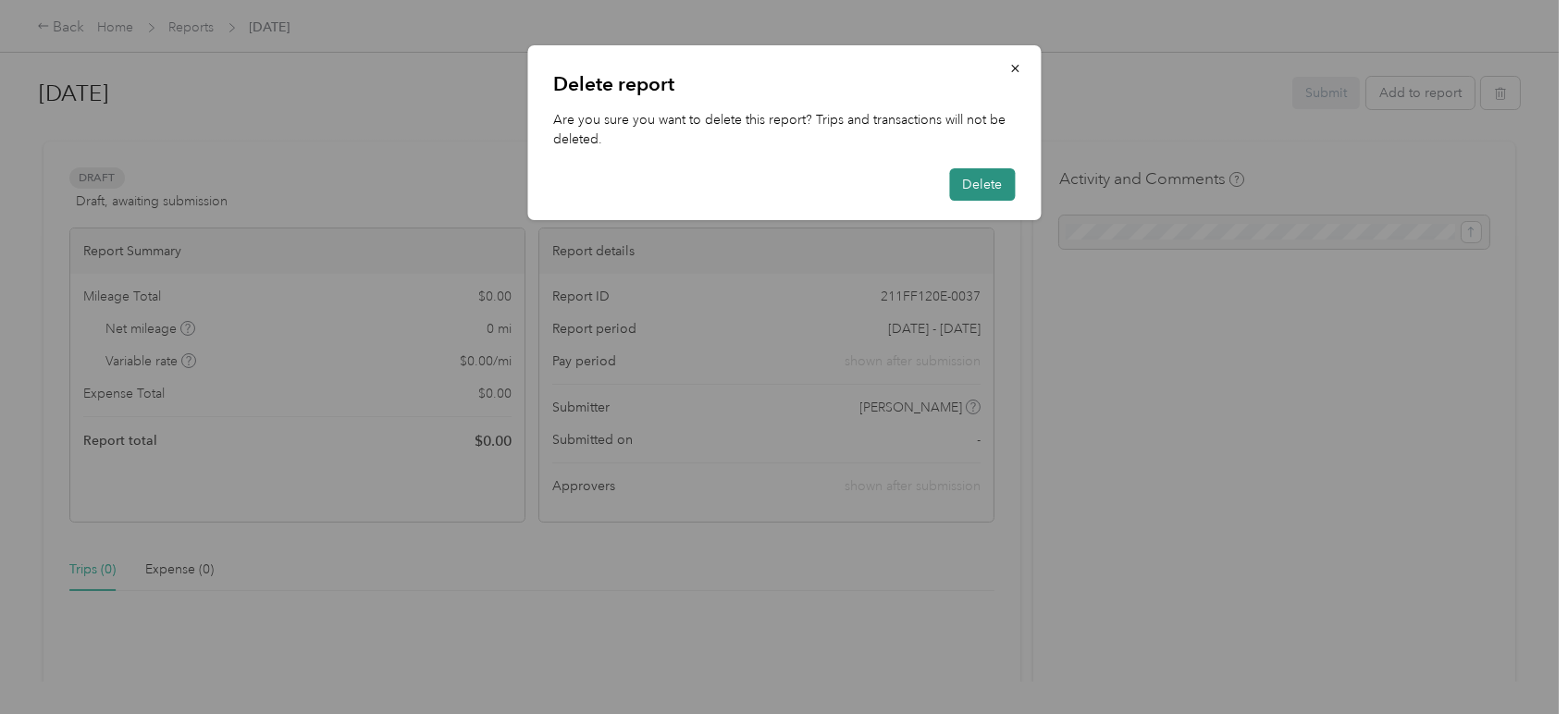
click at [974, 180] on button "Delete" at bounding box center [981, 184] width 66 height 32
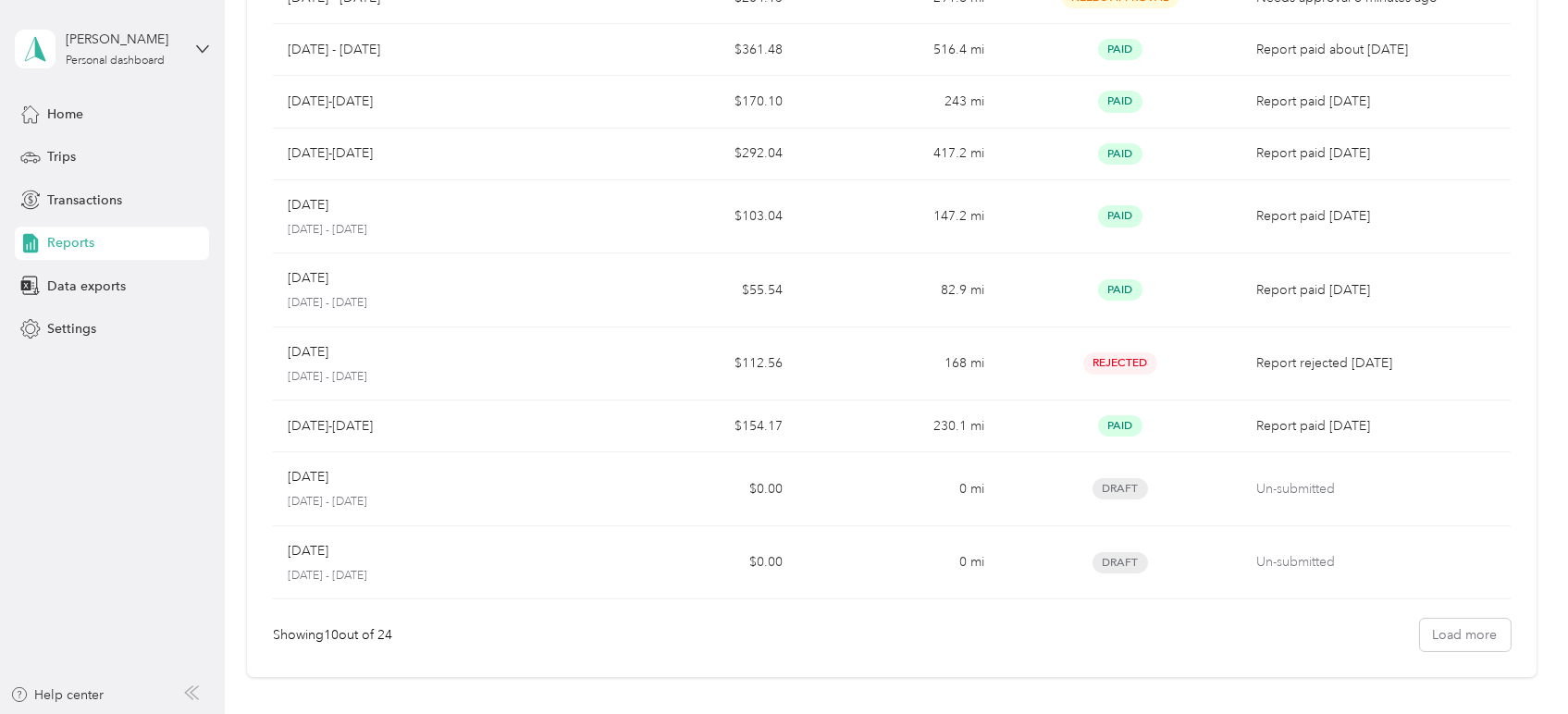
scroll to position [225, 0]
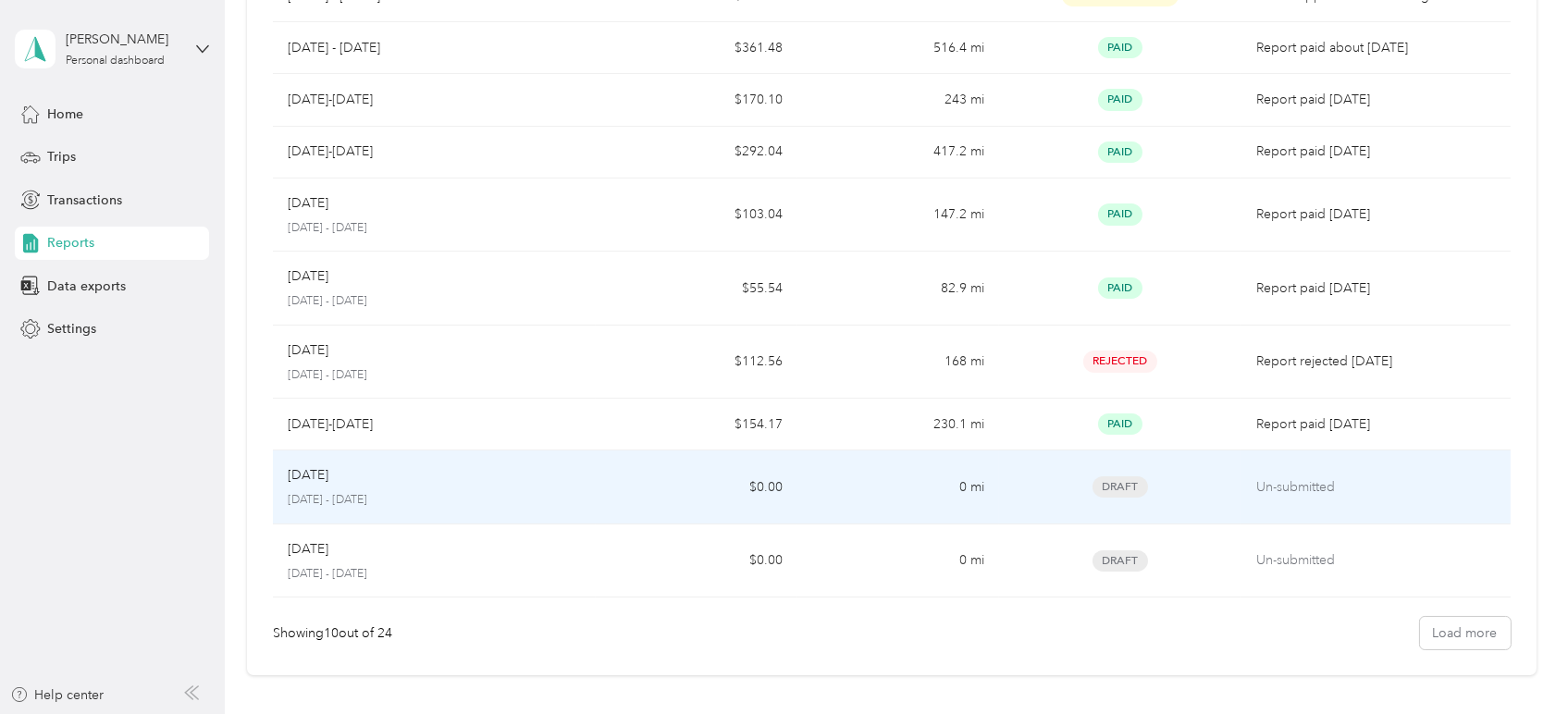
click at [1180, 493] on div "Draft" at bounding box center [1120, 487] width 212 height 22
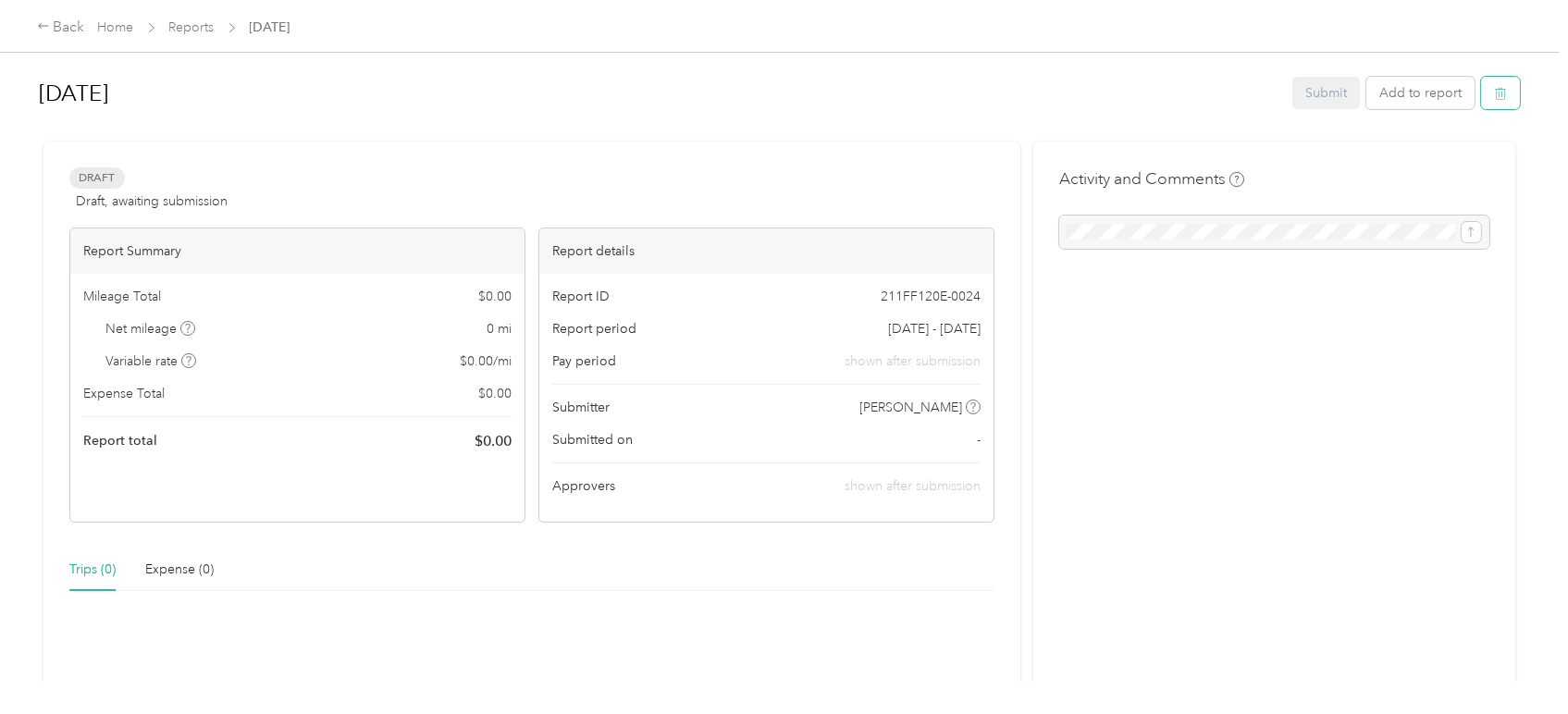
click at [1486, 94] on button "button" at bounding box center [1500, 92] width 39 height 32
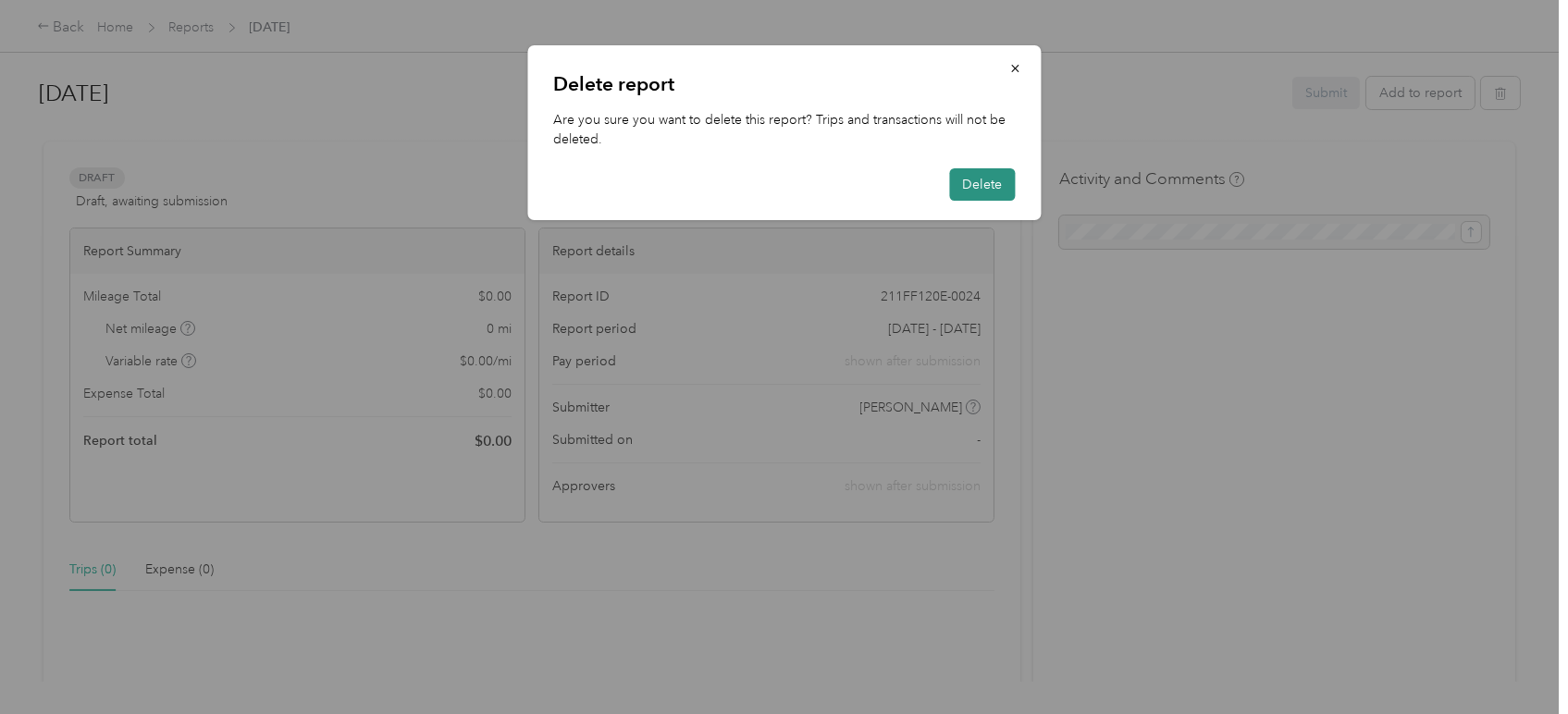
click at [998, 181] on button "Delete" at bounding box center [981, 184] width 66 height 32
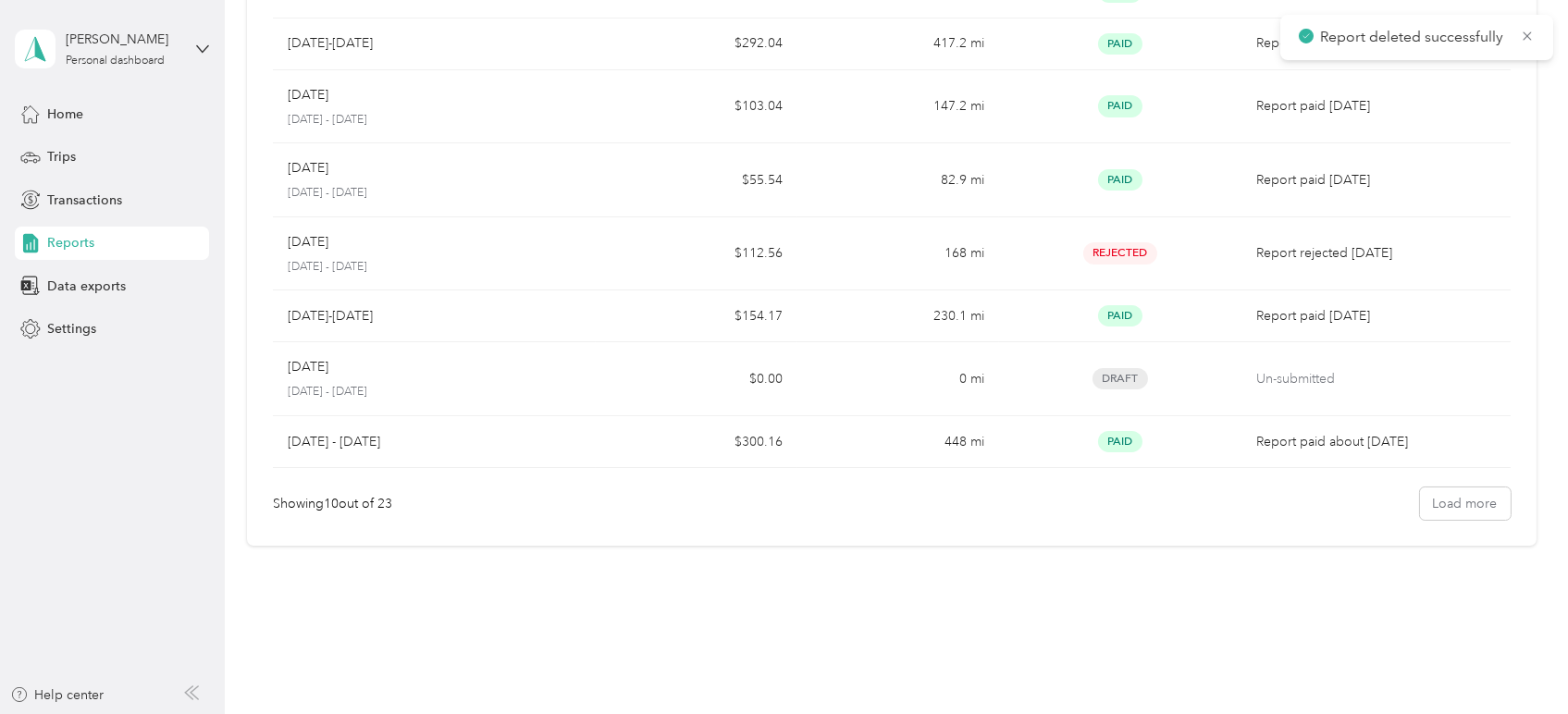
scroll to position [354, 0]
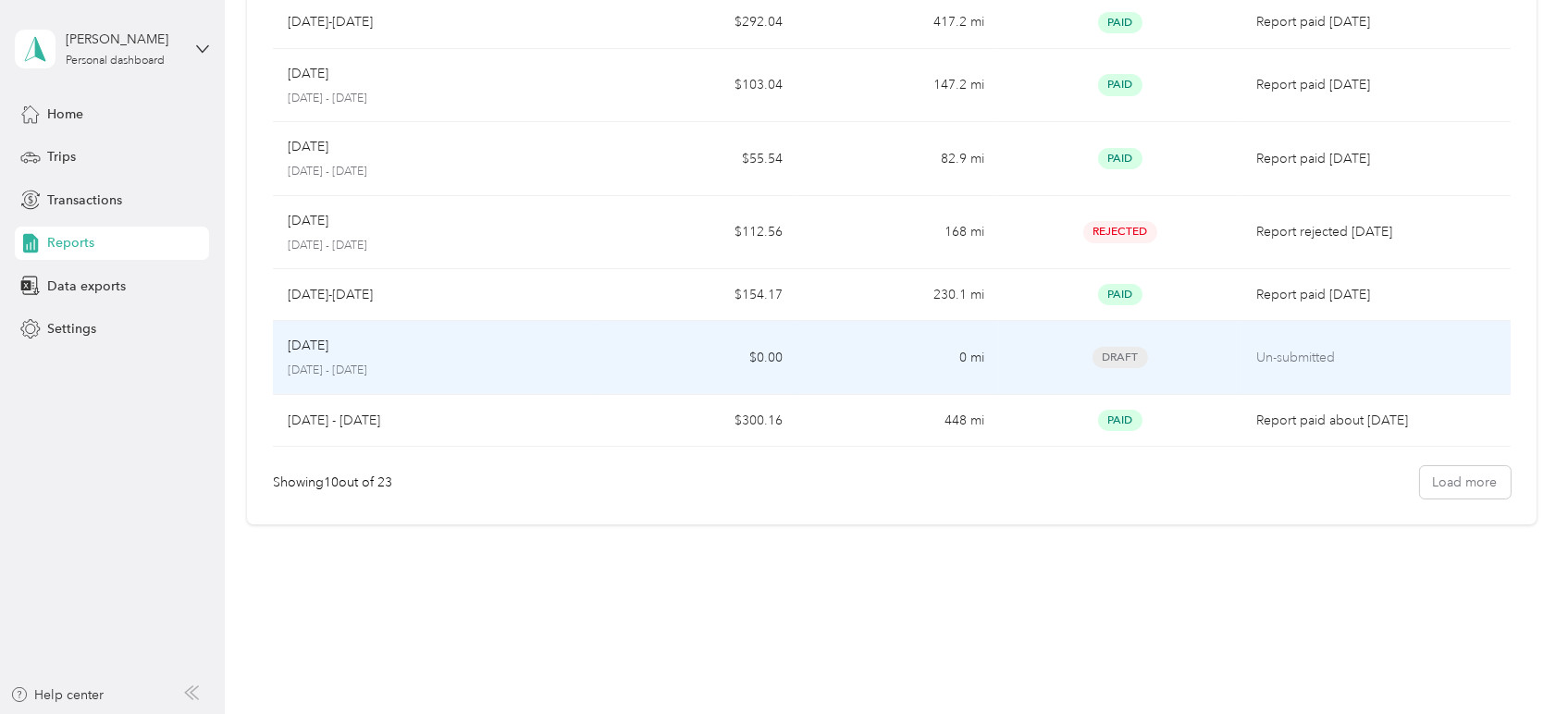
click at [1024, 378] on td "Draft" at bounding box center [1120, 357] width 242 height 74
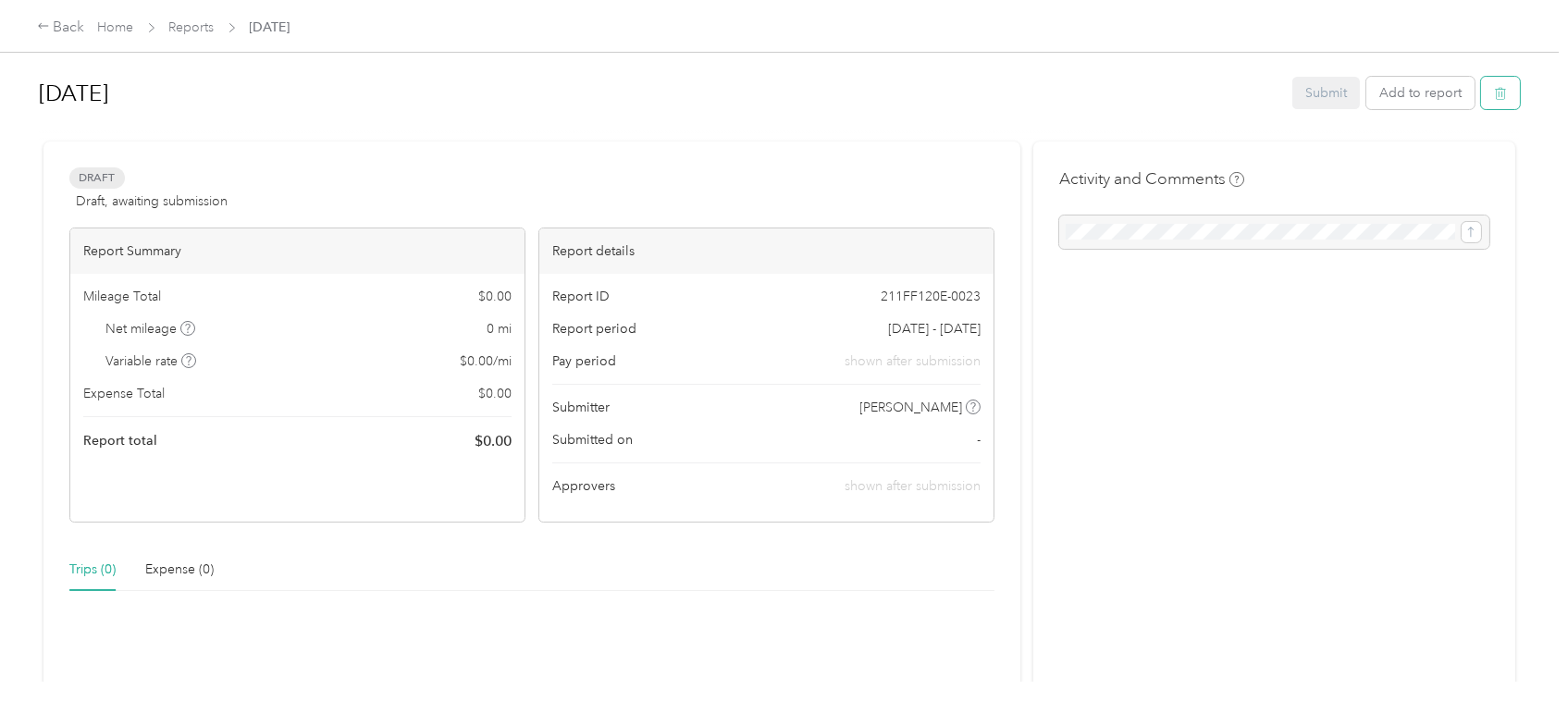
click at [1506, 86] on button "button" at bounding box center [1500, 92] width 39 height 32
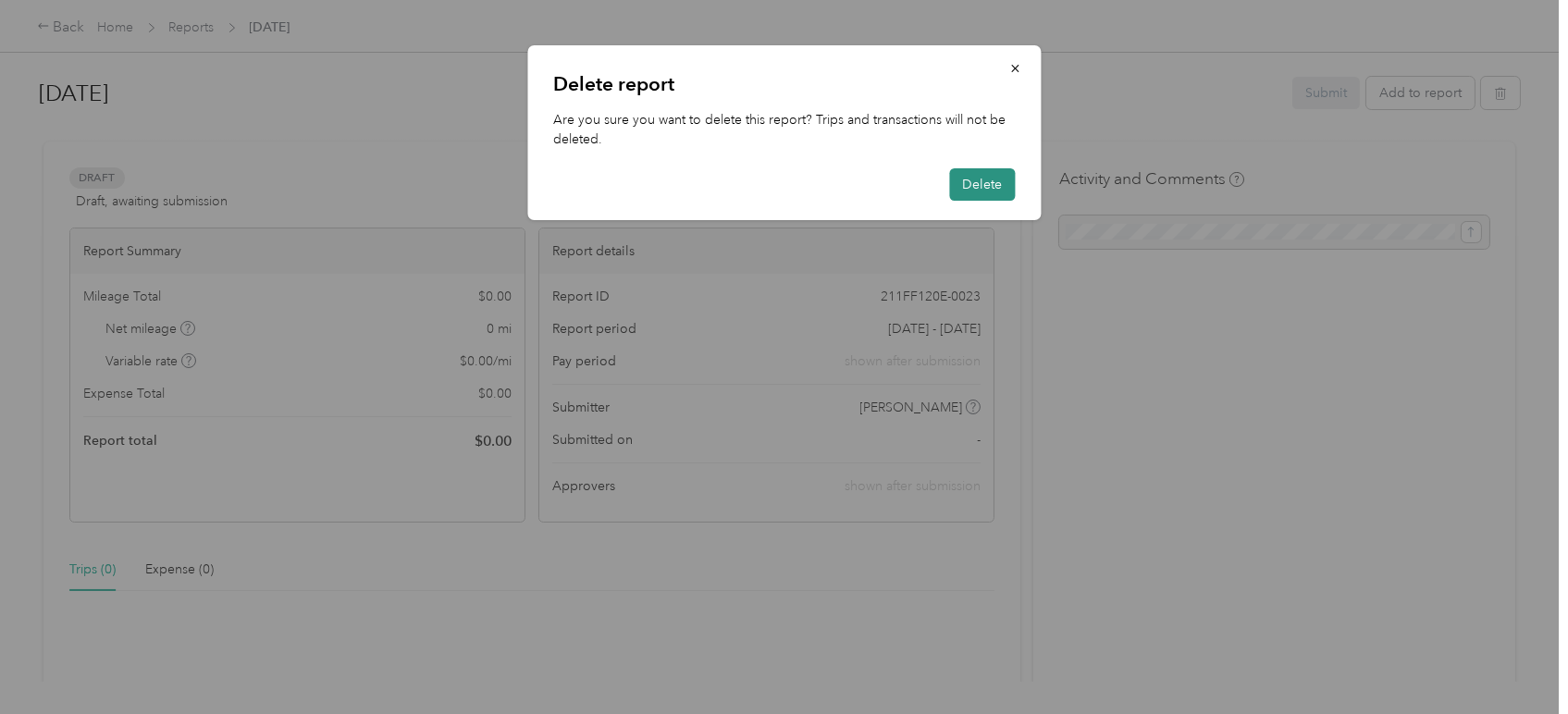
click at [960, 180] on button "Delete" at bounding box center [981, 184] width 66 height 32
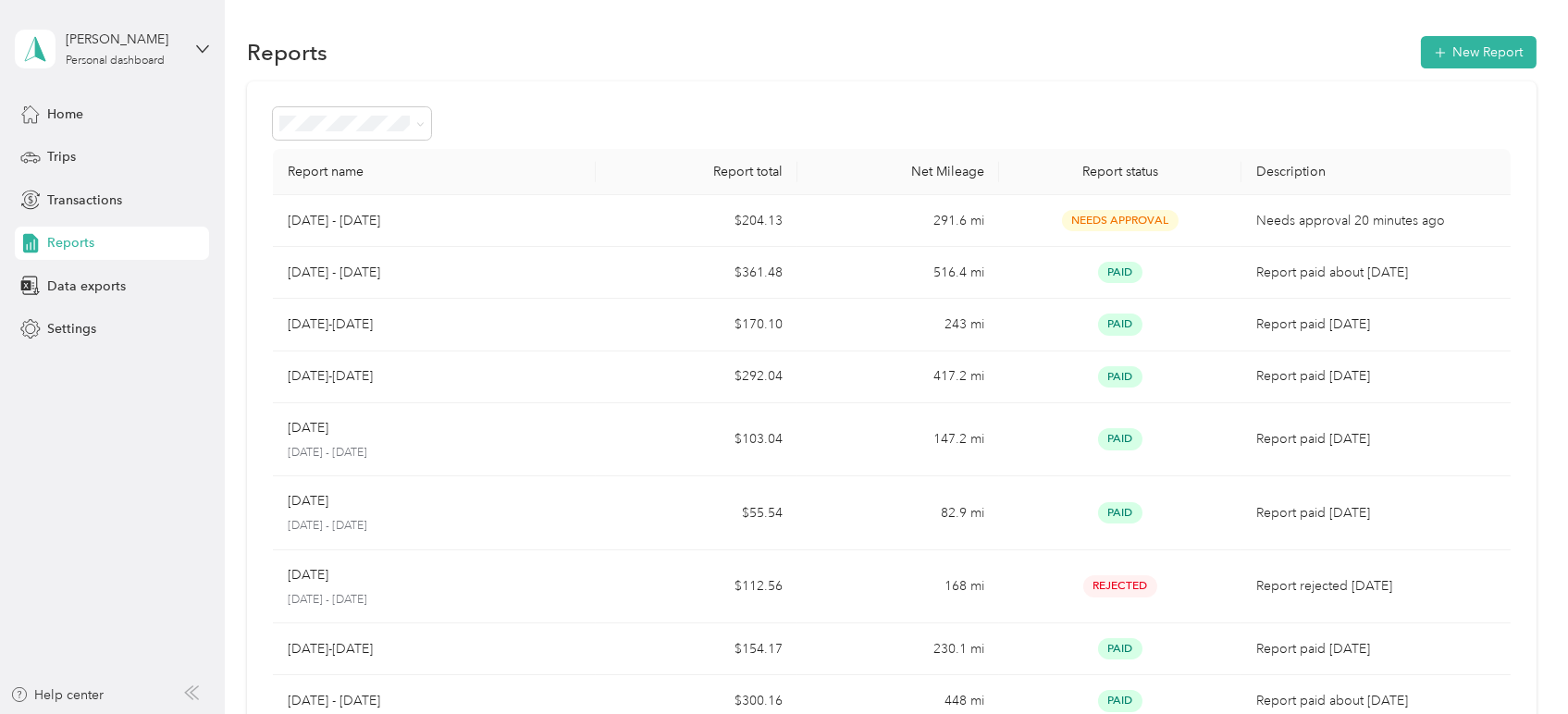
scroll to position [354, 0]
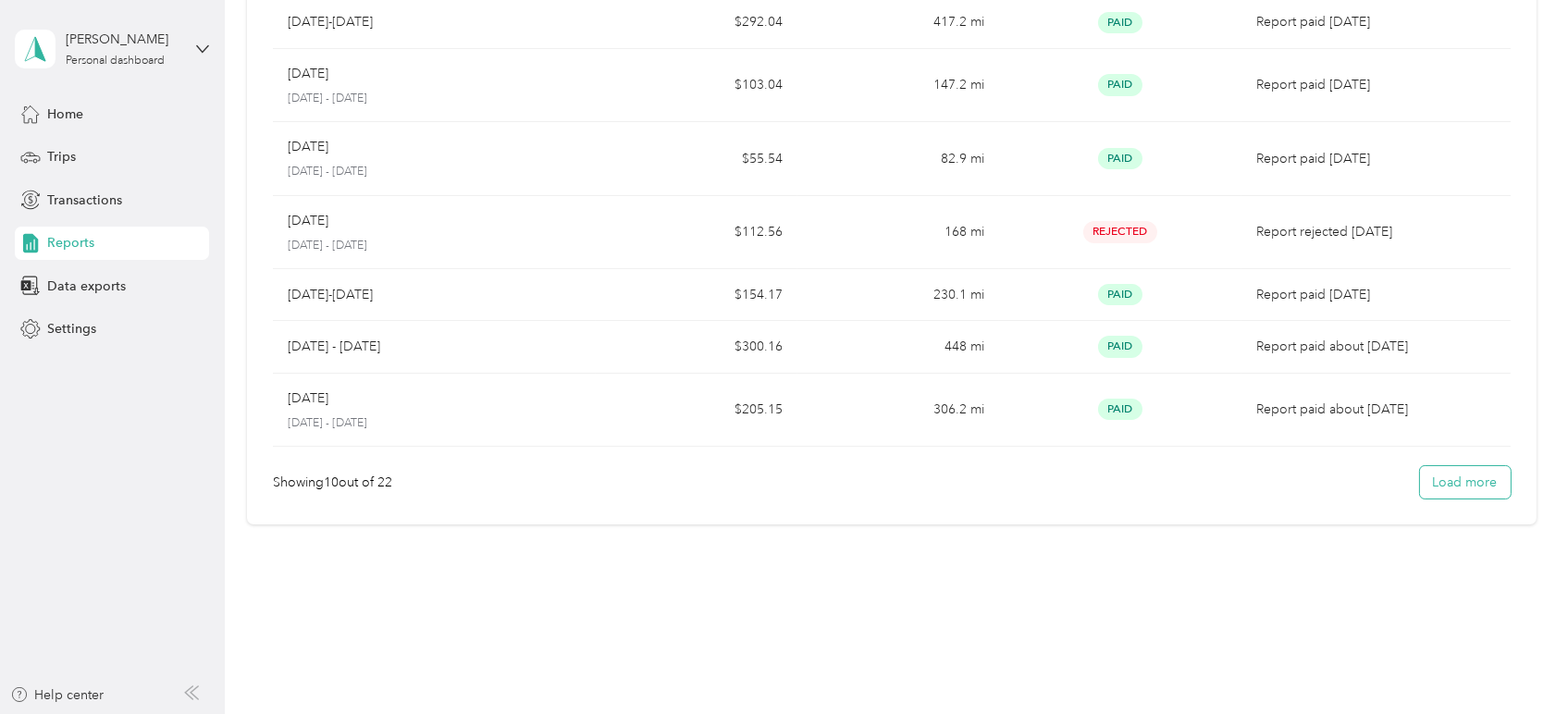
click at [1445, 476] on button "Load more" at bounding box center [1465, 482] width 90 height 32
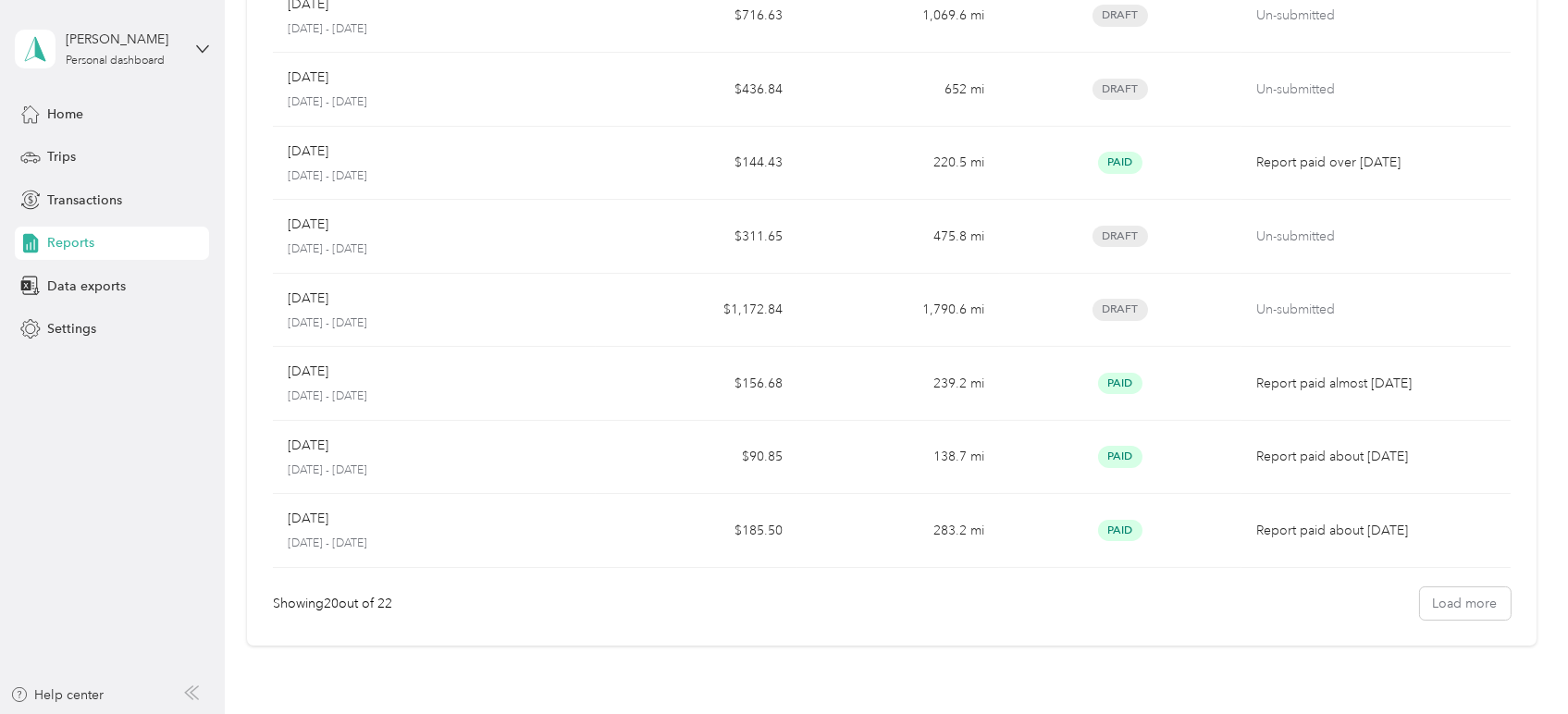
scroll to position [941, 0]
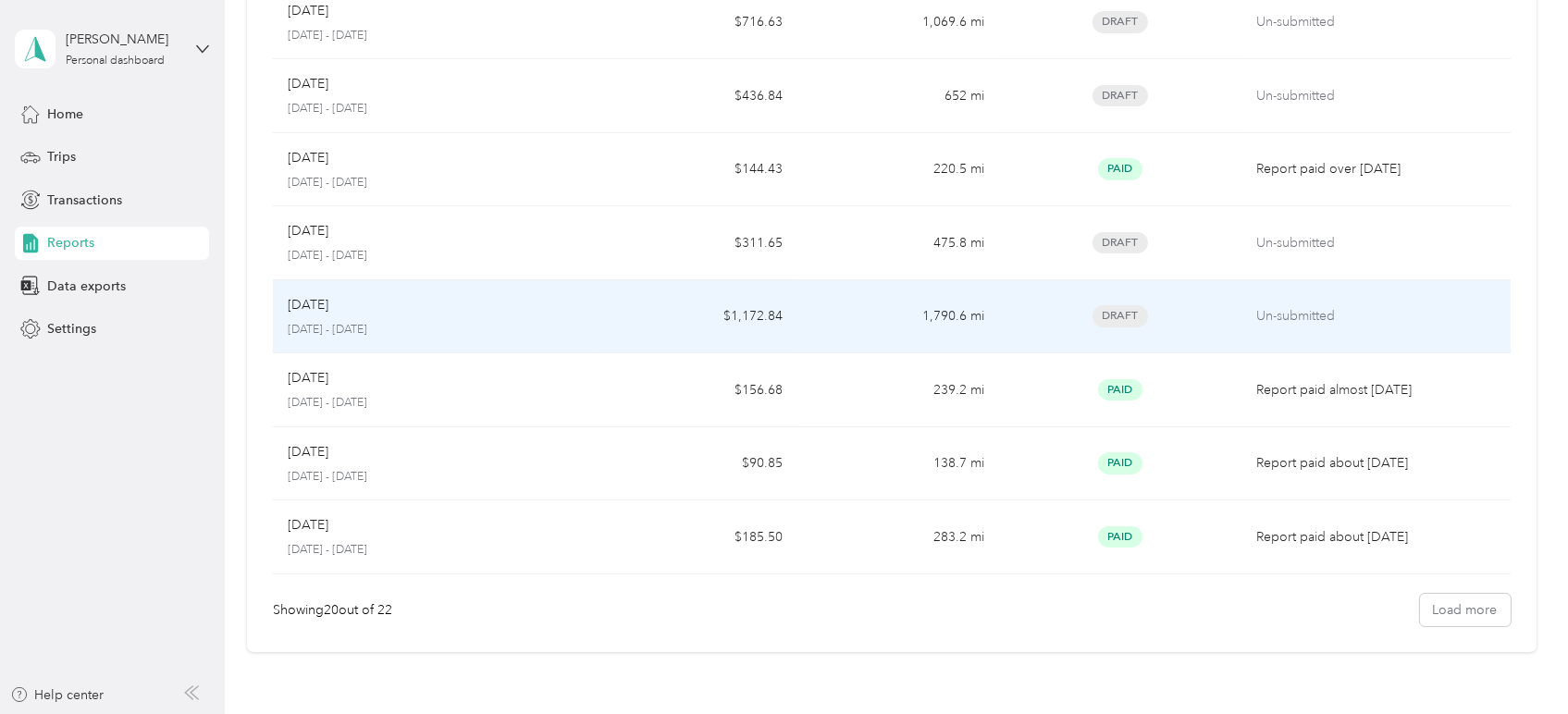
click at [558, 322] on p "October 1 - 31, 2023" at bounding box center [435, 329] width 293 height 17
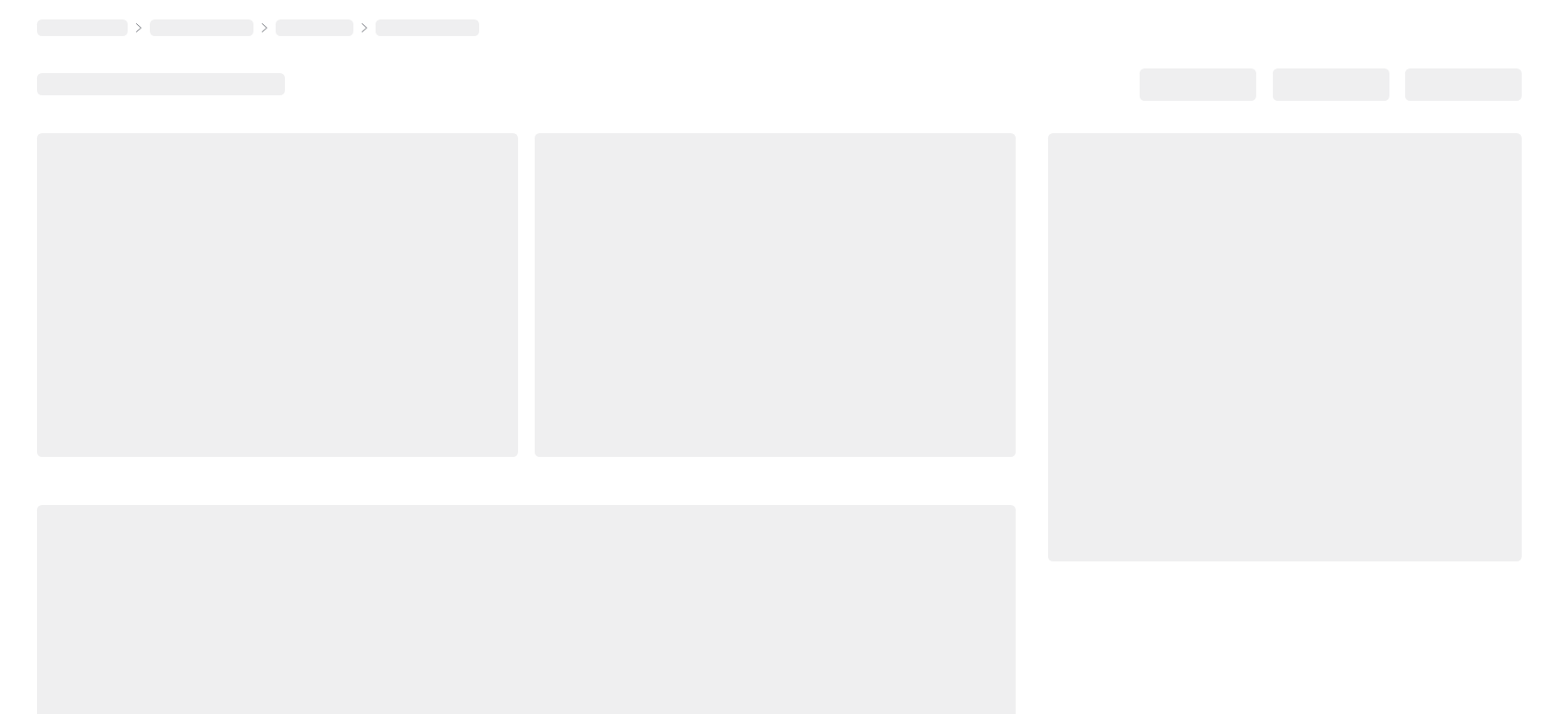
click at [558, 322] on div at bounding box center [775, 294] width 481 height 324
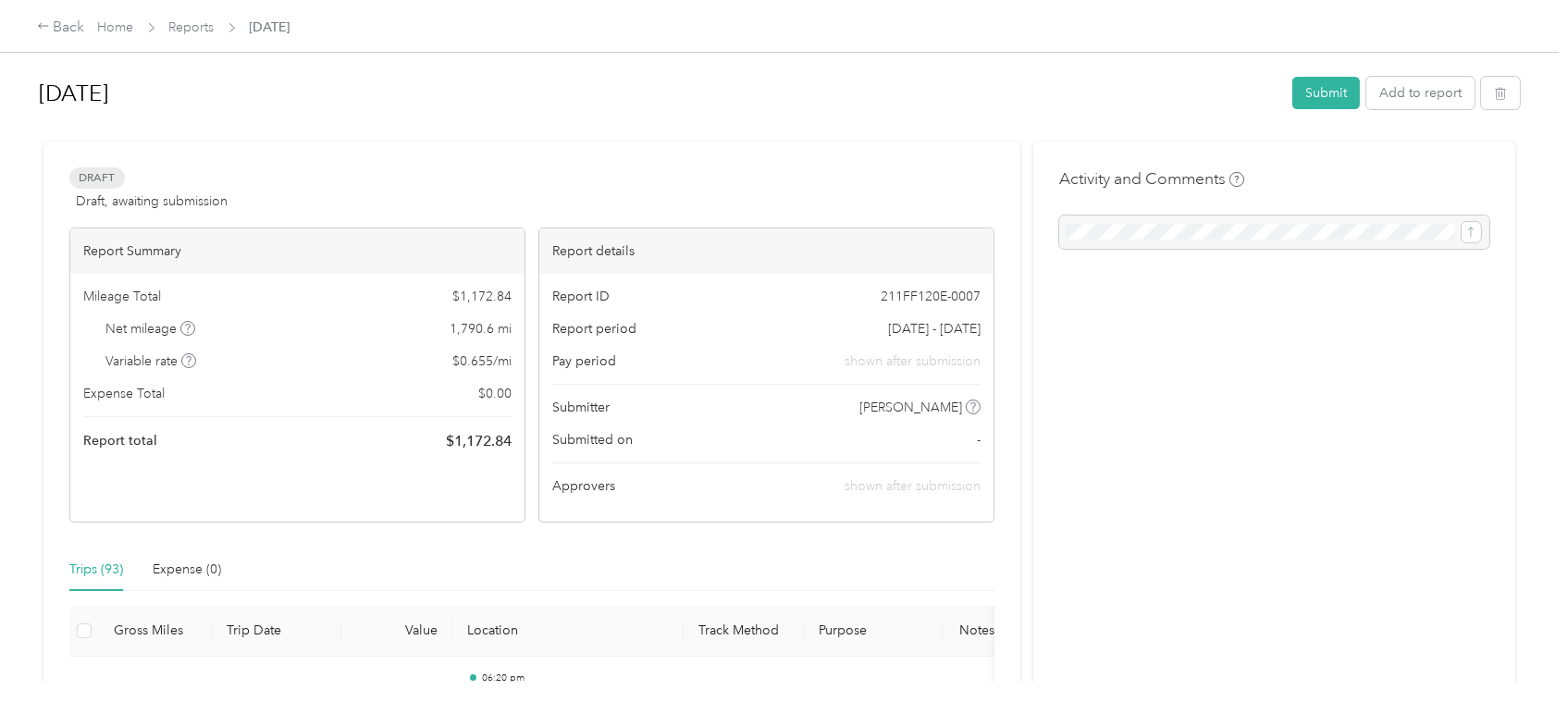
click at [1445, 185] on div "Activity and Comments" at bounding box center [1273, 208] width 430 height 83
click at [1493, 98] on icon "button" at bounding box center [1499, 92] width 13 height 13
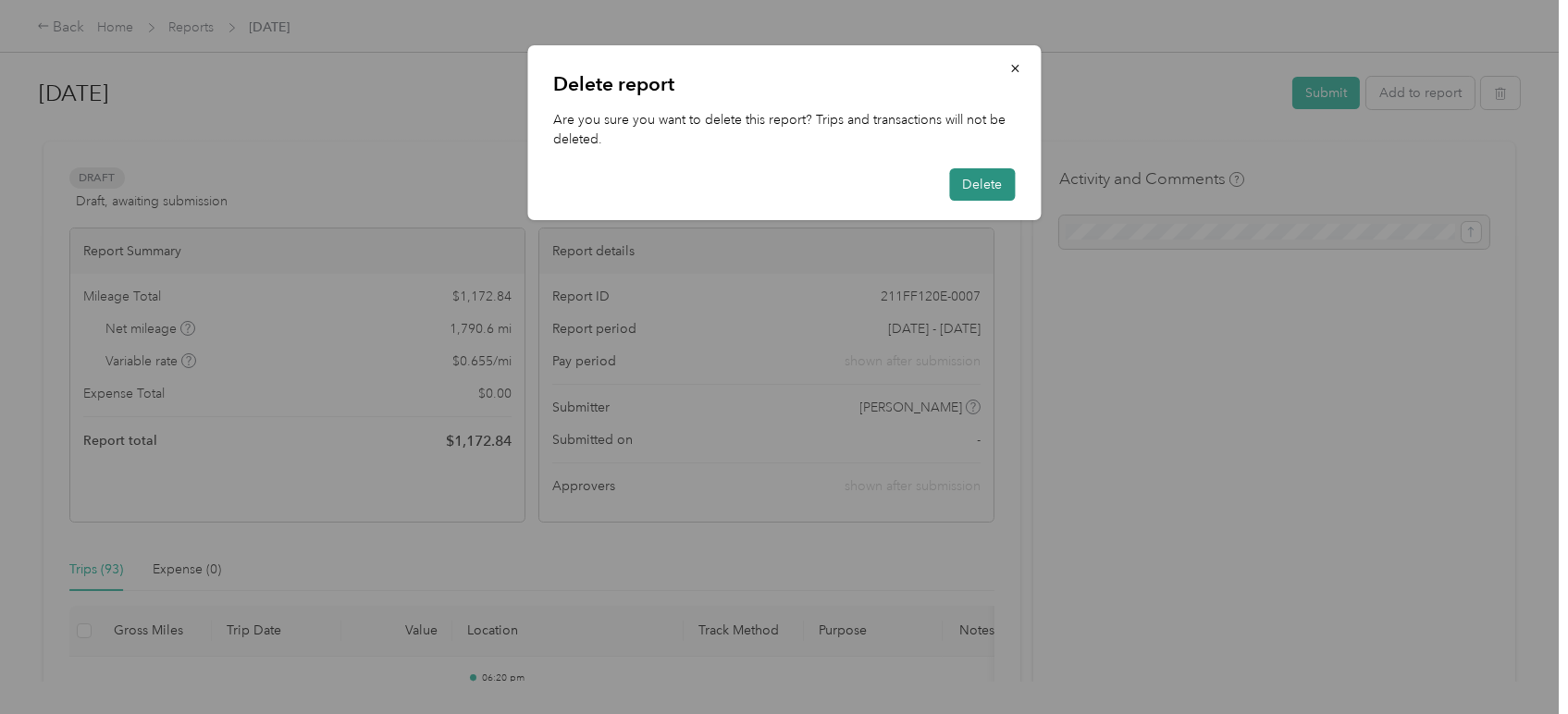
click at [969, 176] on button "Delete" at bounding box center [981, 184] width 66 height 32
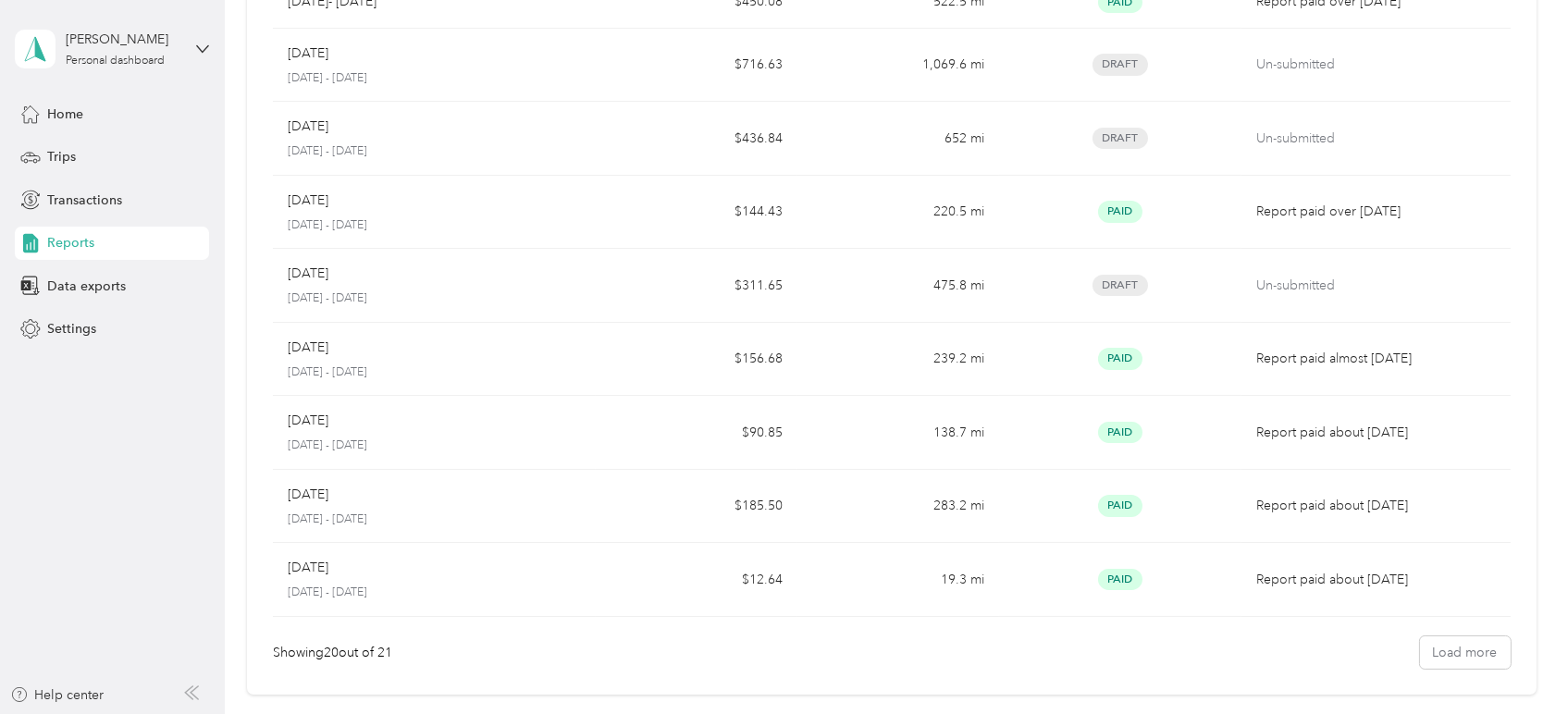
scroll to position [897, 0]
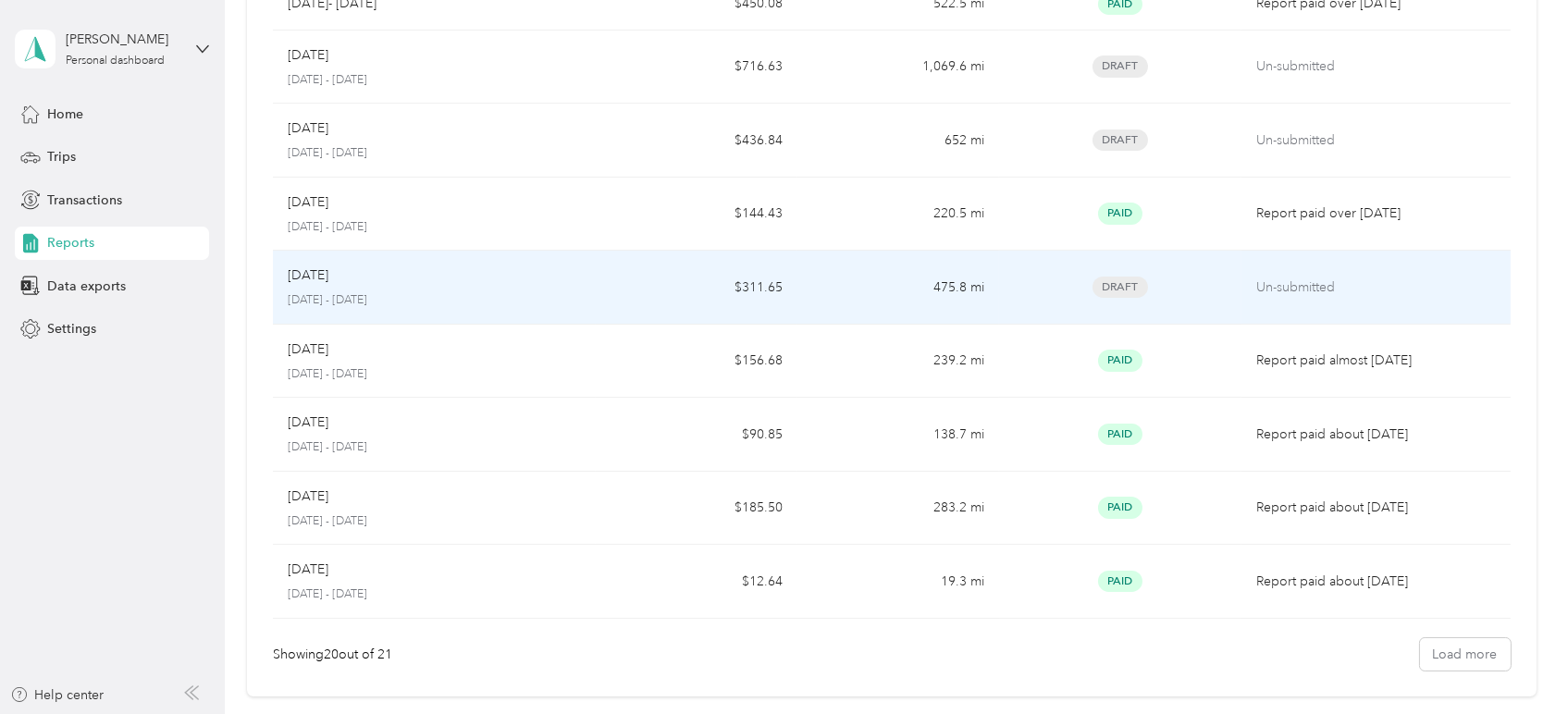
click at [474, 268] on div "Nov 2023" at bounding box center [435, 275] width 293 height 21
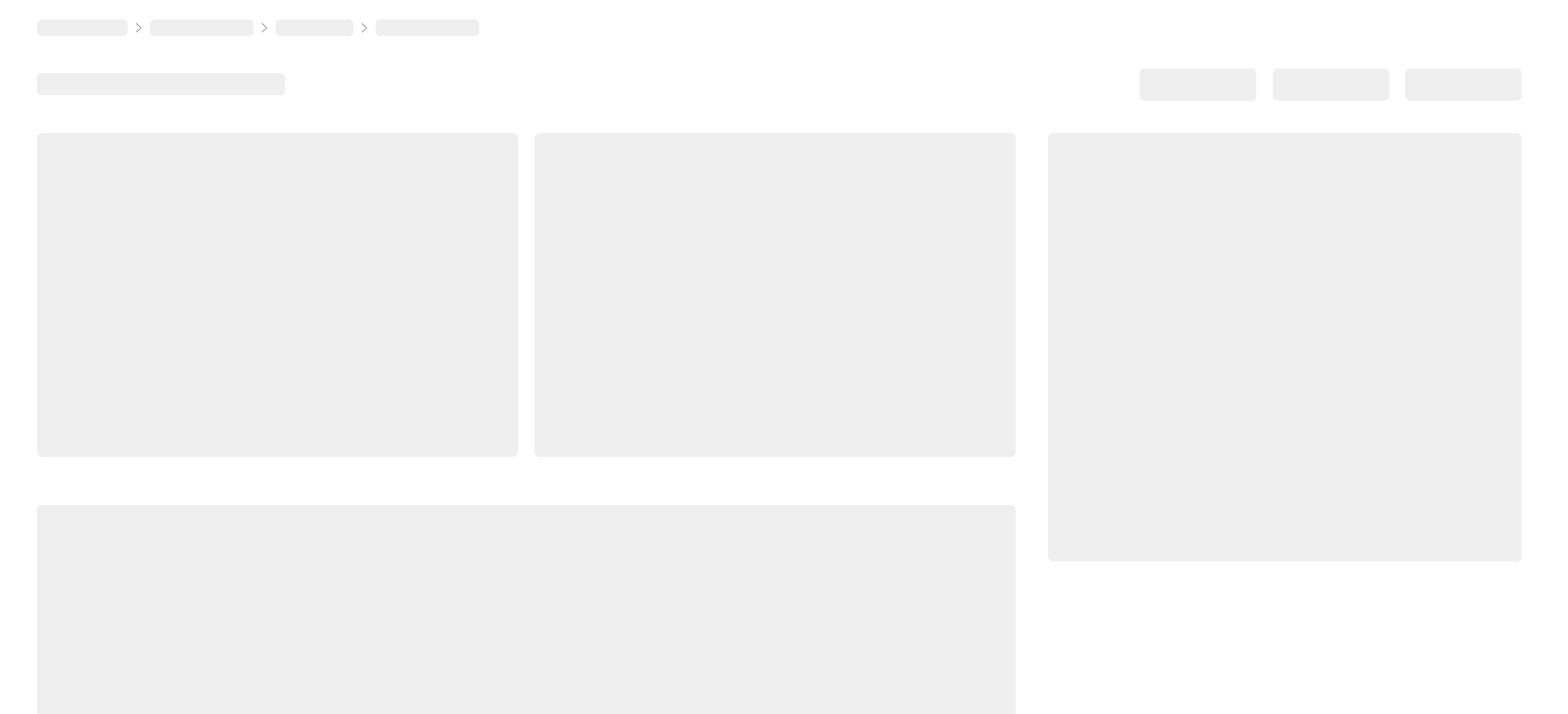
click at [474, 268] on div at bounding box center [277, 294] width 481 height 324
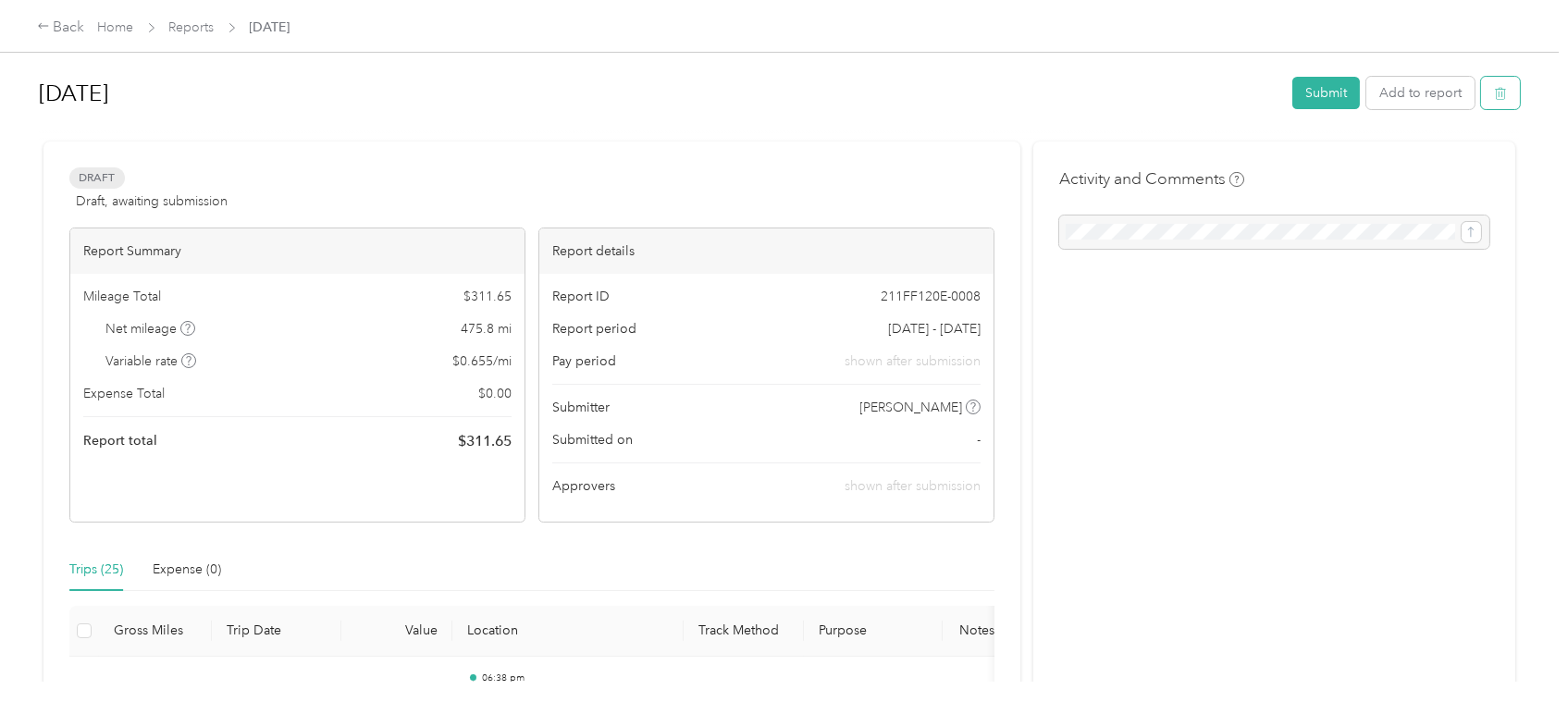
click at [1504, 89] on button "button" at bounding box center [1500, 92] width 39 height 32
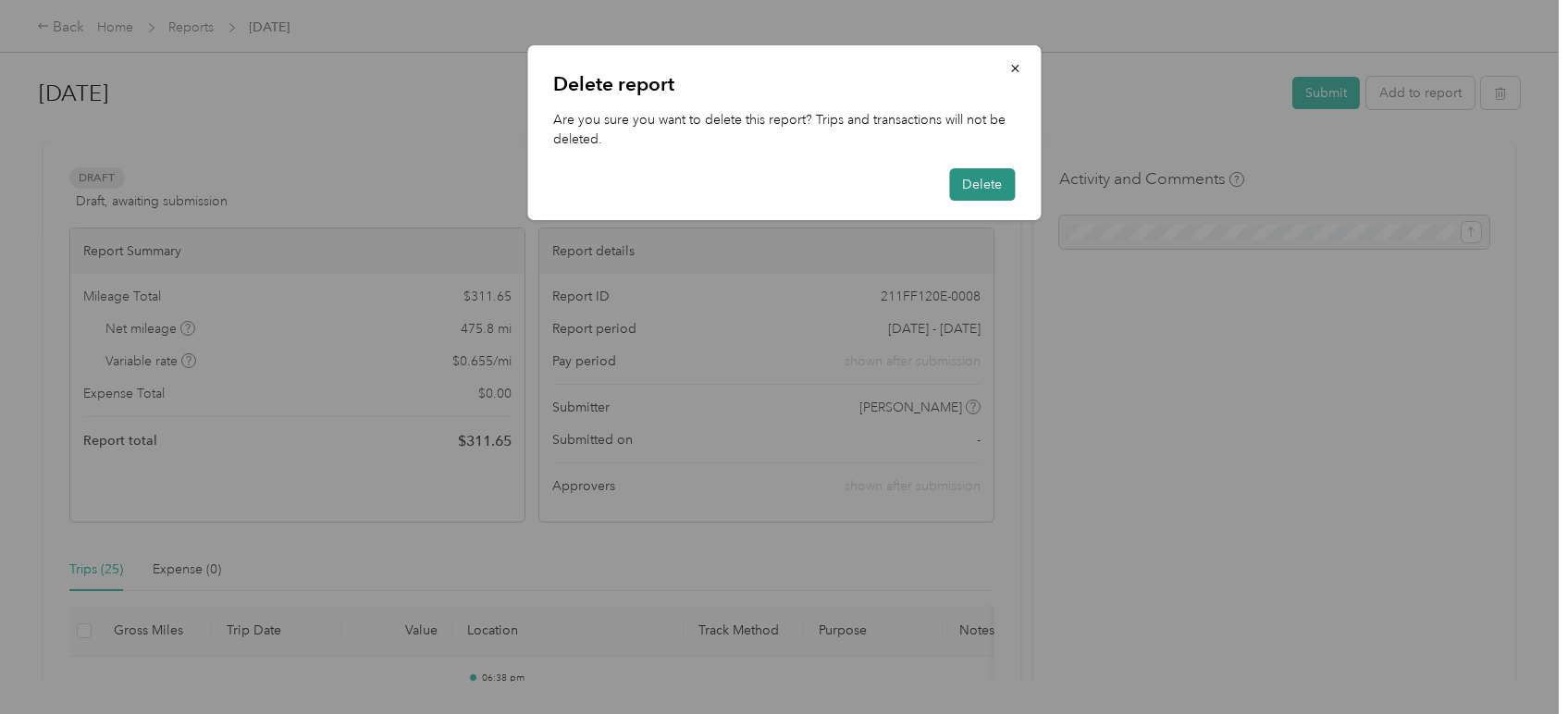
click at [968, 174] on button "Delete" at bounding box center [981, 184] width 66 height 32
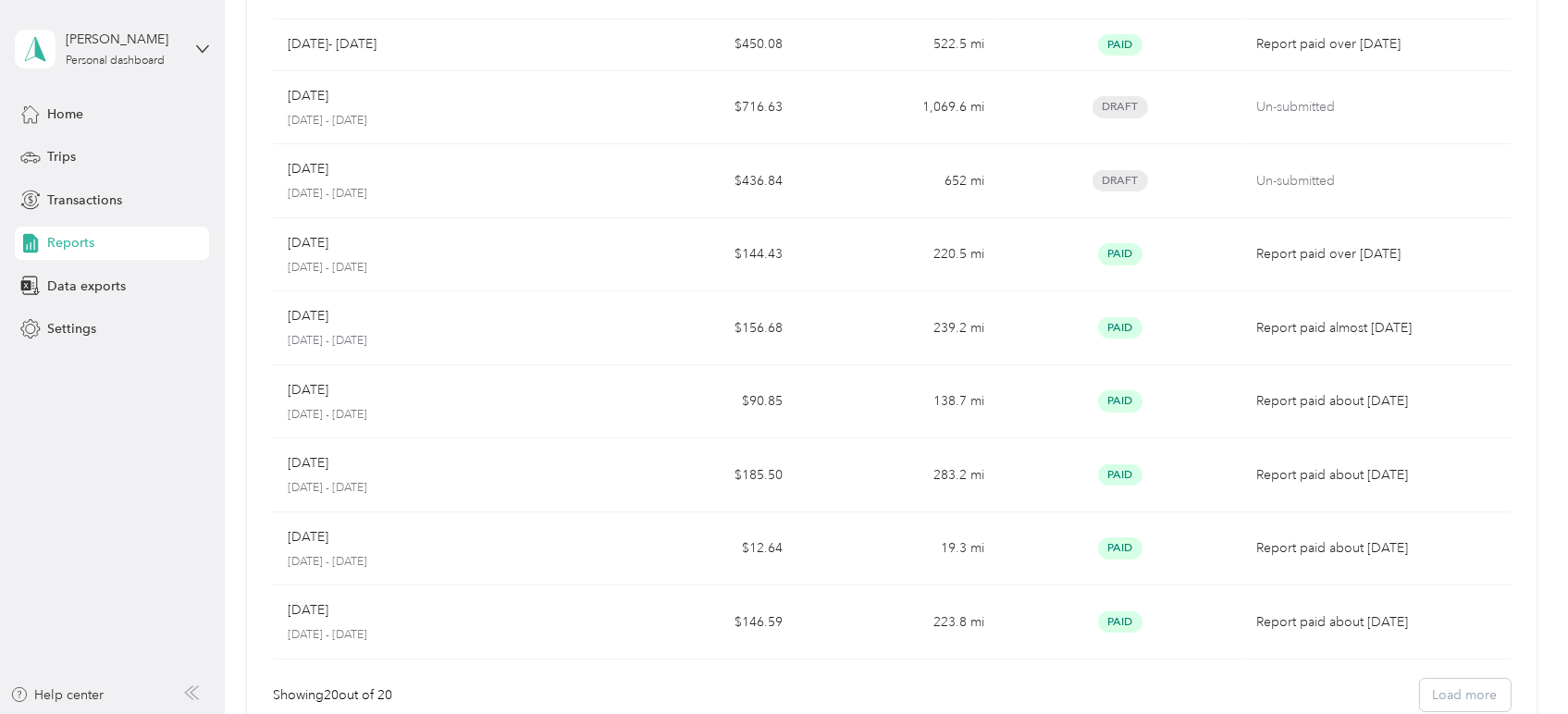
scroll to position [850, 0]
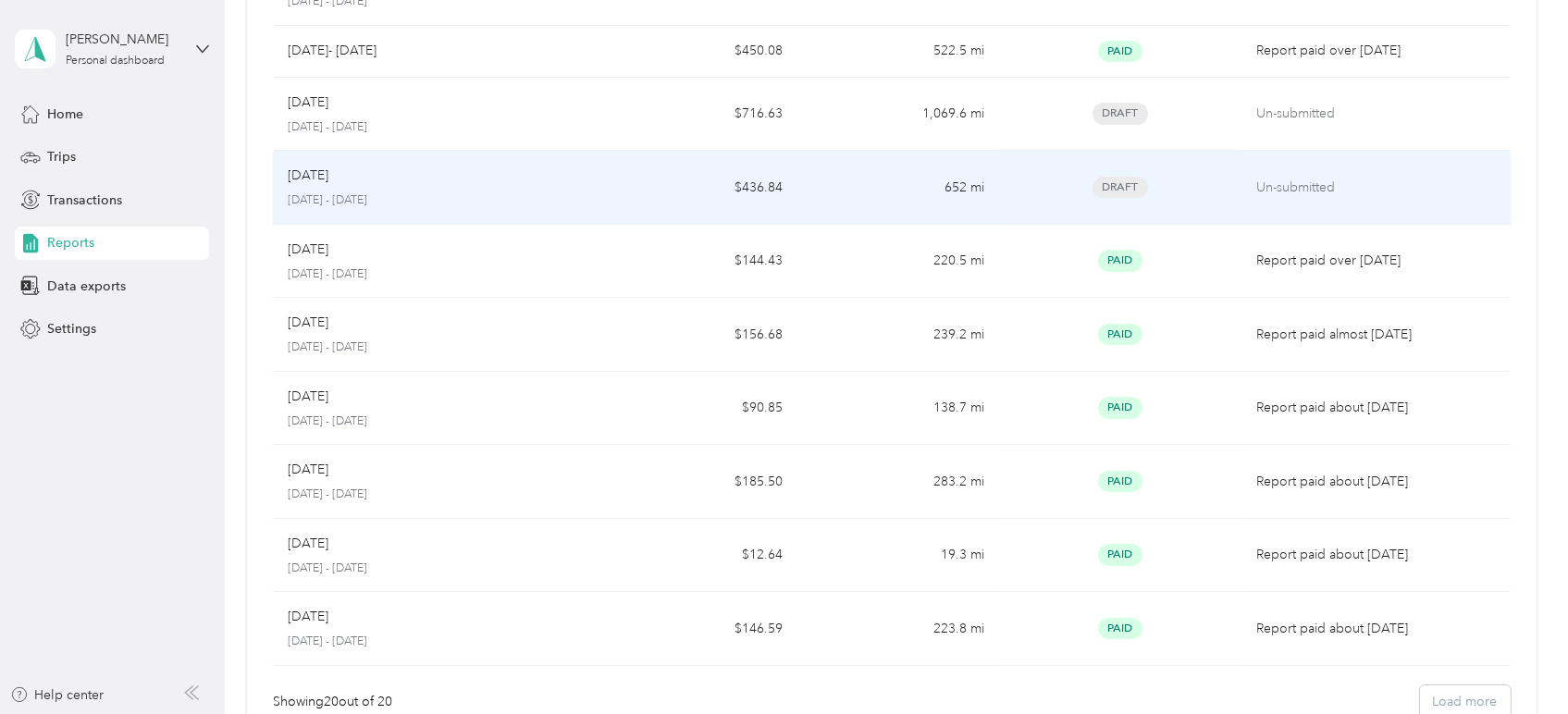
click at [514, 155] on td "Jan 2024 January 1 - 31, 2024" at bounding box center [435, 187] width 322 height 74
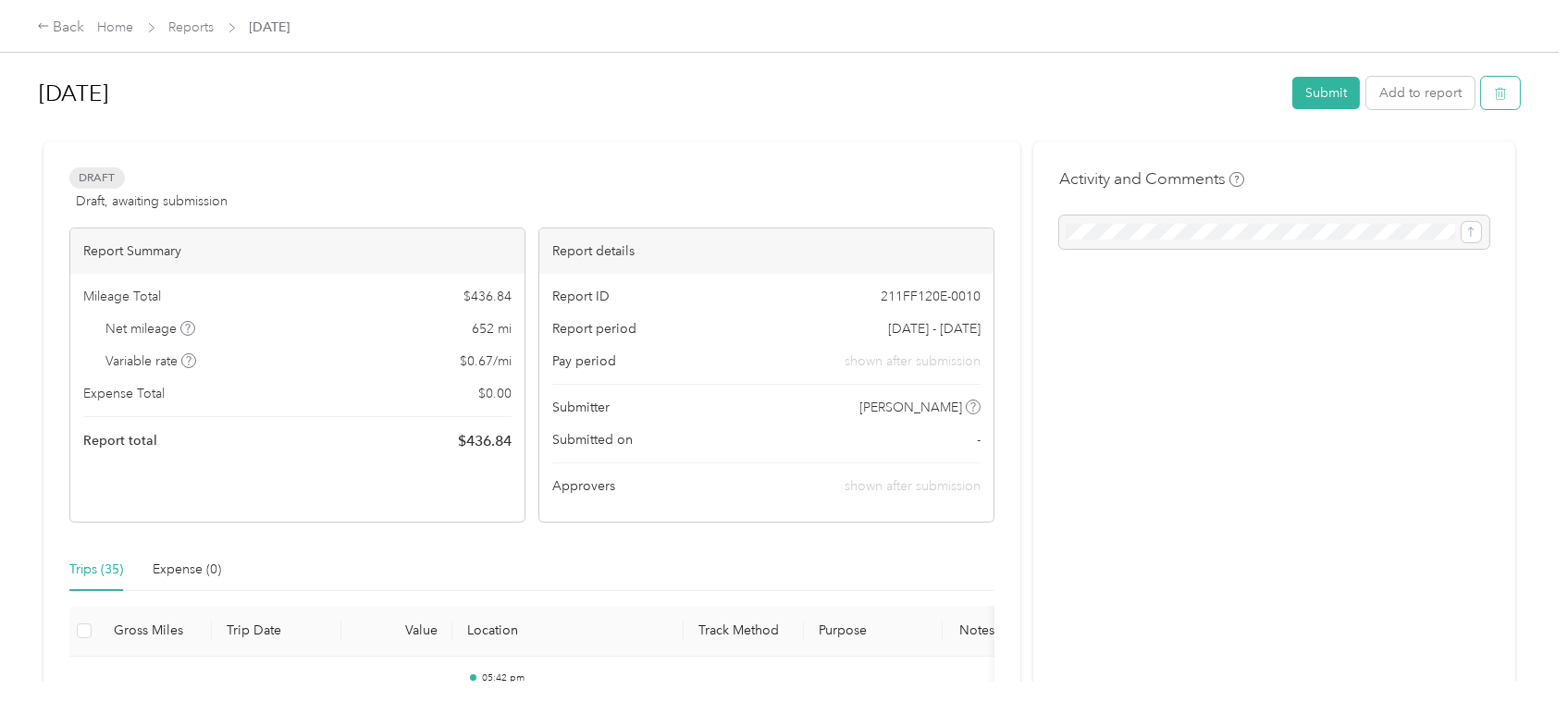
click at [1496, 93] on icon "button" at bounding box center [1499, 92] width 13 height 13
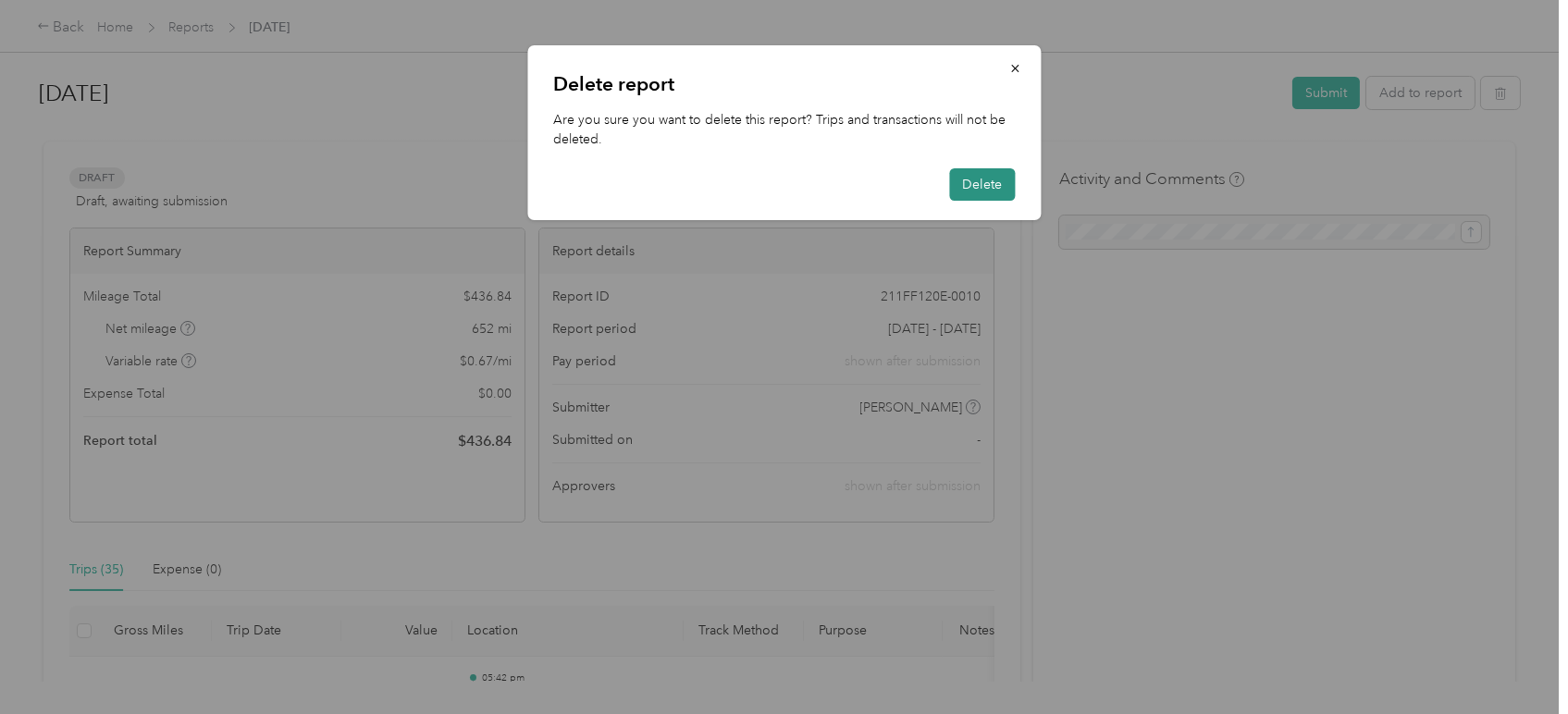
click at [960, 175] on button "Delete" at bounding box center [981, 184] width 66 height 32
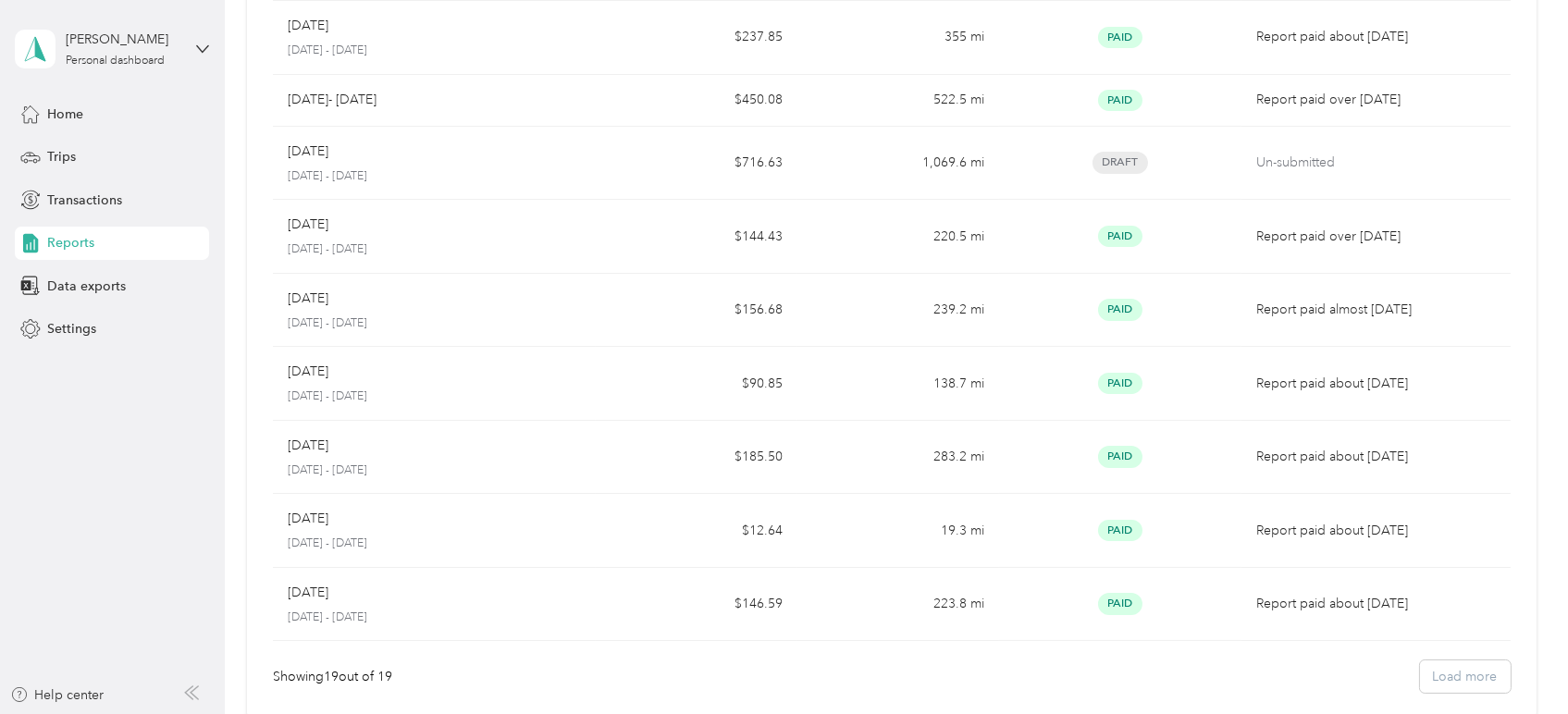
scroll to position [797, 0]
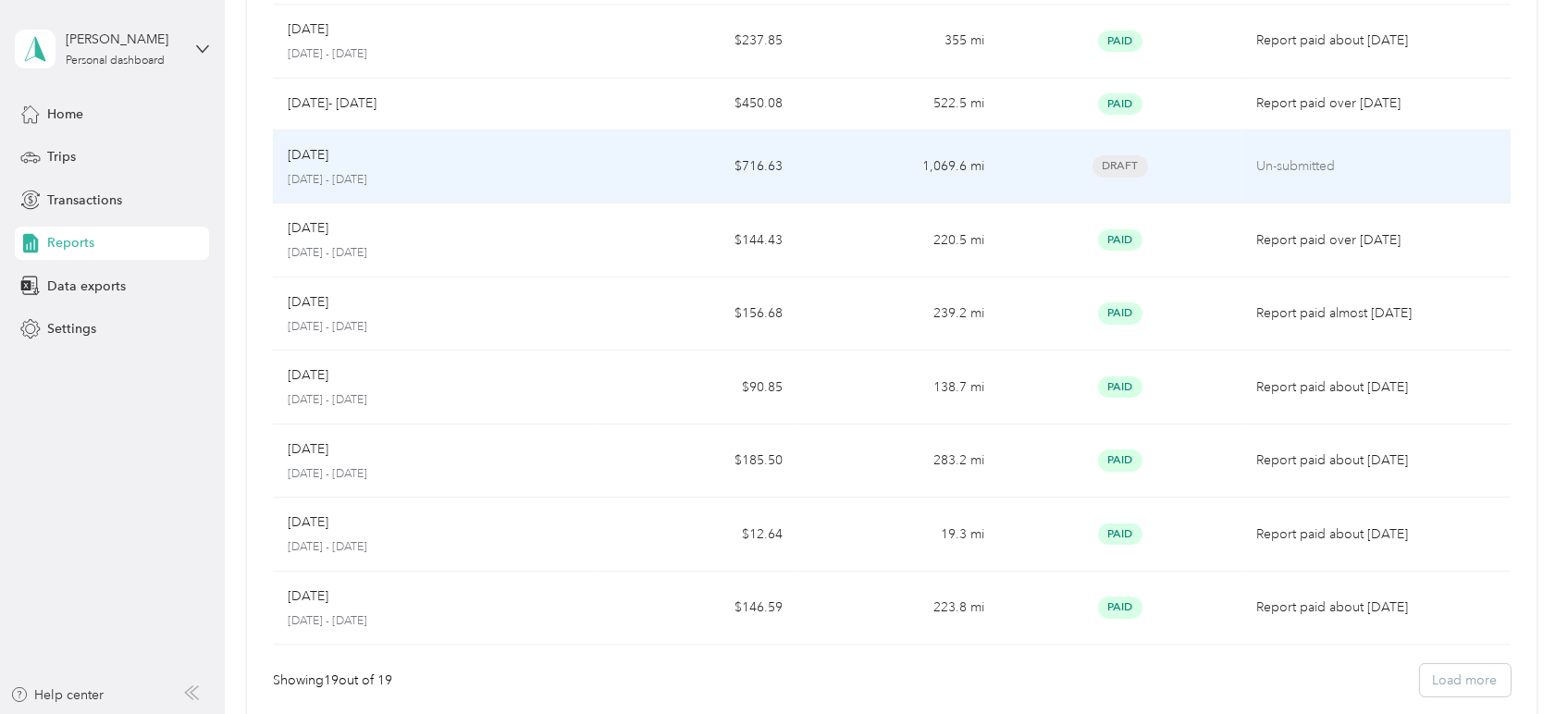
click at [554, 157] on div "Feb 2024" at bounding box center [435, 155] width 293 height 21
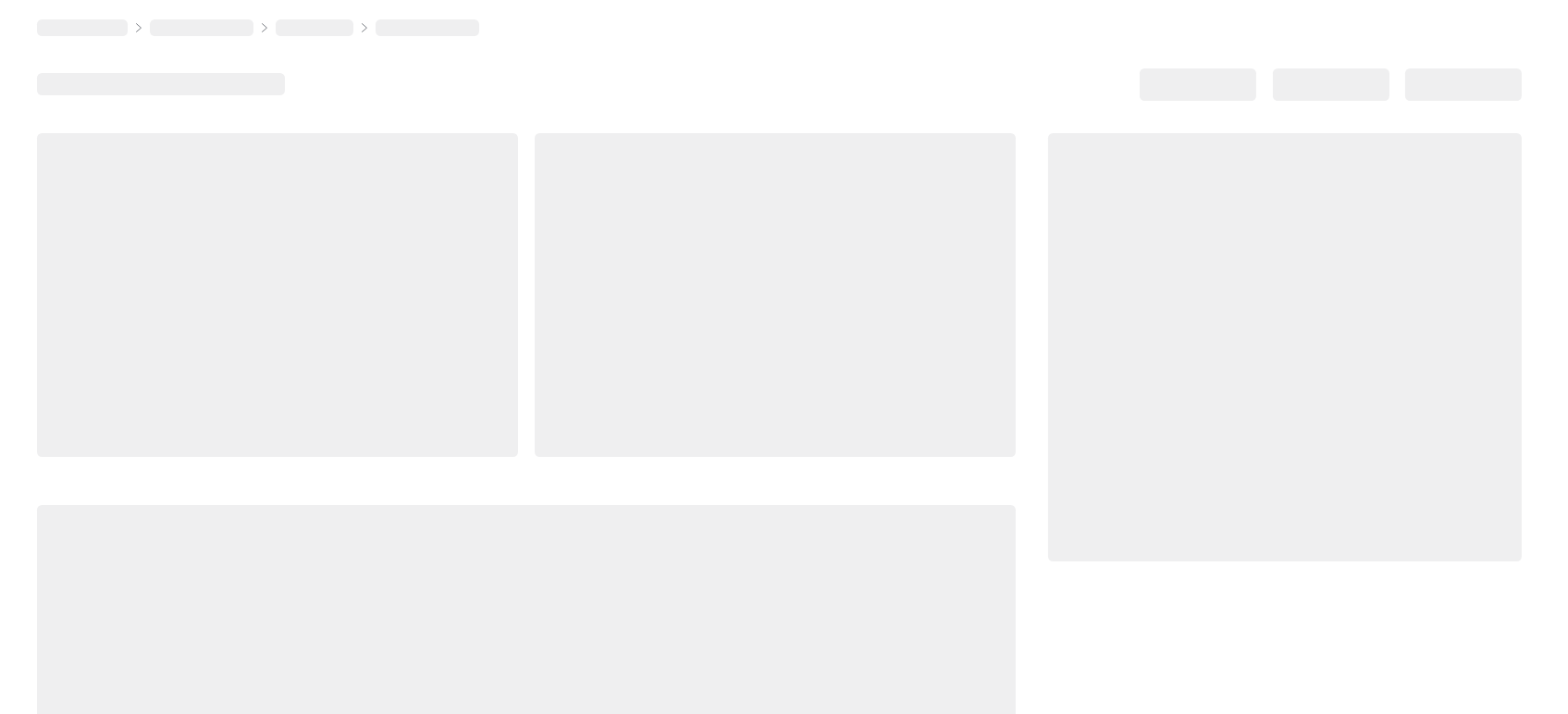
click at [554, 157] on div at bounding box center [775, 294] width 481 height 324
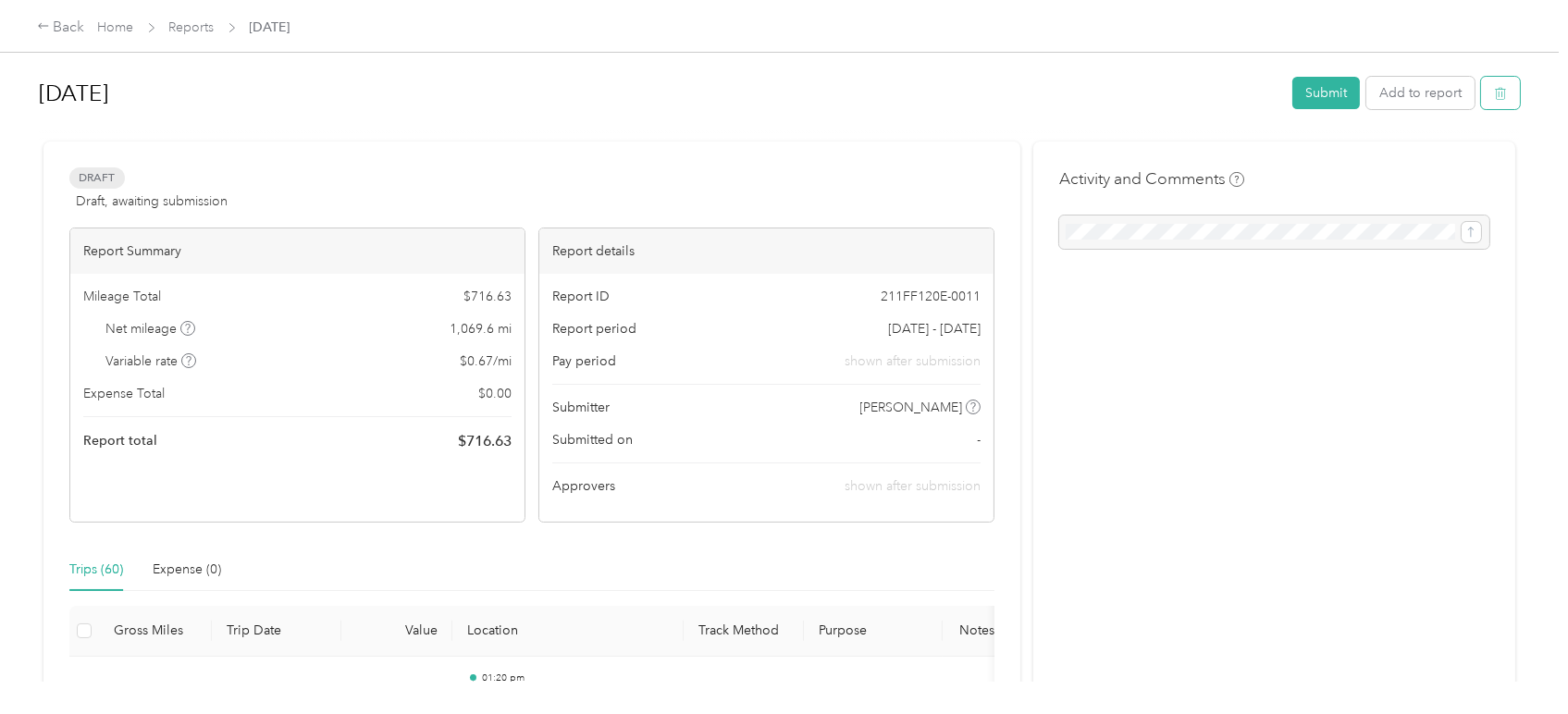
click at [1493, 94] on icon "button" at bounding box center [1499, 92] width 13 height 13
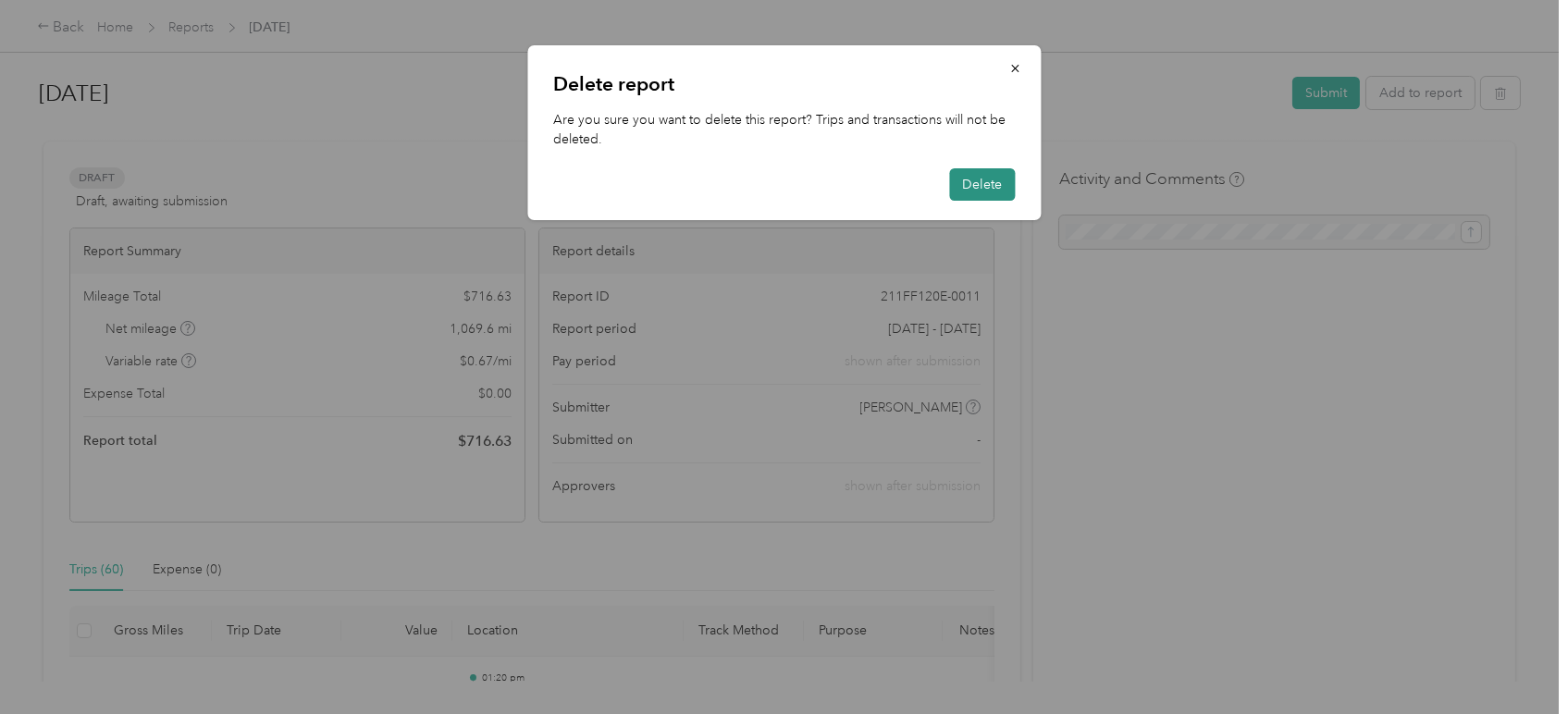
click at [969, 182] on button "Delete" at bounding box center [981, 184] width 66 height 32
